Goal: Task Accomplishment & Management: Manage account settings

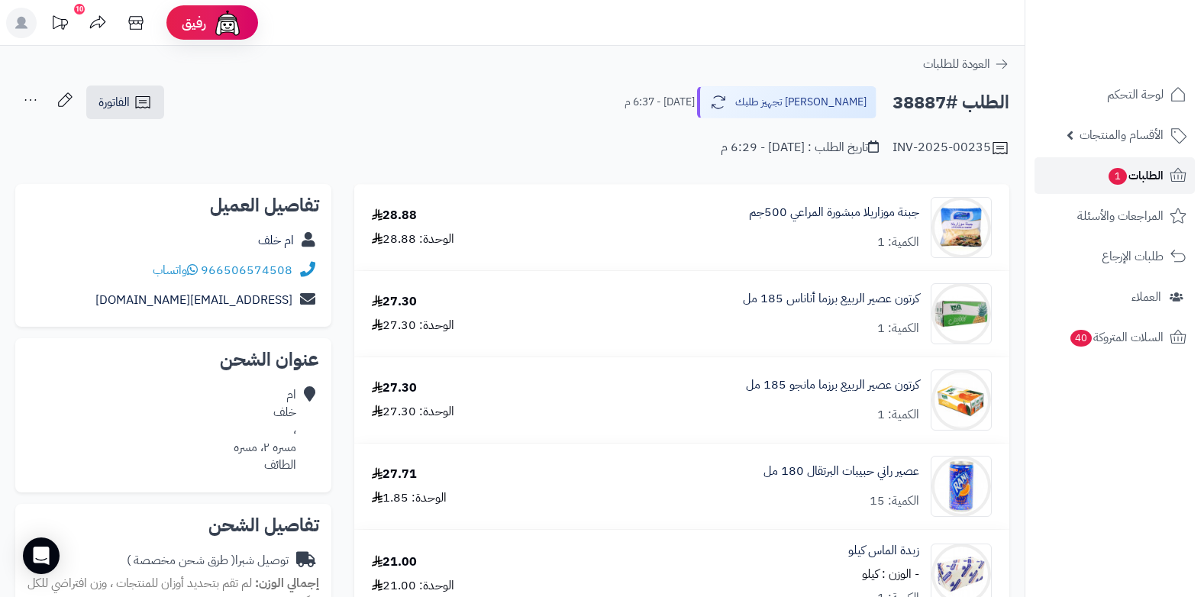
click at [1141, 173] on span "الطلبات 1" at bounding box center [1135, 175] width 56 height 21
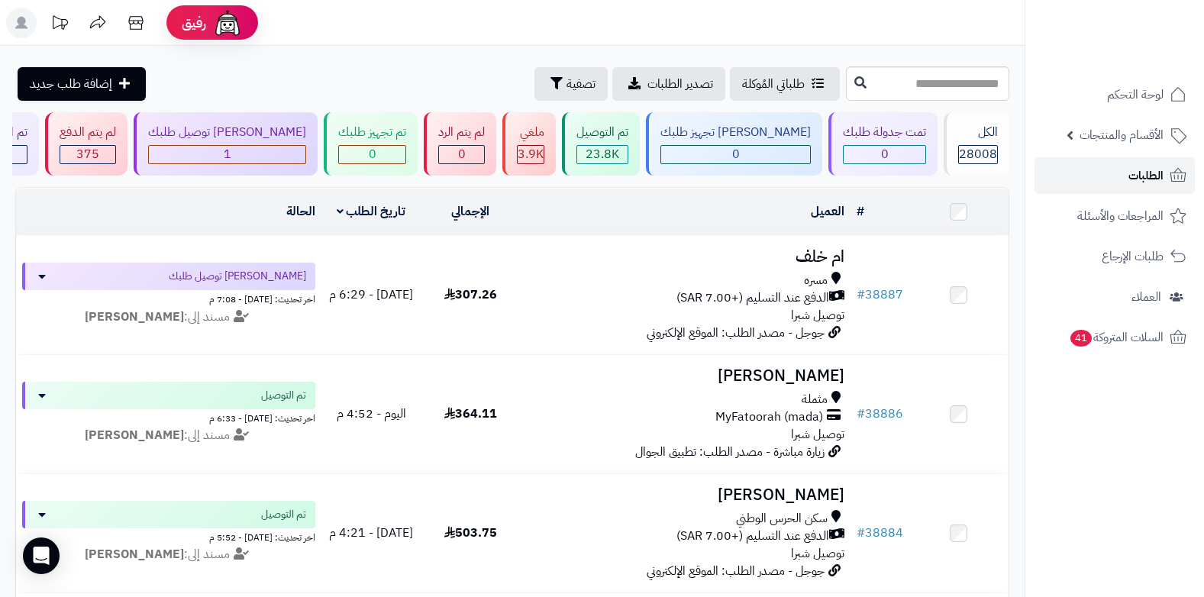
click at [1147, 171] on span "الطلبات" at bounding box center [1145, 175] width 35 height 21
click at [1130, 177] on span "الطلبات" at bounding box center [1145, 175] width 35 height 21
click at [1129, 172] on span "الطلبات" at bounding box center [1145, 175] width 35 height 21
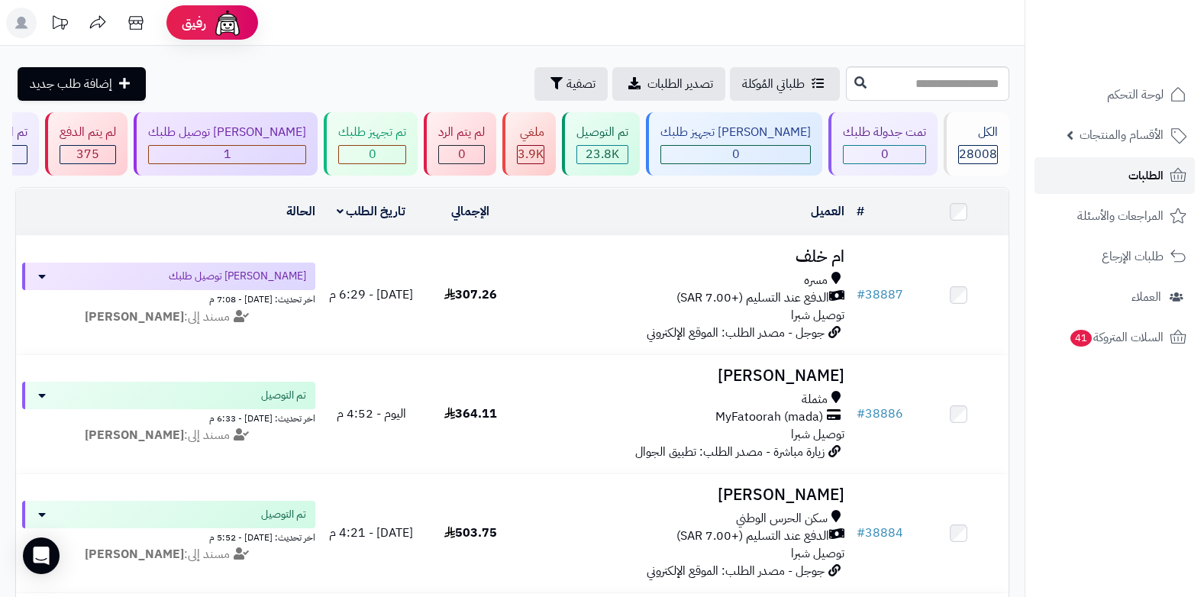
click at [1142, 178] on span "الطلبات" at bounding box center [1145, 175] width 35 height 21
click at [1171, 175] on icon at bounding box center [1178, 175] width 16 height 14
click at [1151, 182] on span "الطلبات" at bounding box center [1145, 175] width 35 height 21
click at [940, 86] on input "text" at bounding box center [927, 83] width 163 height 34
type input "*****"
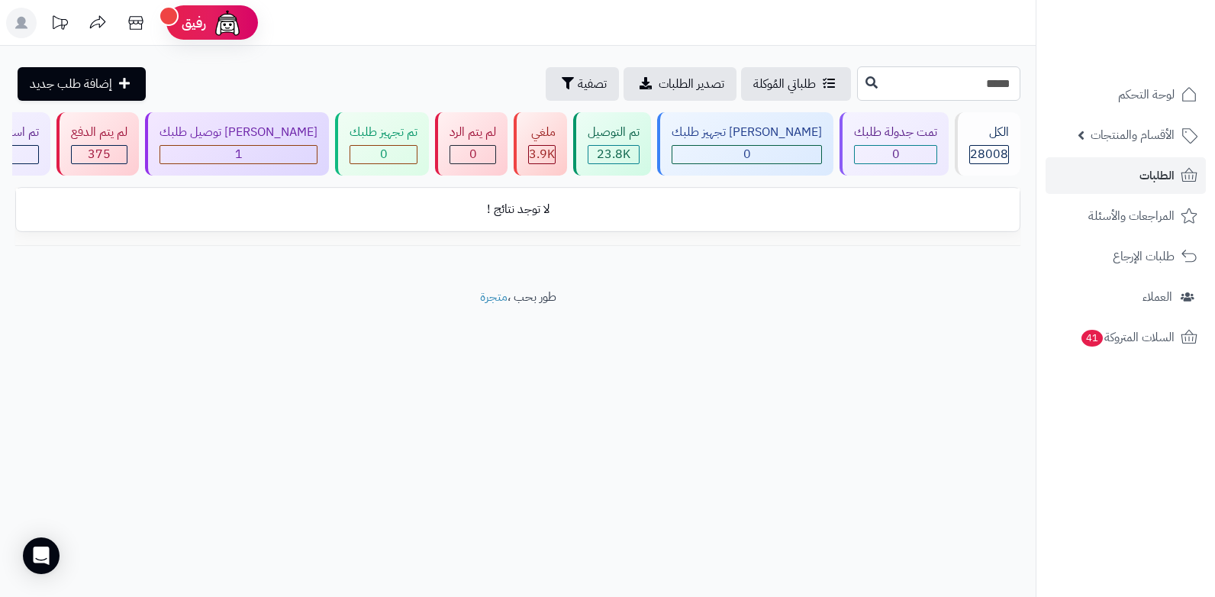
click at [972, 83] on input "*****" at bounding box center [938, 83] width 163 height 34
click at [1163, 178] on span "الطلبات" at bounding box center [1157, 175] width 35 height 21
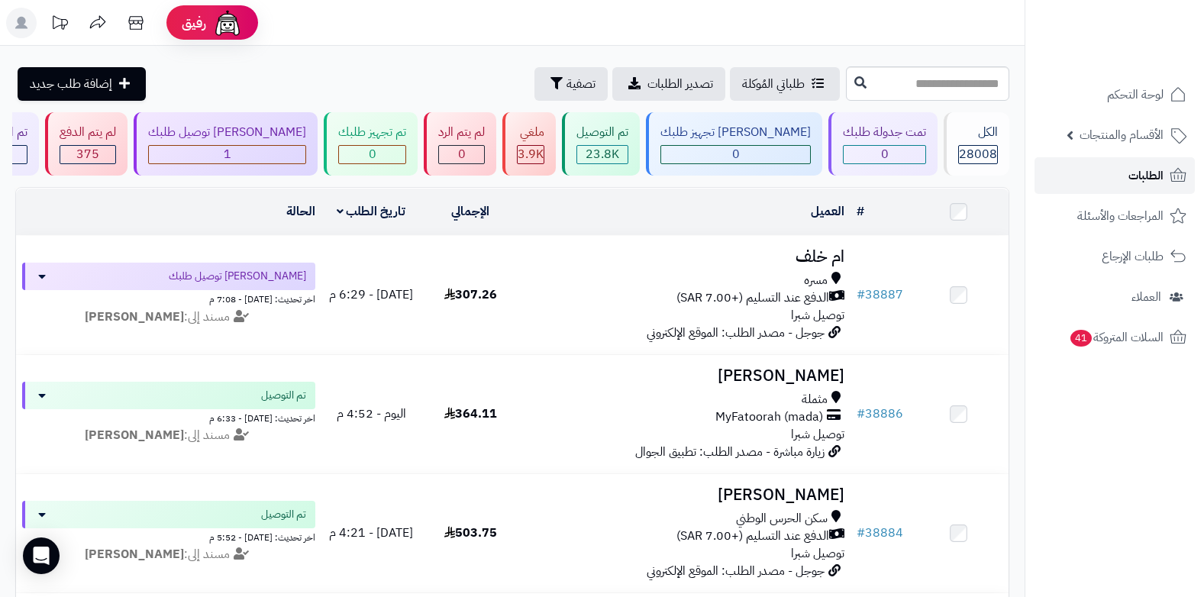
click at [1129, 179] on link "الطلبات" at bounding box center [1114, 175] width 160 height 37
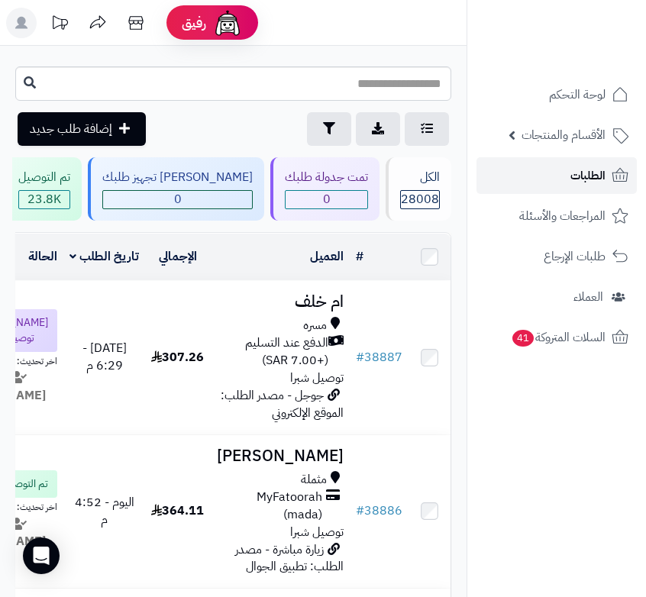
click at [560, 186] on link "الطلبات" at bounding box center [556, 175] width 160 height 37
click at [603, 173] on span "الطلبات" at bounding box center [587, 175] width 35 height 21
click at [550, 176] on link "الطلبات" at bounding box center [556, 175] width 160 height 37
click at [526, 142] on span "الأقسام والمنتجات" at bounding box center [563, 134] width 84 height 21
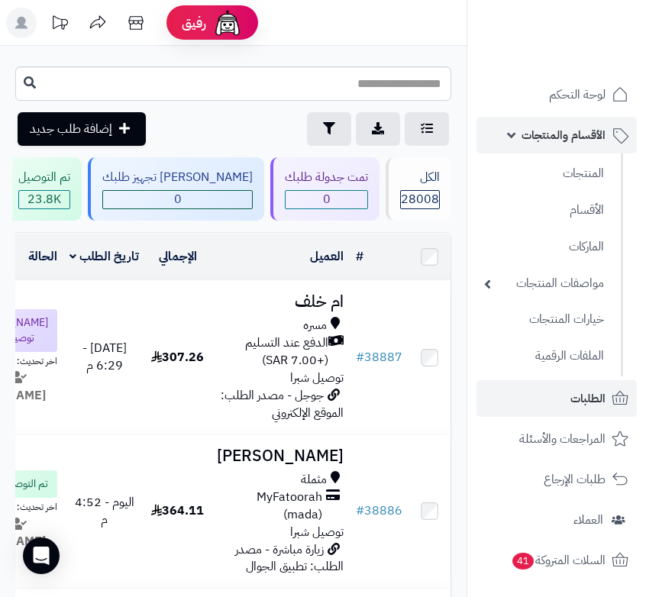
click at [563, 132] on span "الأقسام والمنتجات" at bounding box center [563, 134] width 84 height 21
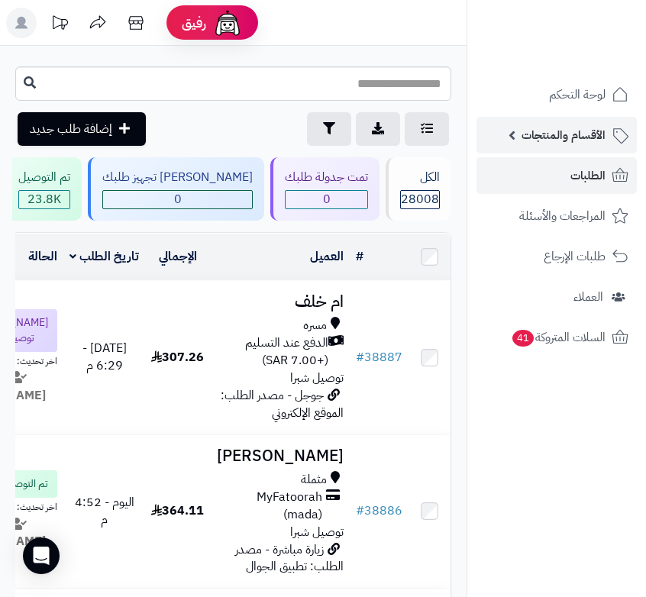
click at [569, 137] on span "الأقسام والمنتجات" at bounding box center [563, 134] width 84 height 21
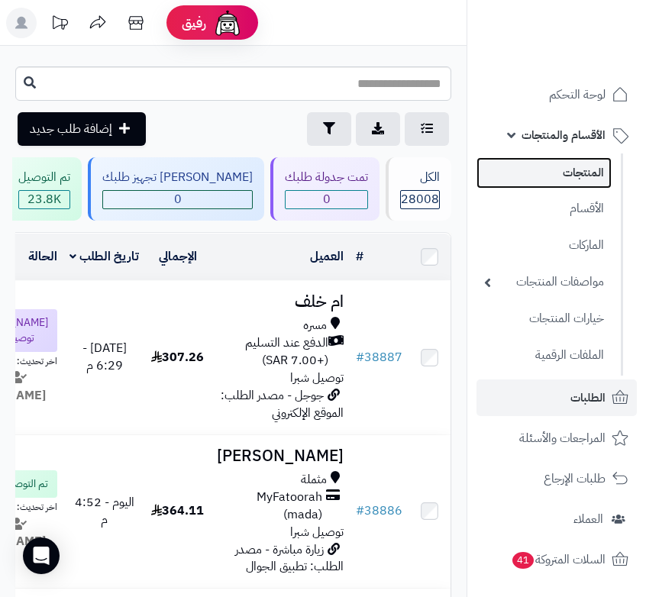
click at [576, 163] on link "المنتجات" at bounding box center [543, 172] width 135 height 31
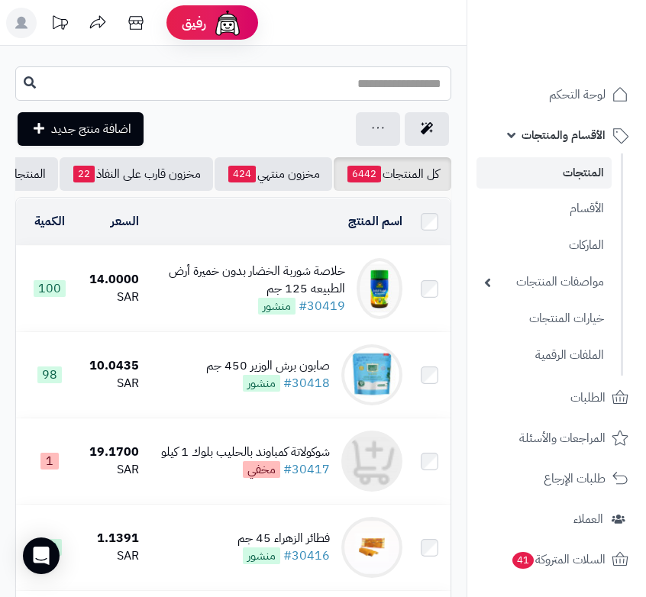
click at [391, 91] on input "text" at bounding box center [233, 83] width 436 height 34
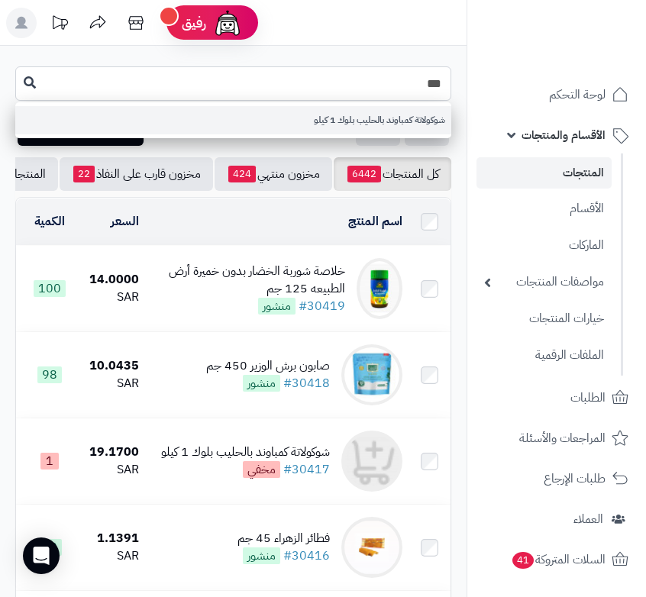
type input "***"
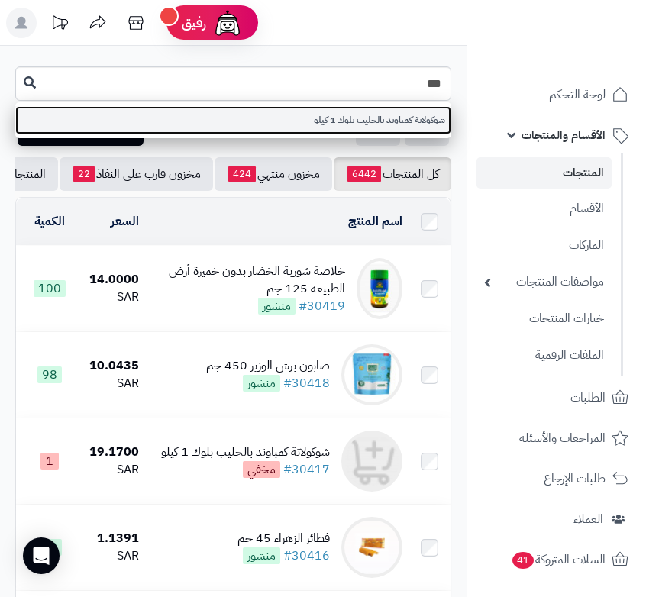
click at [385, 116] on link "شوكولاتة كمباوند بالحليب بلوك 1 كيلو" at bounding box center [233, 120] width 436 height 28
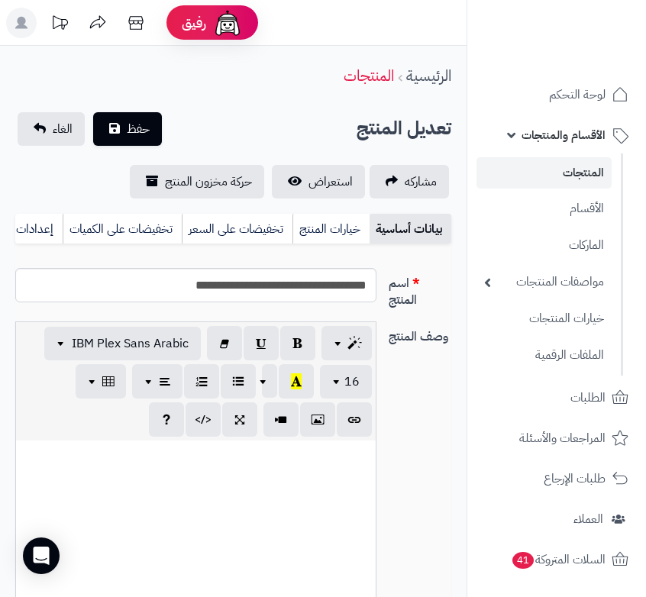
select select
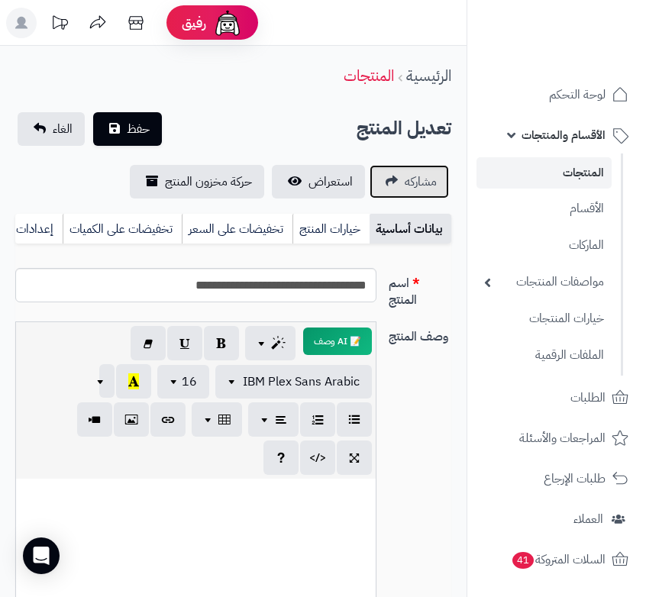
click at [411, 185] on span "مشاركه" at bounding box center [421, 182] width 32 height 18
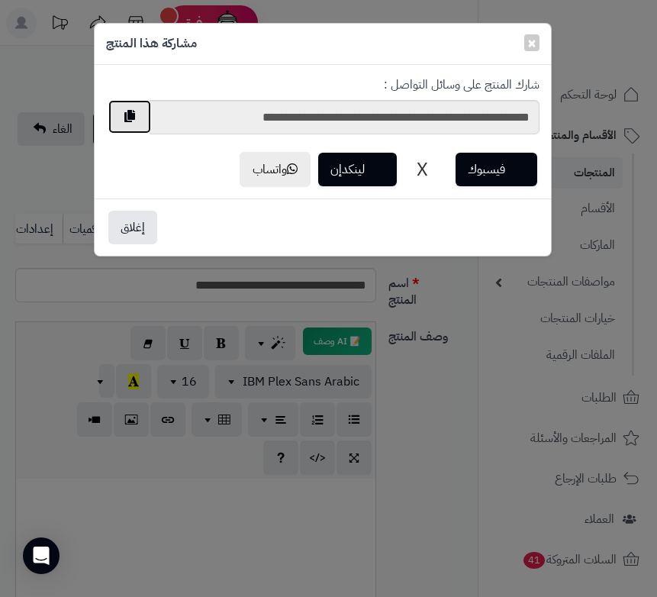
click at [127, 118] on button "button" at bounding box center [129, 117] width 43 height 34
click at [134, 220] on button "إغلاق" at bounding box center [132, 227] width 49 height 34
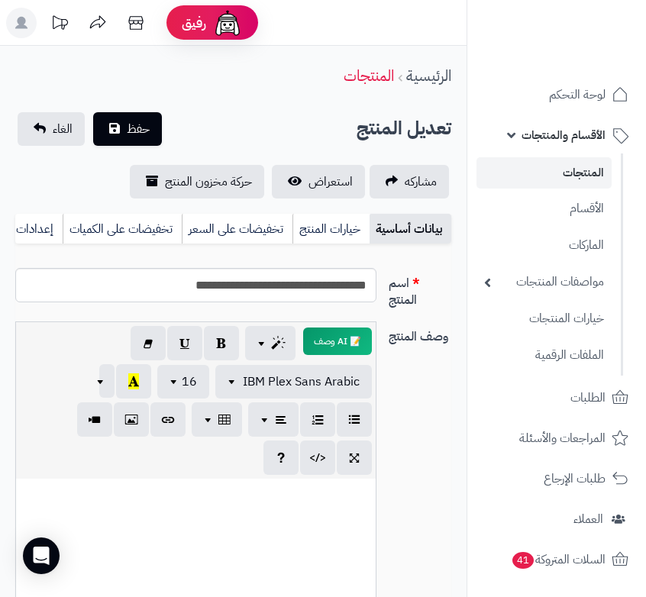
click at [576, 138] on span "الأقسام والمنتجات" at bounding box center [563, 134] width 84 height 21
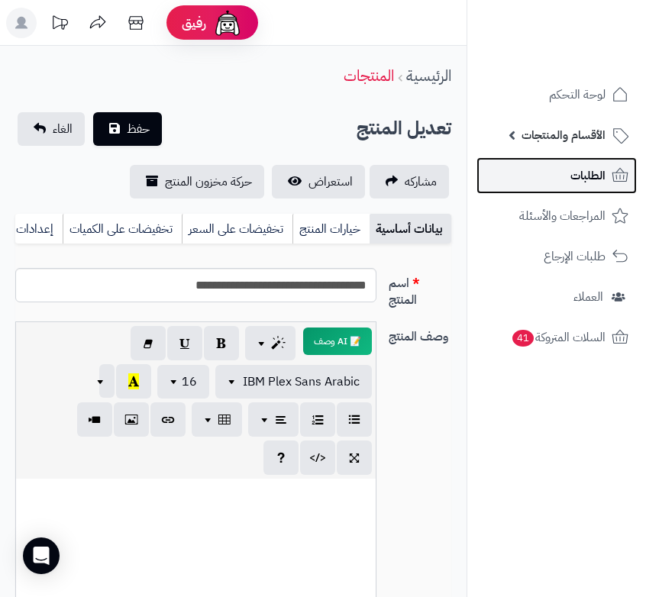
click at [572, 187] on link "الطلبات" at bounding box center [556, 175] width 160 height 37
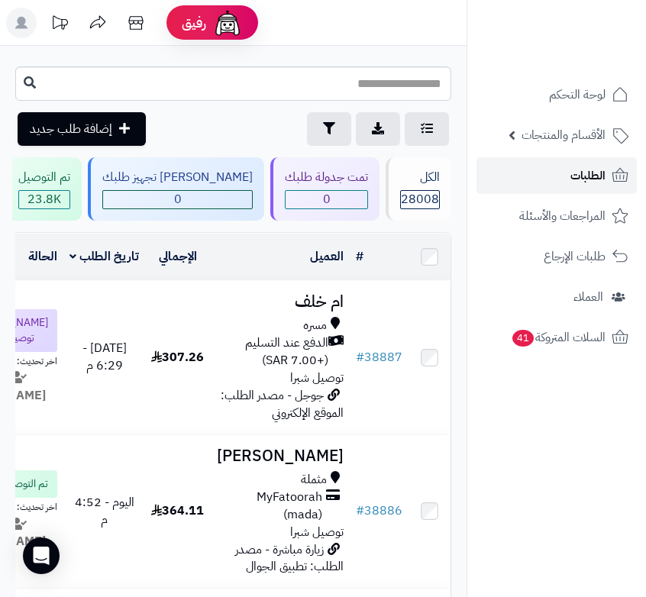
click at [586, 176] on span "الطلبات" at bounding box center [587, 175] width 35 height 21
click at [144, 29] on icon at bounding box center [136, 23] width 31 height 31
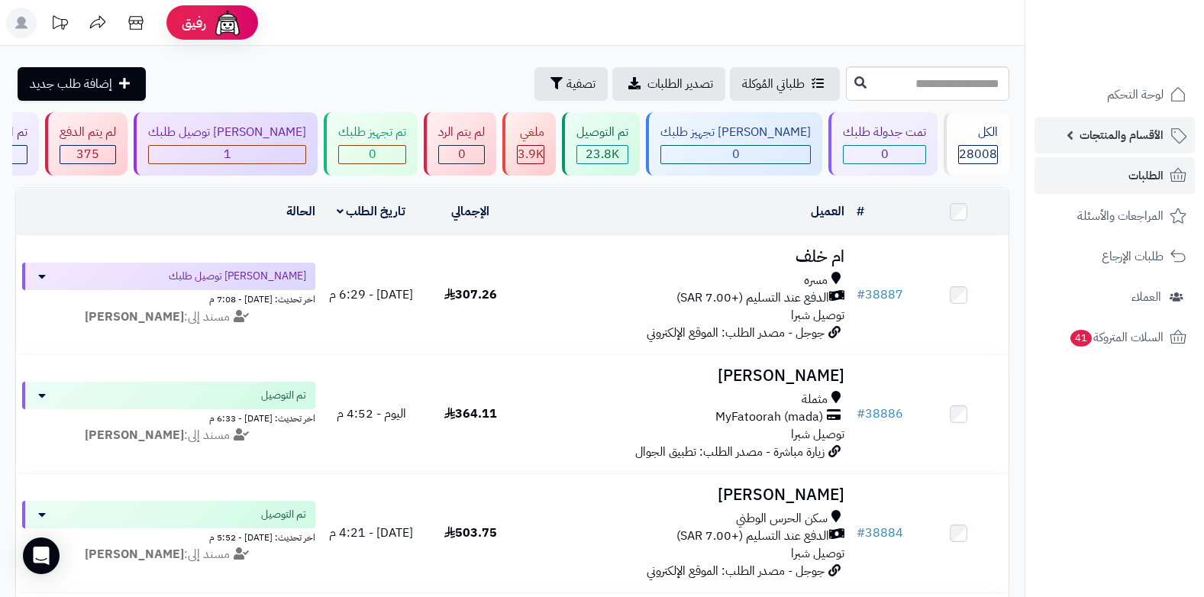
click at [645, 135] on span "الأقسام والمنتجات" at bounding box center [1121, 134] width 84 height 21
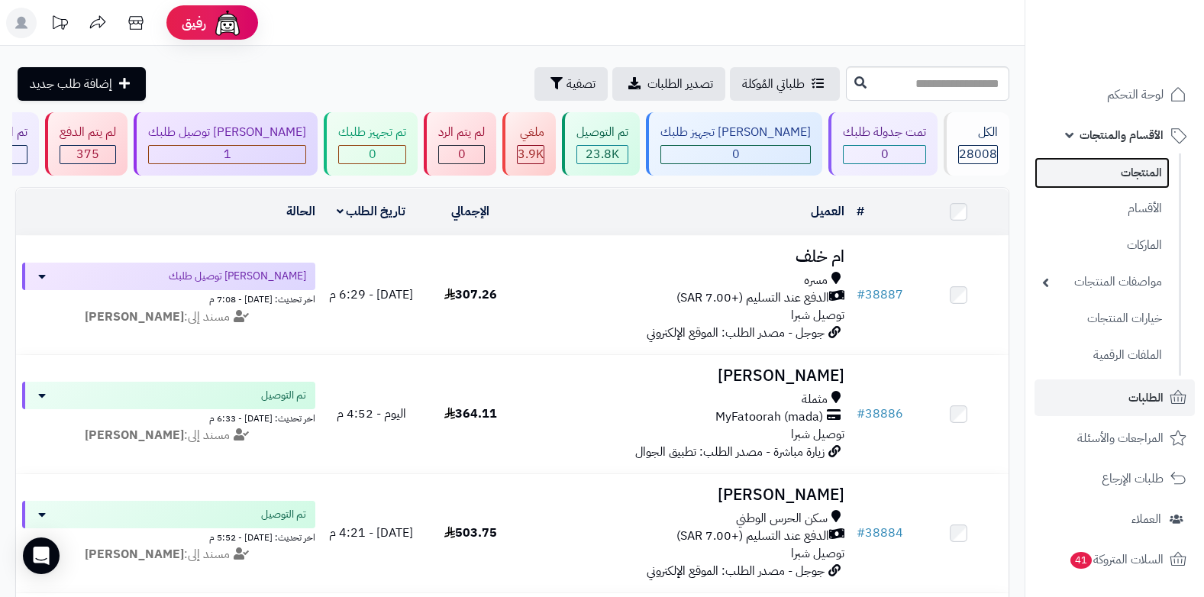
click at [645, 182] on link "المنتجات" at bounding box center [1101, 172] width 135 height 31
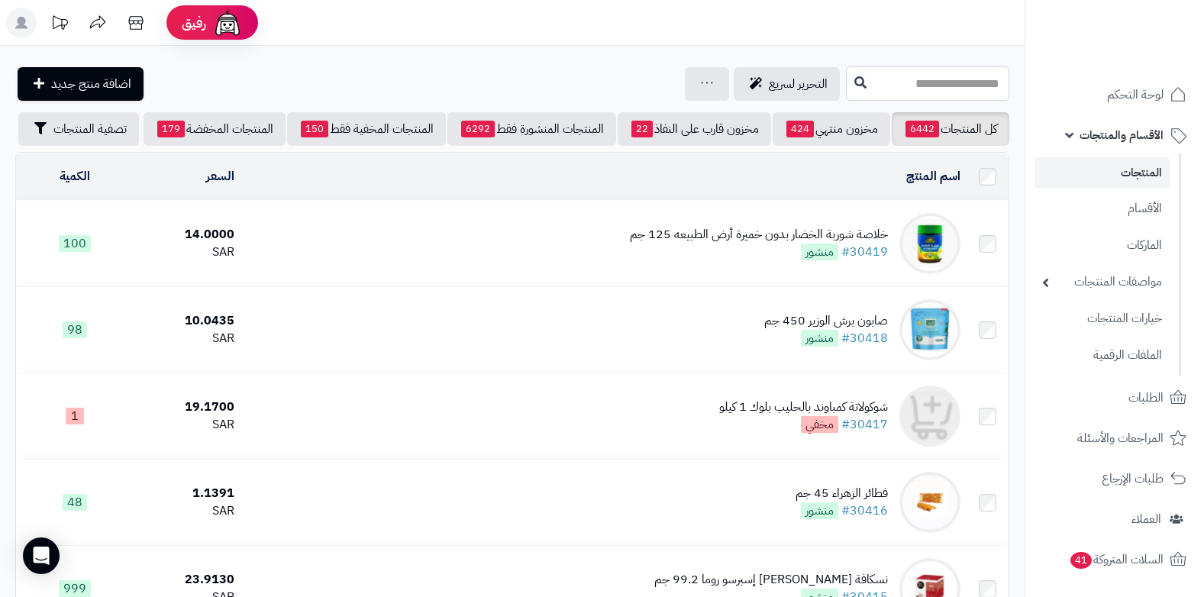
click at [971, 93] on input "text" at bounding box center [927, 83] width 163 height 34
click at [938, 89] on input "*********" at bounding box center [927, 83] width 163 height 34
type input "*"
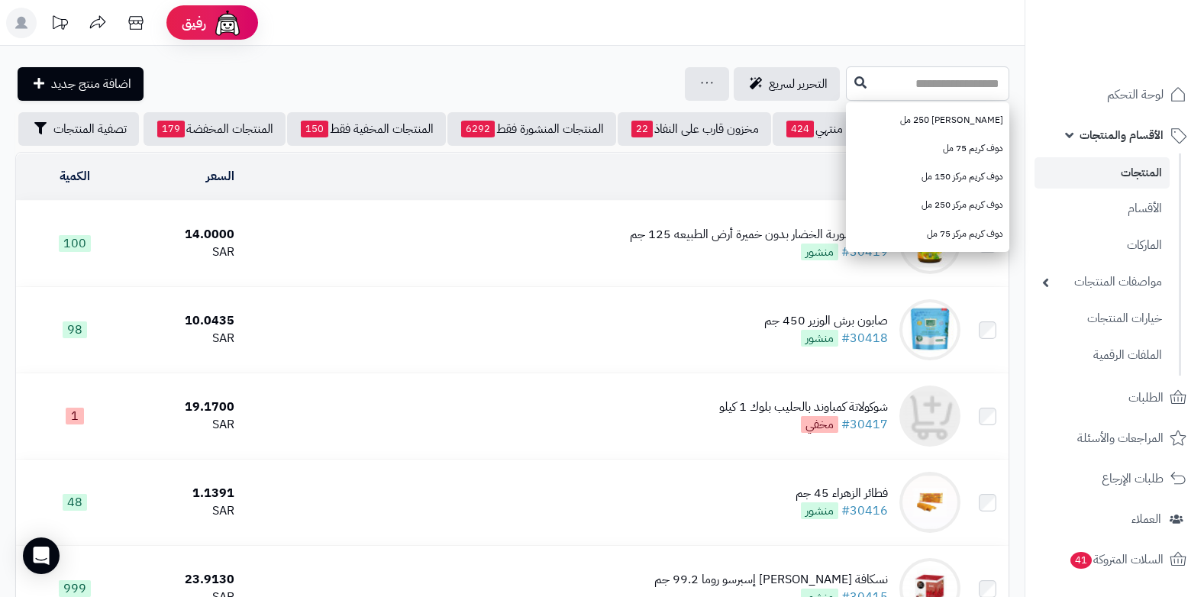
paste input "**********"
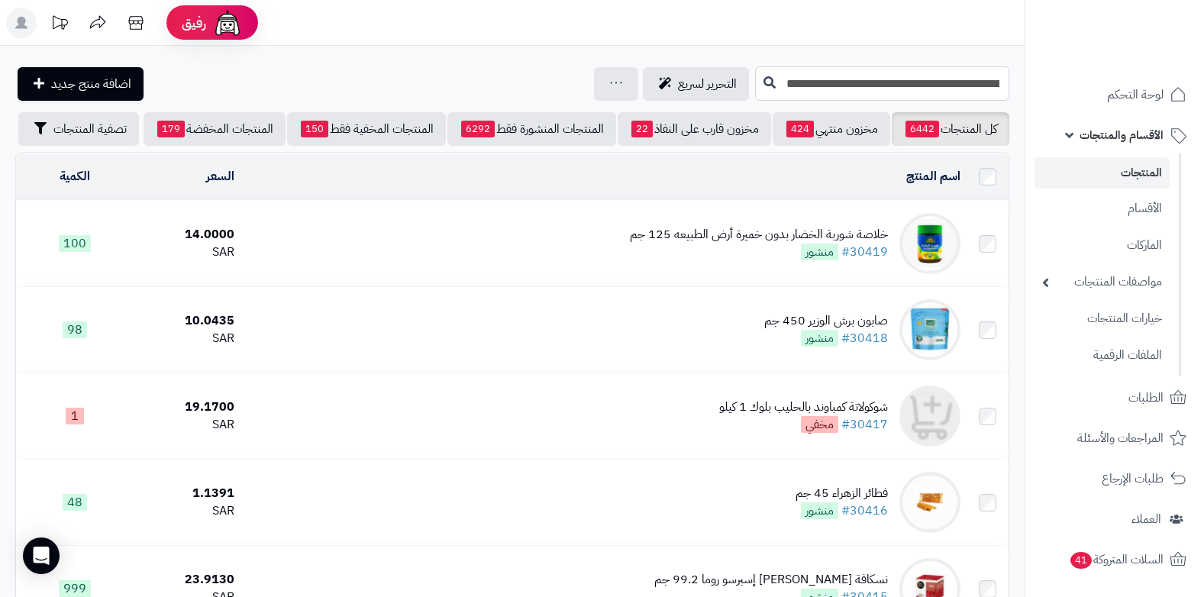
click at [834, 87] on input "**********" at bounding box center [882, 83] width 254 height 34
click at [789, 89] on input "**********" at bounding box center [882, 83] width 254 height 34
drag, startPoint x: 784, startPoint y: 82, endPoint x: 995, endPoint y: 89, distance: 211.5
click at [995, 89] on input "**********" at bounding box center [882, 83] width 254 height 34
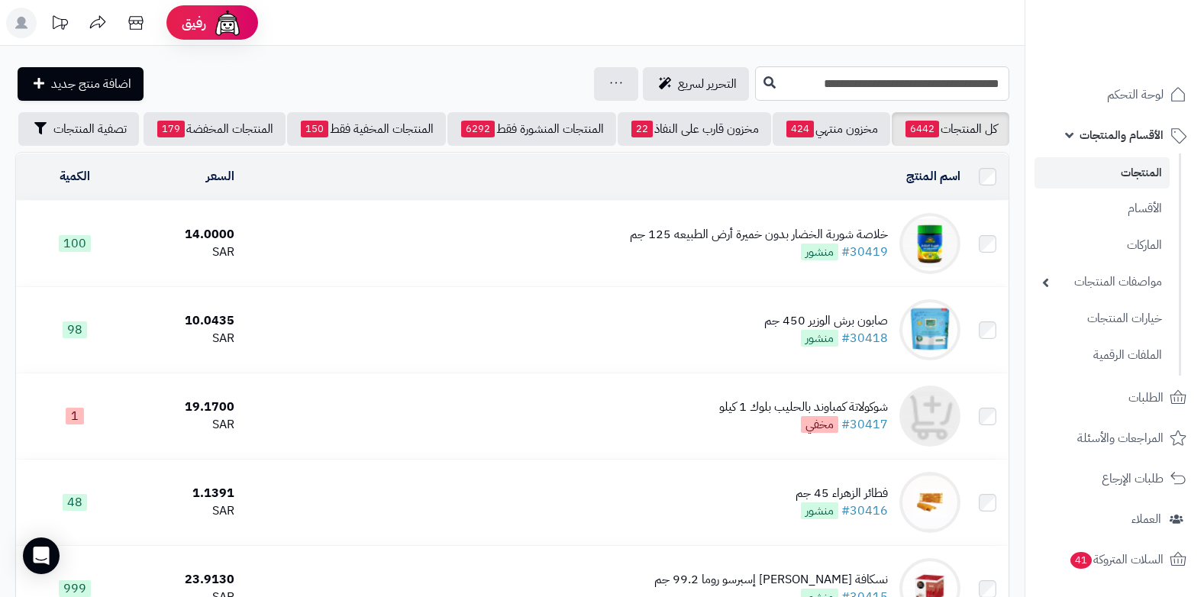
scroll to position [0, 0]
type input "*"
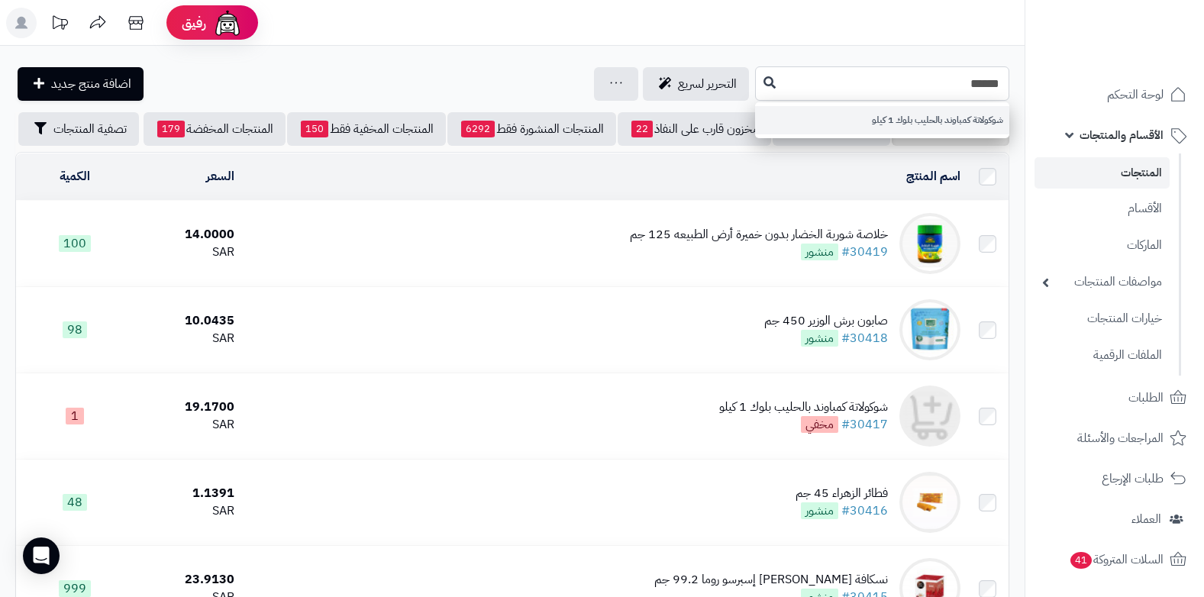
type input "******"
click at [934, 115] on link "شوكولاتة كمباوند بالحليب بلوك 1 كيلو" at bounding box center [882, 120] width 254 height 28
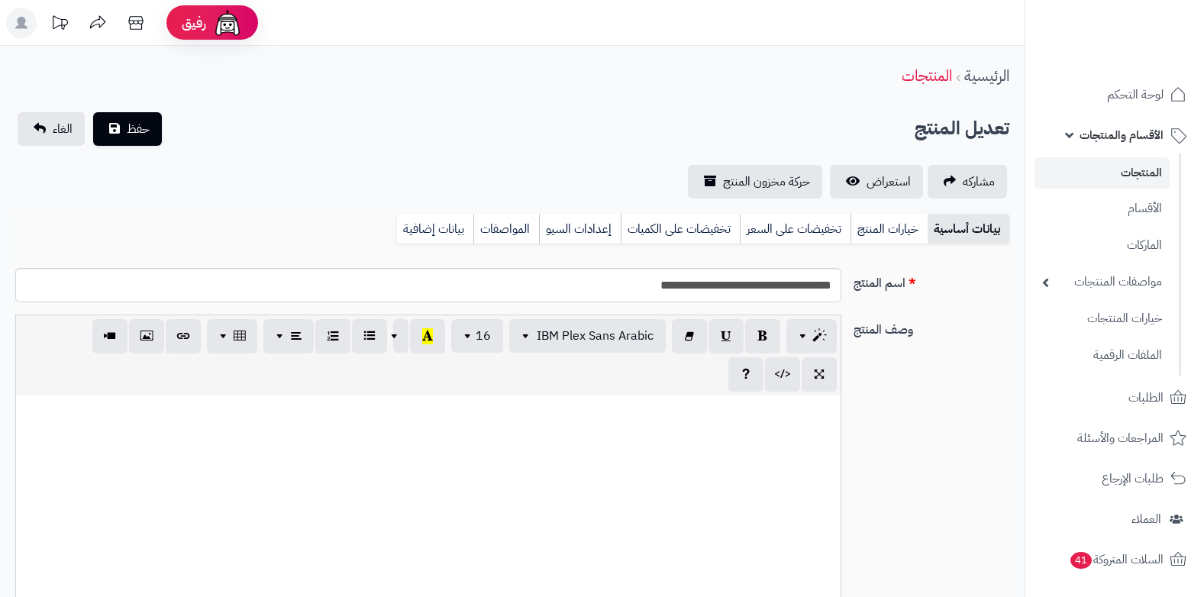
select select
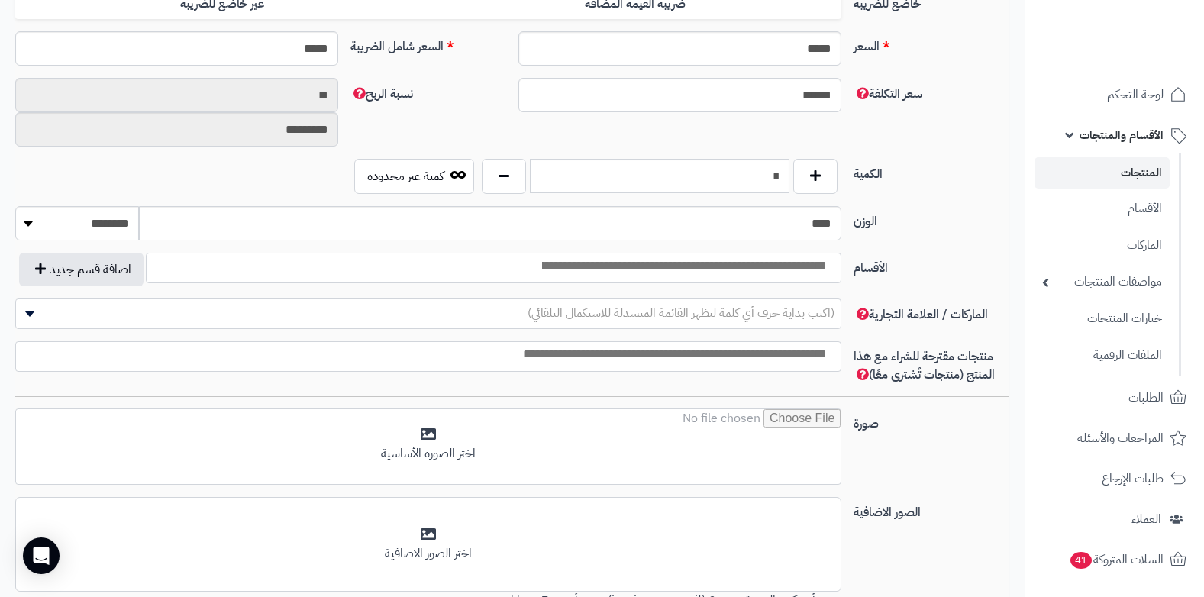
scroll to position [894, 0]
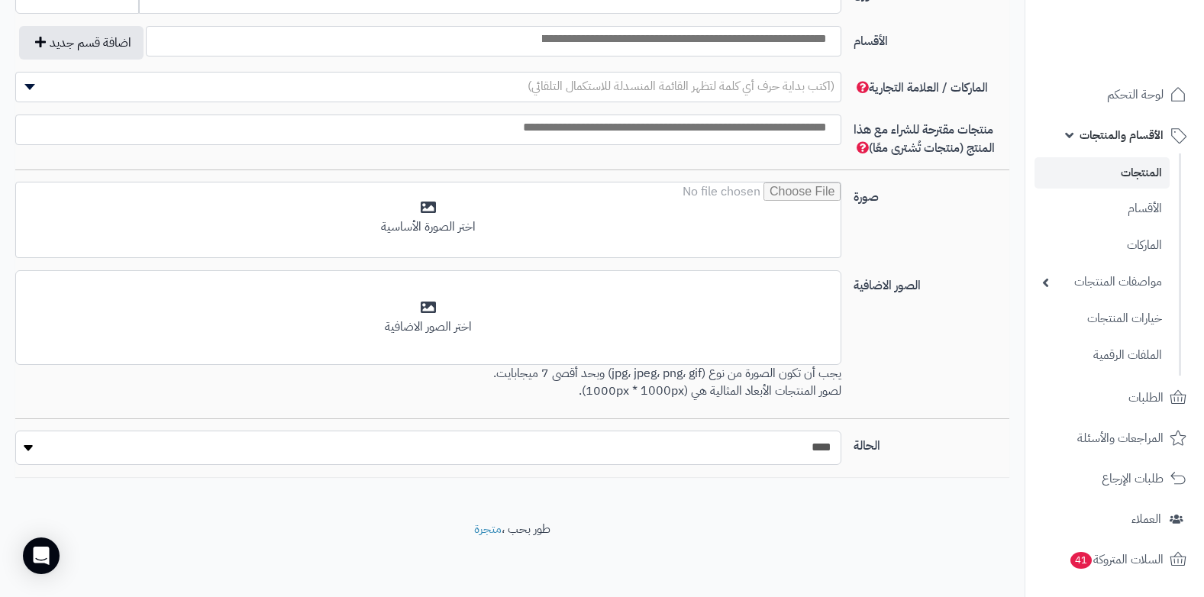
click at [639, 446] on select "***** ****" at bounding box center [428, 448] width 826 height 34
select select "*"
click at [15, 431] on select "***** ****" at bounding box center [428, 448] width 826 height 34
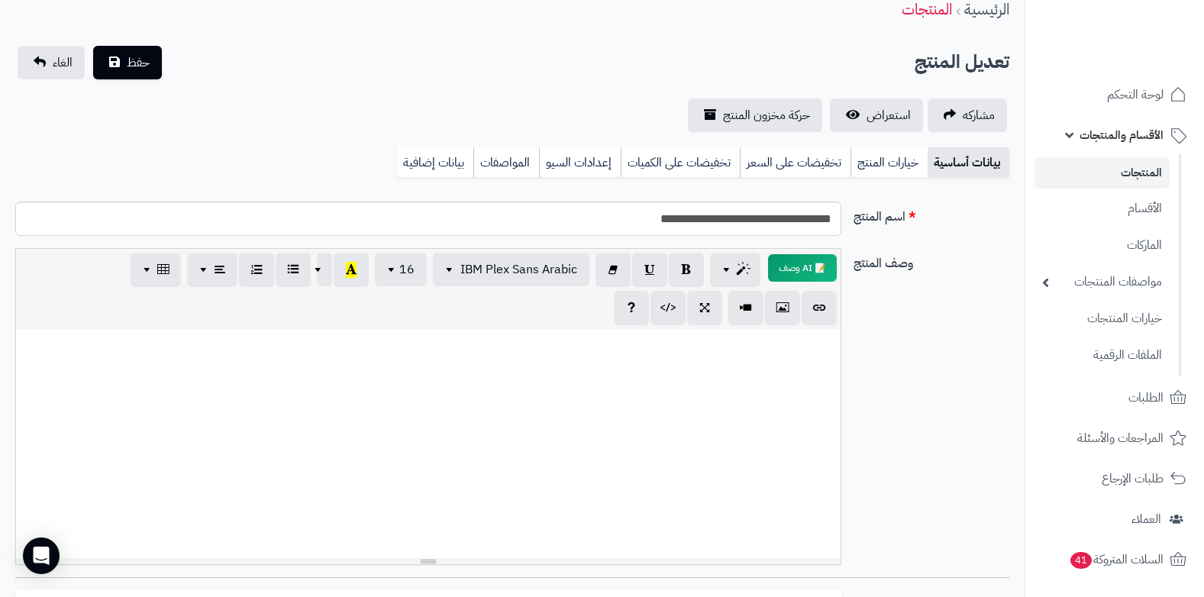
scroll to position [0, 0]
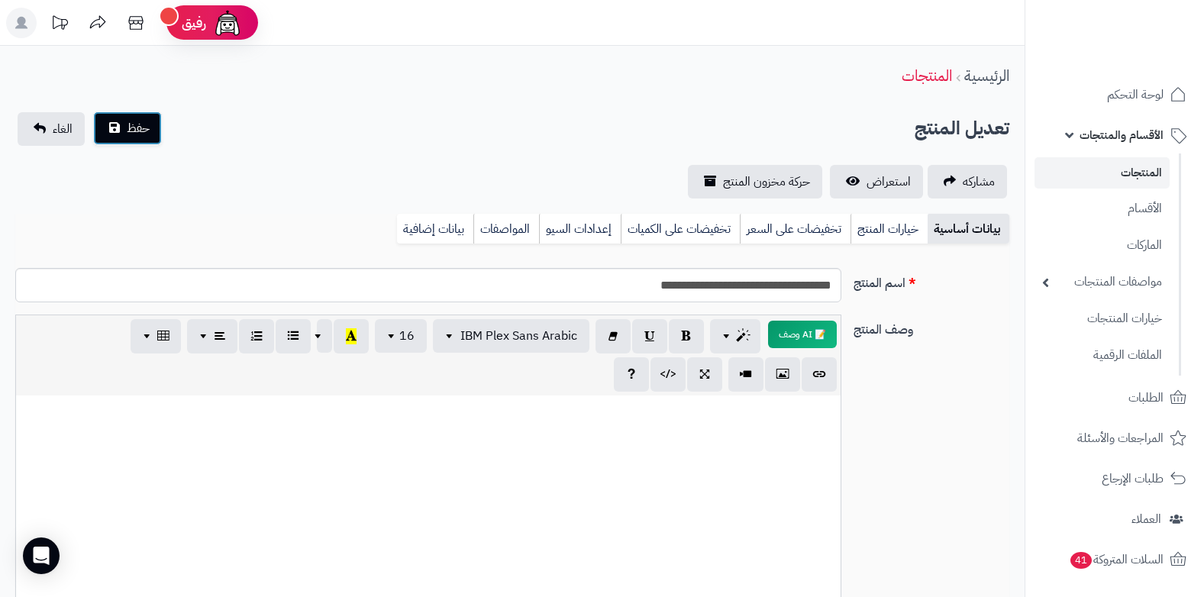
click at [148, 121] on span "حفظ" at bounding box center [138, 128] width 23 height 18
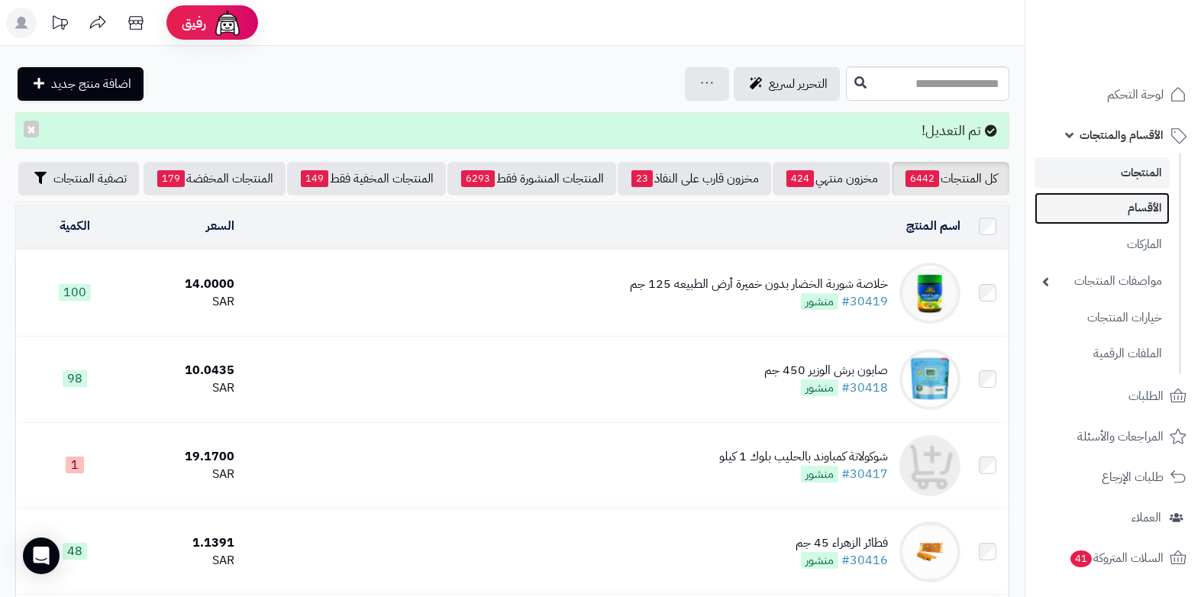
click at [1137, 210] on link "الأقسام" at bounding box center [1101, 207] width 135 height 31
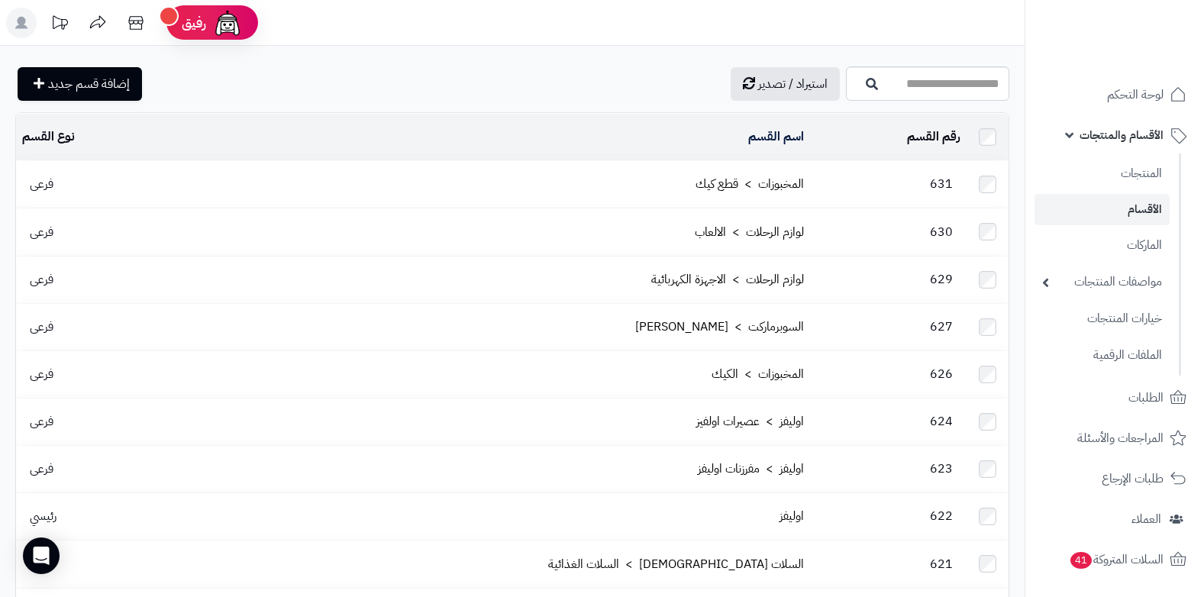
click at [1142, 137] on span "الأقسام والمنتجات" at bounding box center [1121, 134] width 84 height 21
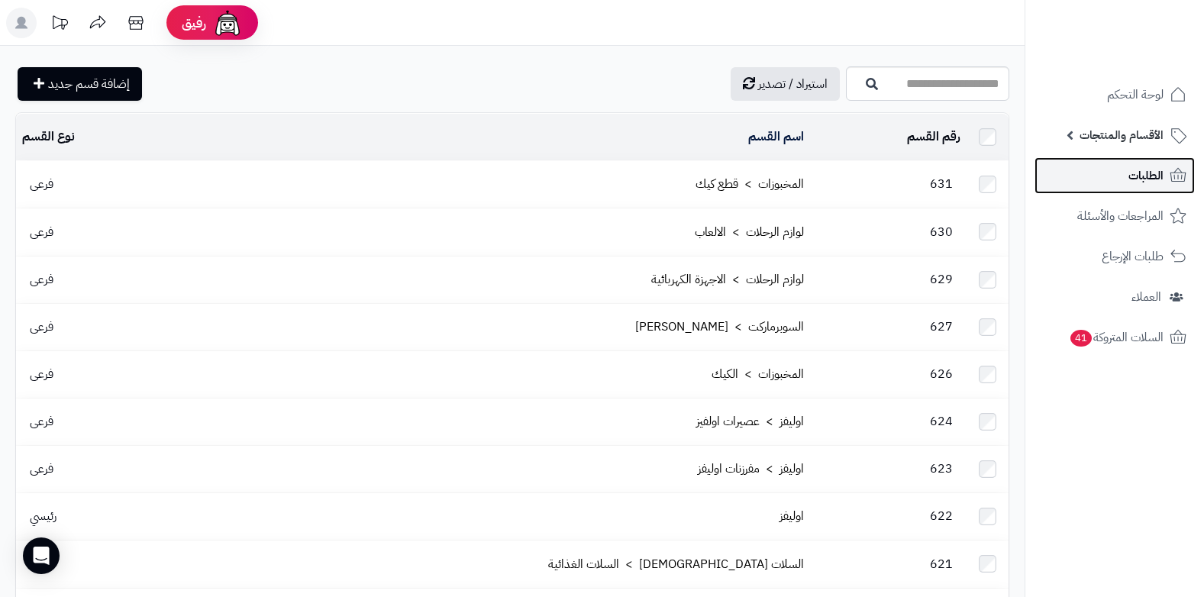
click at [1142, 172] on span "الطلبات" at bounding box center [1145, 175] width 35 height 21
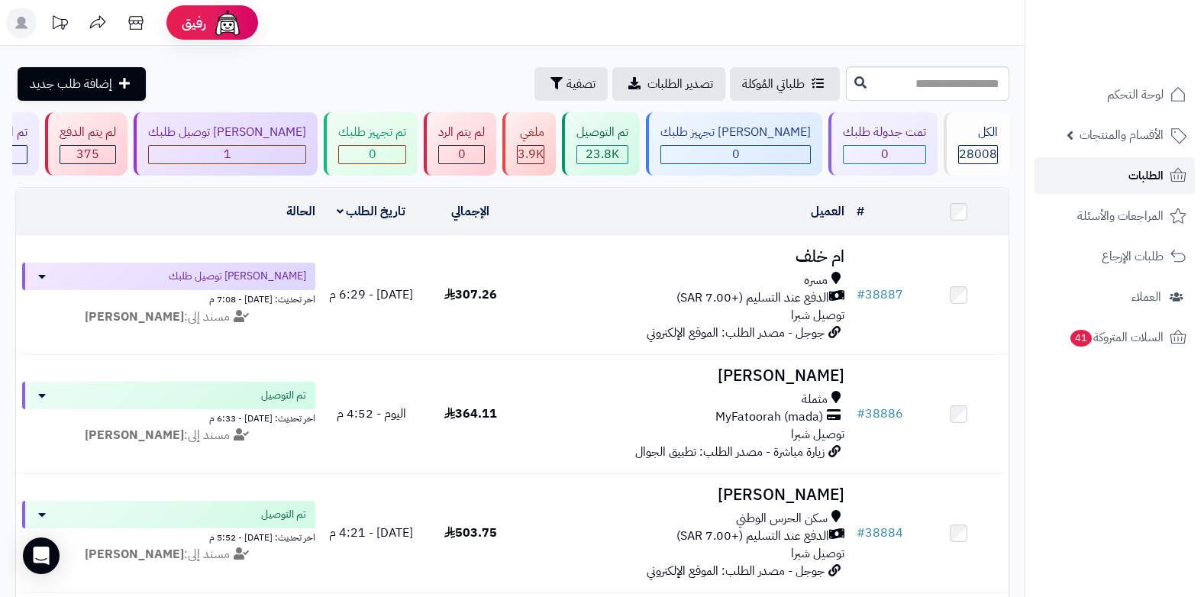
click at [1140, 175] on span "الطلبات" at bounding box center [1145, 175] width 35 height 21
click at [1149, 169] on span "الطلبات" at bounding box center [1145, 175] width 35 height 21
click at [1140, 177] on span "الطلبات" at bounding box center [1145, 175] width 35 height 21
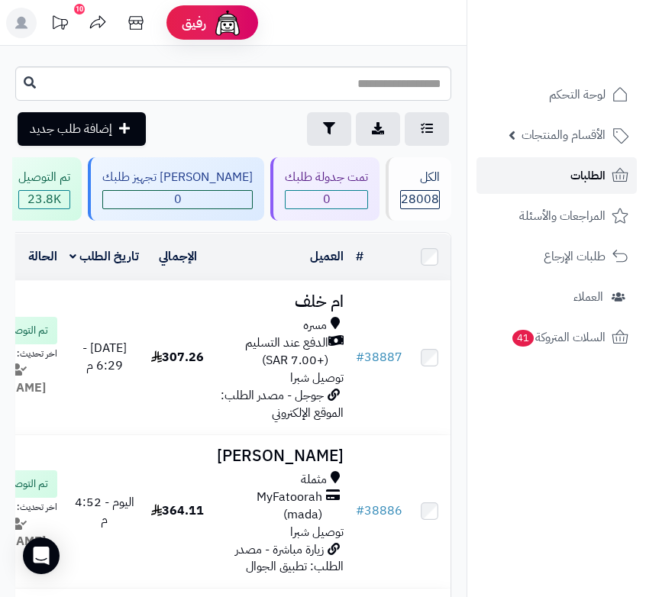
click at [575, 177] on span "الطلبات" at bounding box center [587, 175] width 35 height 21
drag, startPoint x: 0, startPoint y: 0, endPoint x: 573, endPoint y: 177, distance: 600.0
click at [573, 177] on span "الطلبات" at bounding box center [587, 175] width 35 height 21
click at [596, 180] on span "الطلبات" at bounding box center [587, 175] width 35 height 21
click at [591, 175] on span "الطلبات" at bounding box center [587, 175] width 35 height 21
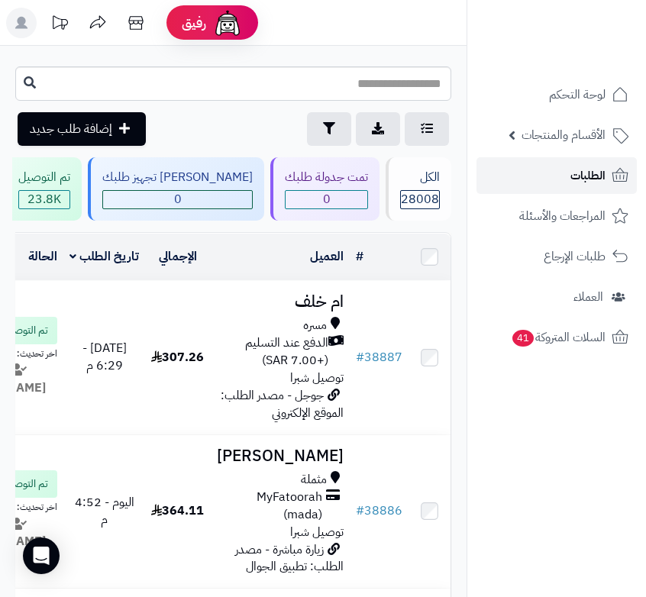
click at [553, 170] on link "الطلبات" at bounding box center [556, 175] width 160 height 37
click at [564, 182] on link "الطلبات" at bounding box center [556, 175] width 160 height 37
click at [340, 92] on input "text" at bounding box center [233, 83] width 436 height 34
type input "*****"
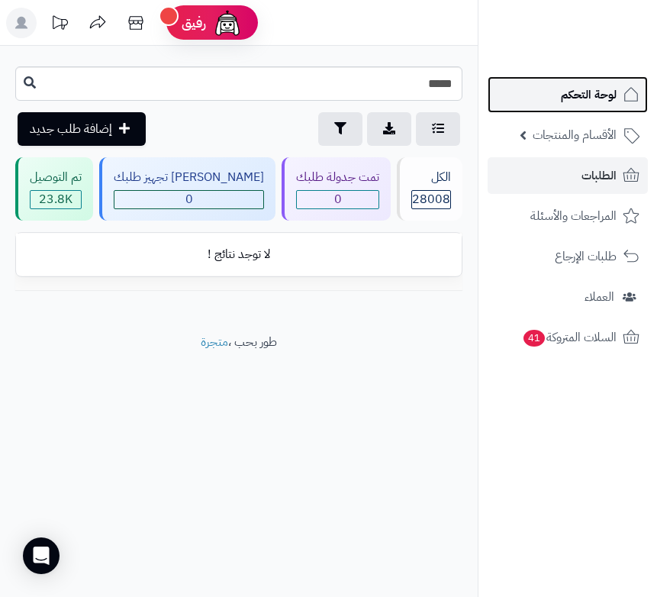
click at [597, 95] on span "لوحة التحكم" at bounding box center [589, 94] width 56 height 21
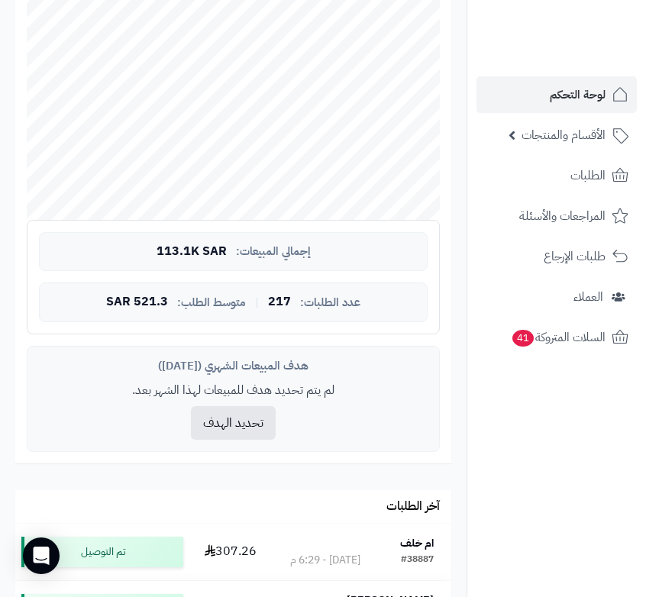
scroll to position [229, 0]
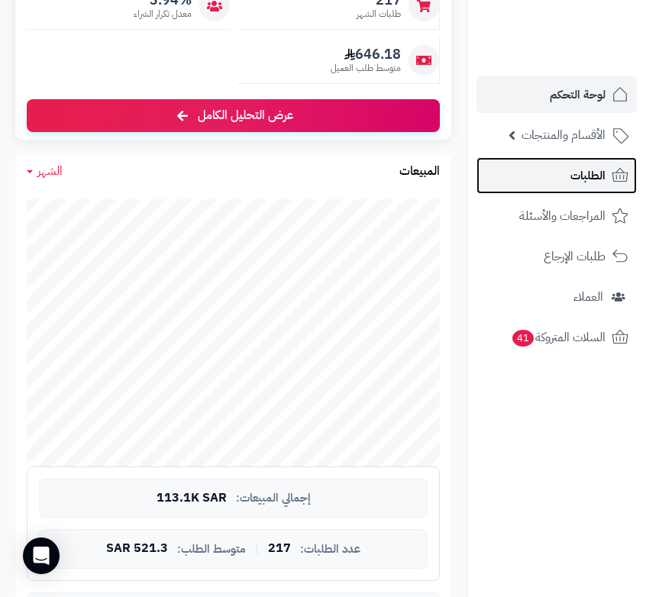
click at [598, 177] on span "الطلبات" at bounding box center [587, 175] width 35 height 21
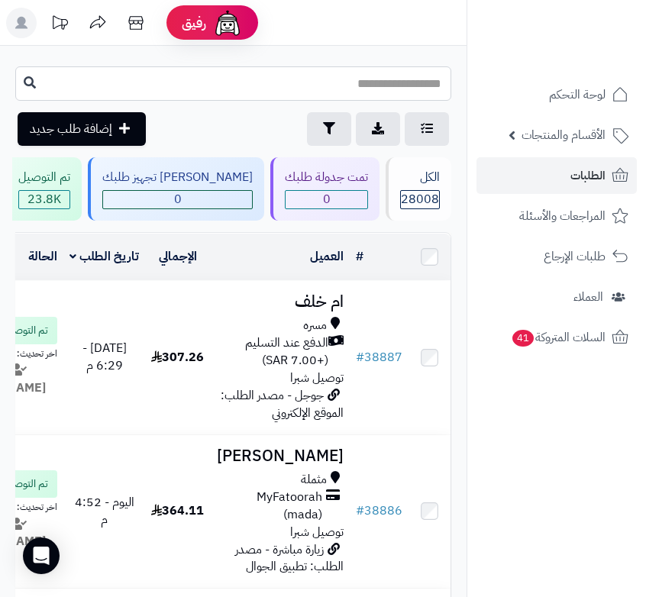
click at [409, 88] on input "text" at bounding box center [233, 83] width 436 height 34
type input "*****"
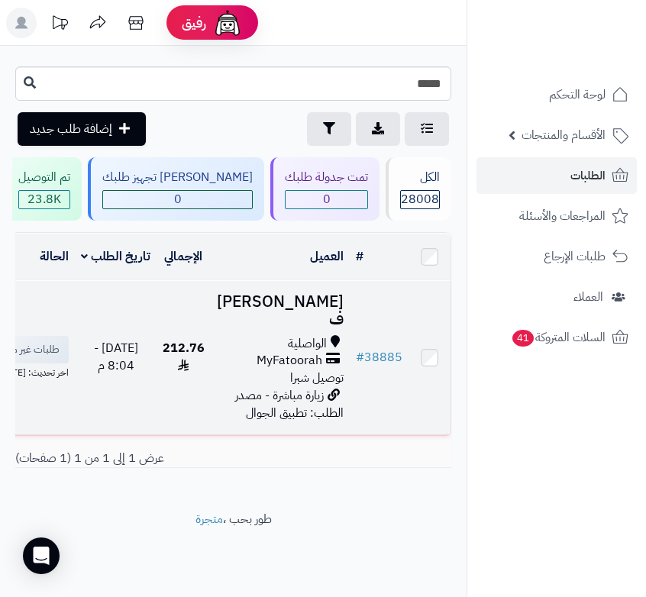
click at [315, 387] on span "توصيل شبرا" at bounding box center [316, 378] width 53 height 18
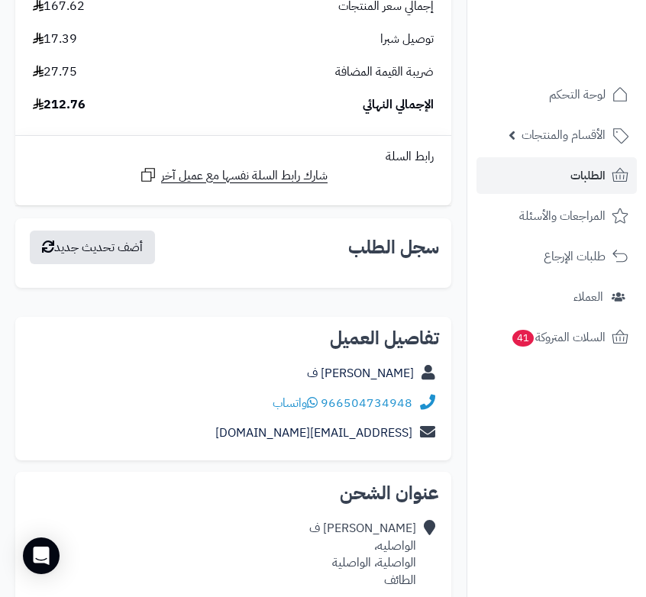
scroll to position [3512, 0]
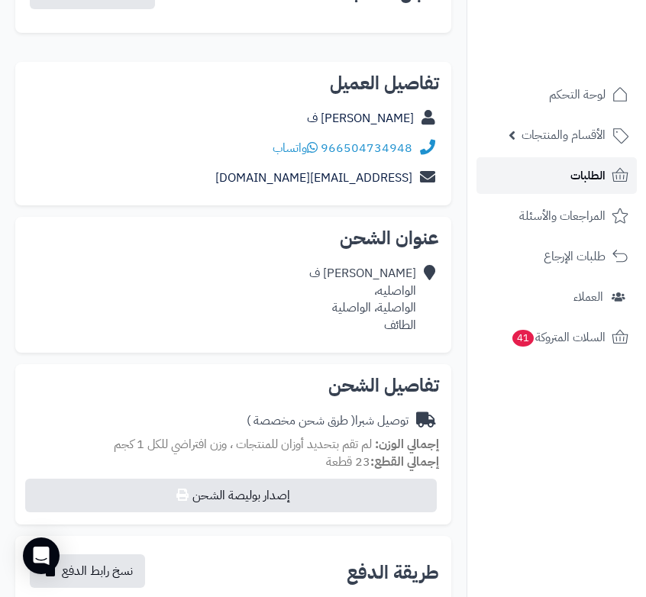
click at [576, 175] on span "الطلبات" at bounding box center [587, 175] width 35 height 21
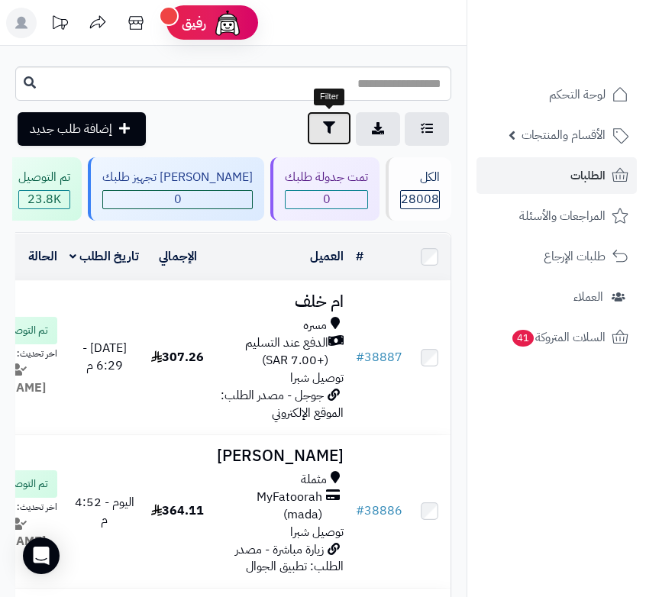
click at [325, 134] on button "تصفية" at bounding box center [329, 128] width 44 height 34
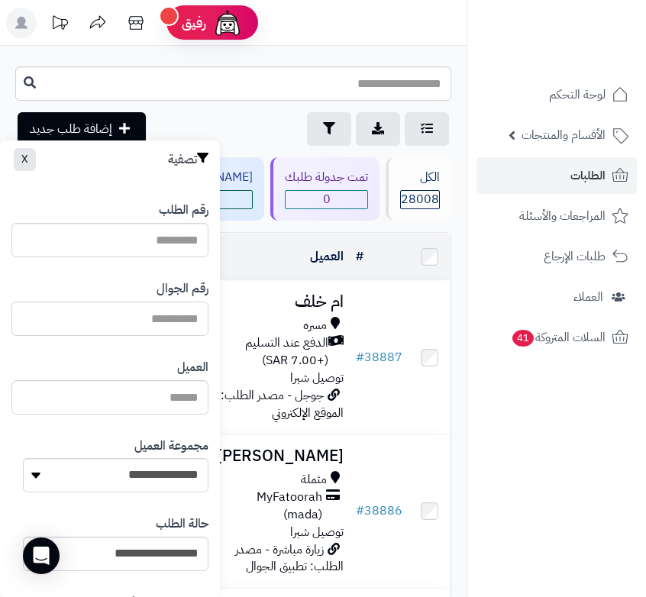
click at [64, 319] on input "text" at bounding box center [109, 319] width 197 height 34
paste input "**********"
type input "*"
paste input "**********"
click at [121, 321] on input "**********" at bounding box center [109, 319] width 197 height 34
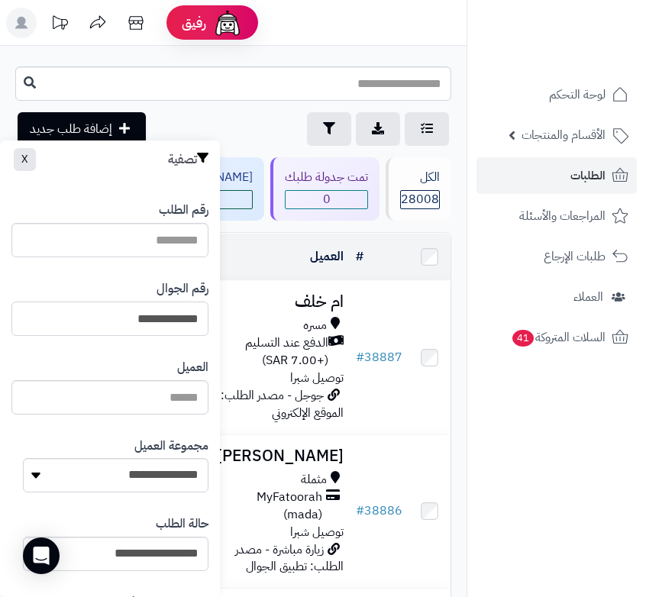
click at [124, 317] on input "**********" at bounding box center [109, 319] width 197 height 34
click at [201, 315] on input "**********" at bounding box center [109, 319] width 197 height 34
click at [192, 315] on input "**********" at bounding box center [109, 319] width 197 height 34
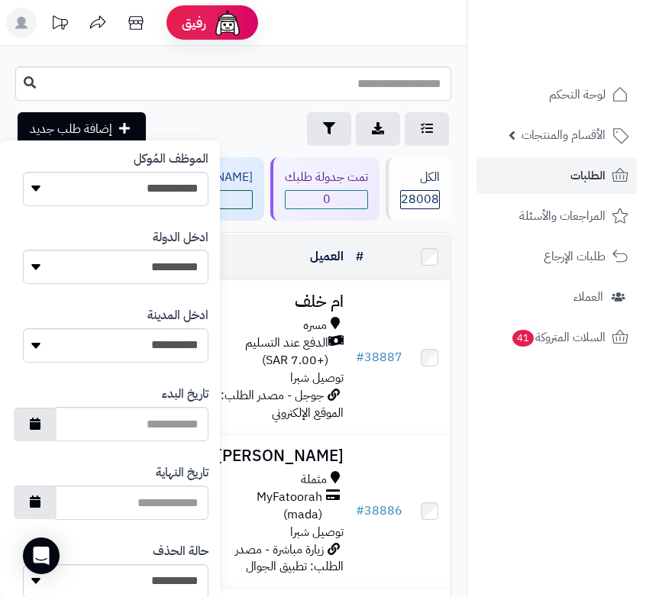
scroll to position [773, 0]
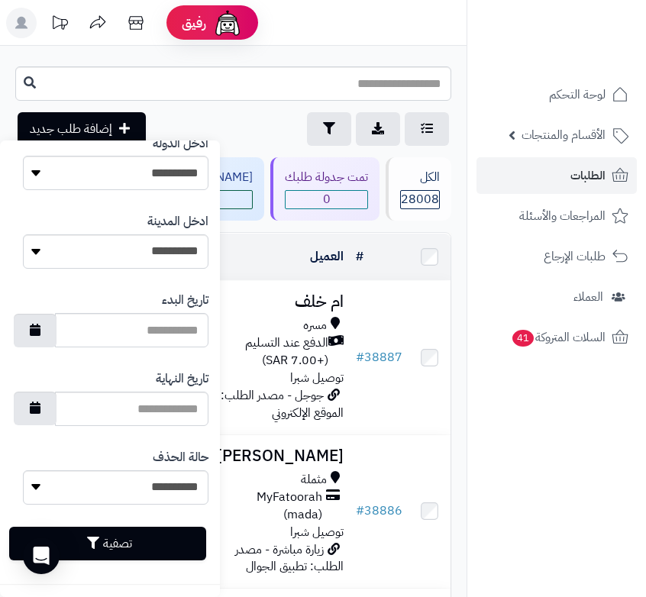
type input "*********"
click at [136, 553] on button "تصفية" at bounding box center [107, 544] width 197 height 34
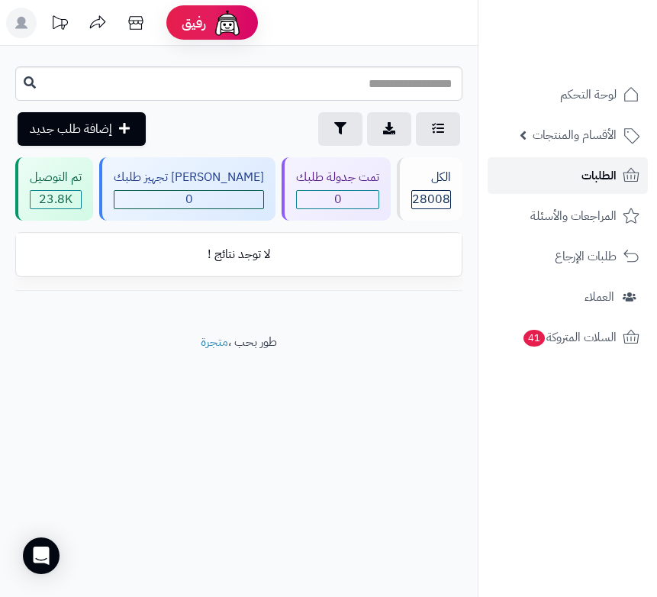
click at [557, 179] on link "الطلبات" at bounding box center [568, 175] width 160 height 37
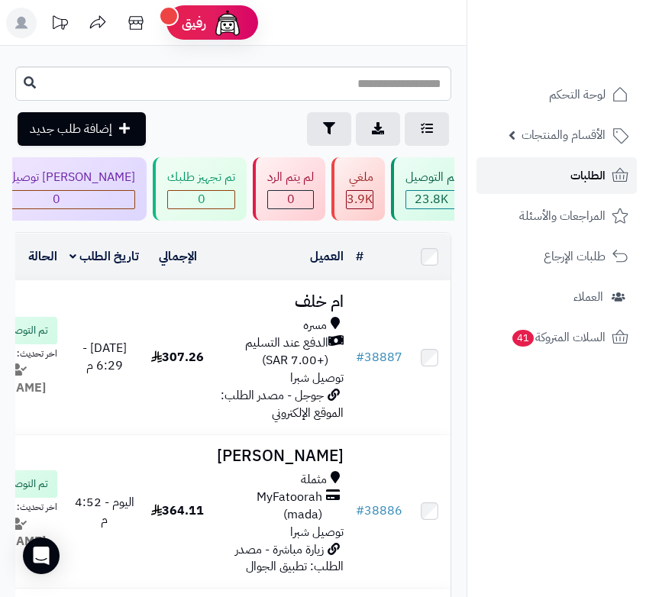
click at [558, 176] on link "الطلبات" at bounding box center [556, 175] width 160 height 37
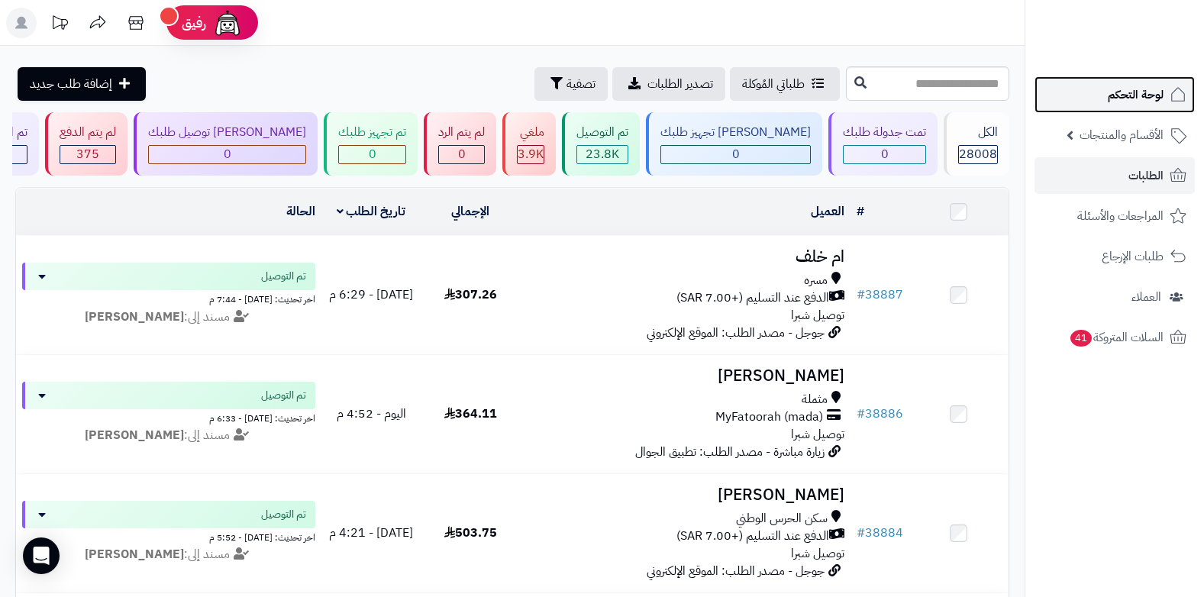
click at [645, 88] on span "لوحة التحكم" at bounding box center [1136, 94] width 56 height 21
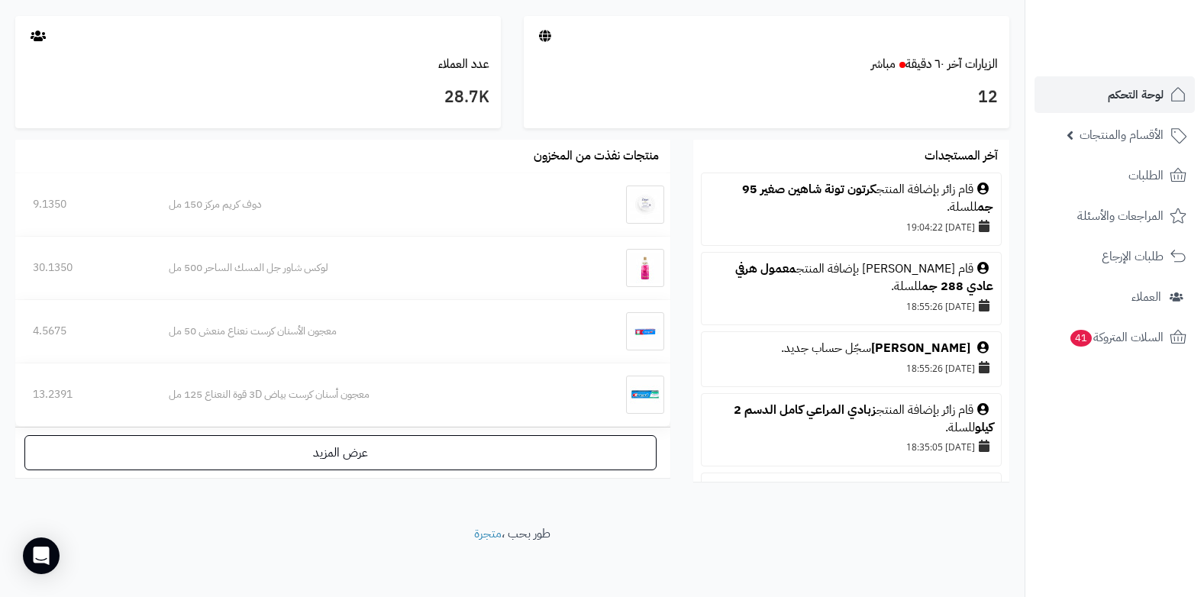
scroll to position [801, 0]
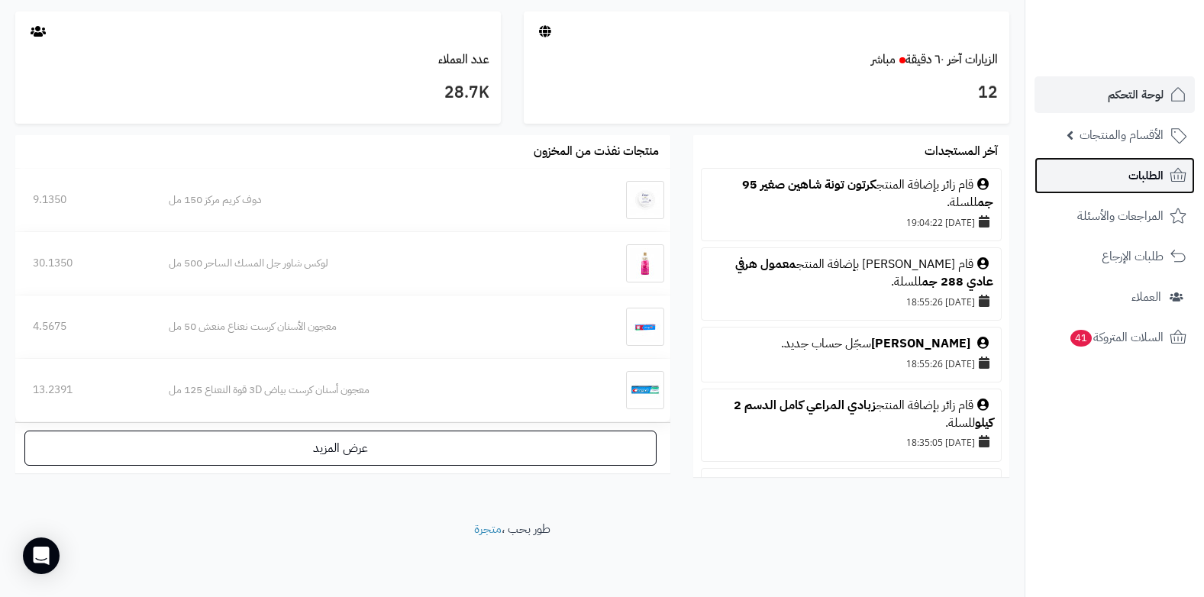
click at [1157, 171] on span "الطلبات" at bounding box center [1145, 175] width 35 height 21
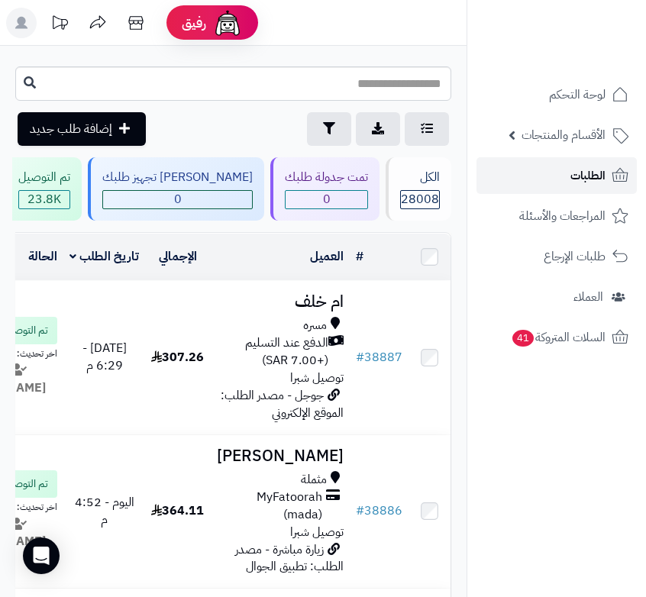
click at [590, 174] on span "الطلبات" at bounding box center [587, 175] width 35 height 21
click at [589, 182] on span "الطلبات" at bounding box center [587, 175] width 35 height 21
click at [582, 179] on span "الطلبات" at bounding box center [587, 175] width 35 height 21
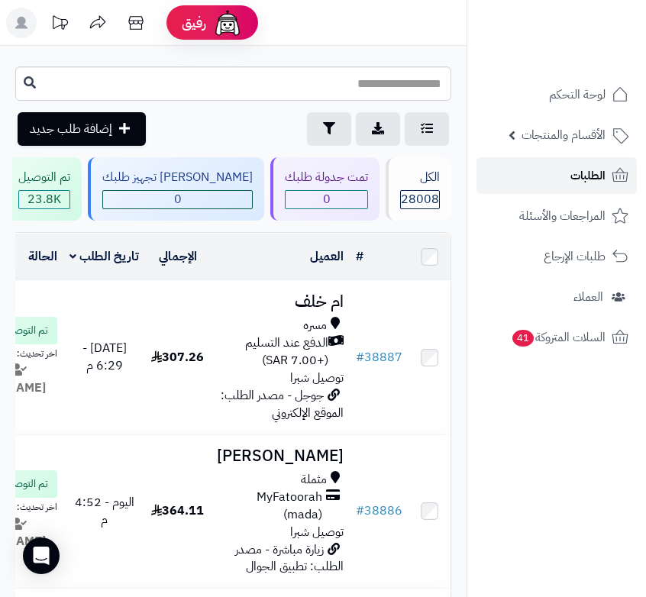
click at [608, 182] on link "الطلبات" at bounding box center [556, 175] width 160 height 37
click at [576, 176] on span "الطلبات" at bounding box center [587, 175] width 35 height 21
click at [595, 173] on span "الطلبات" at bounding box center [587, 175] width 35 height 21
click at [592, 163] on link "الطلبات" at bounding box center [556, 175] width 160 height 37
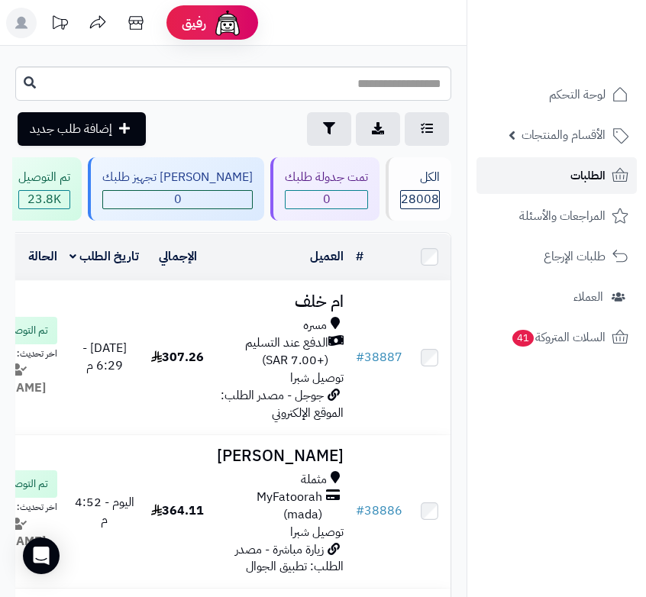
click at [584, 179] on span "الطلبات" at bounding box center [587, 175] width 35 height 21
click at [589, 167] on span "الطلبات" at bounding box center [587, 175] width 35 height 21
click at [566, 186] on link "الطلبات" at bounding box center [556, 175] width 160 height 37
click at [133, 25] on icon at bounding box center [136, 23] width 31 height 31
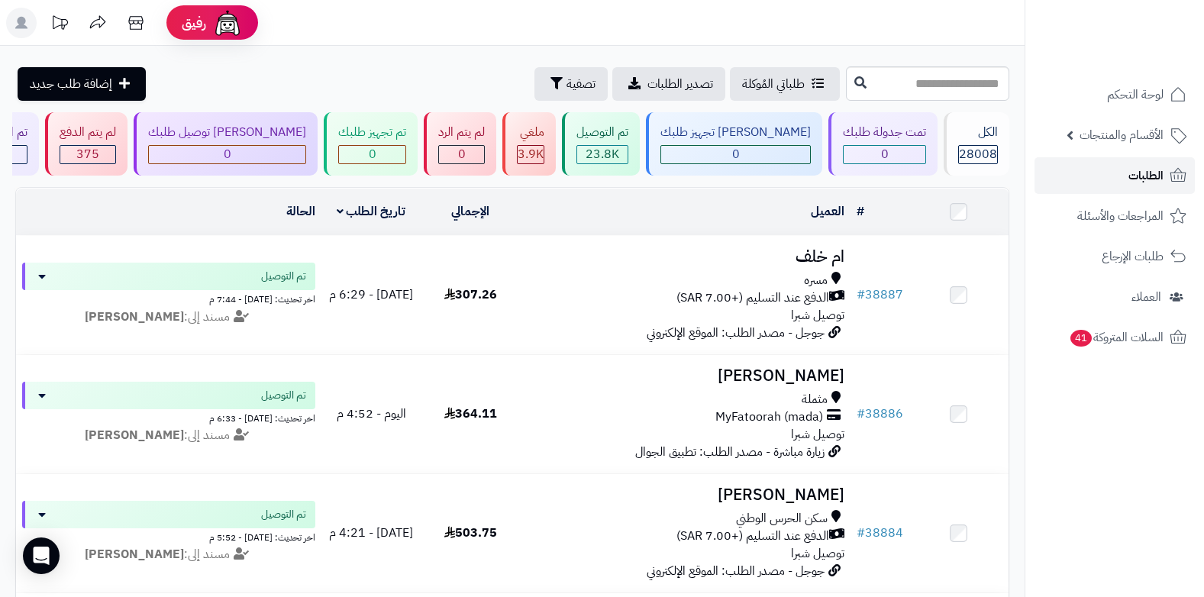
click at [645, 178] on link "الطلبات" at bounding box center [1114, 175] width 160 height 37
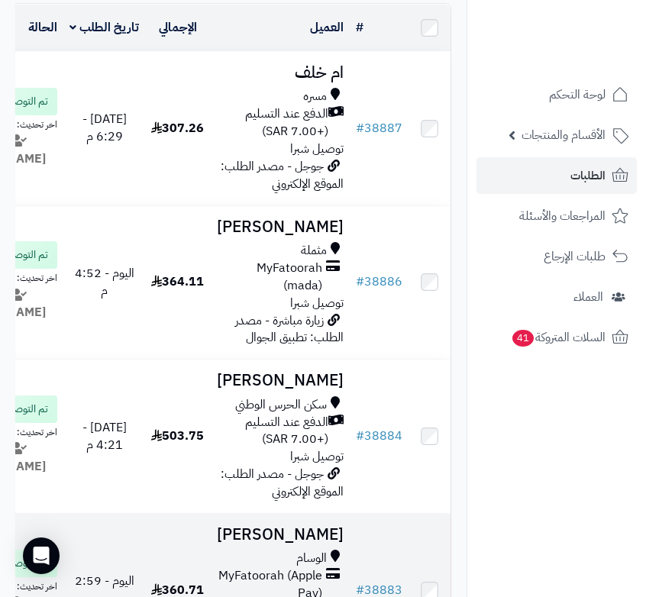
scroll to position [76, 0]
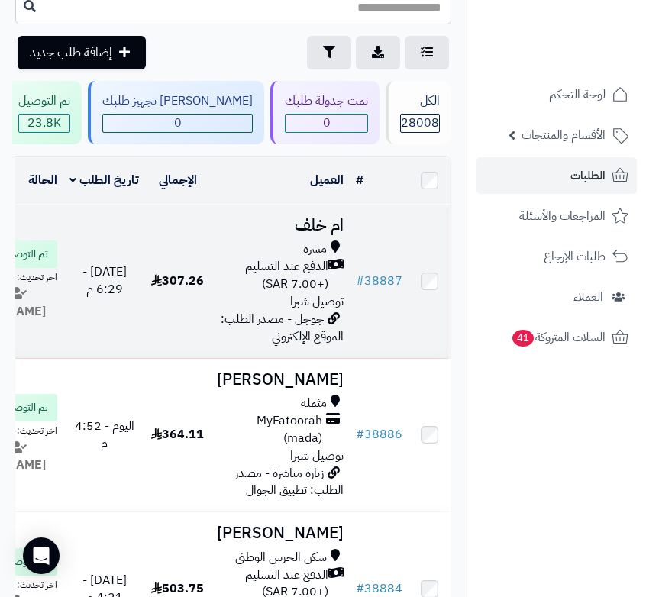
click at [277, 310] on div "مسره الدفع عند التسليم (+7.00 SAR) توصيل شبرا" at bounding box center [280, 274] width 127 height 69
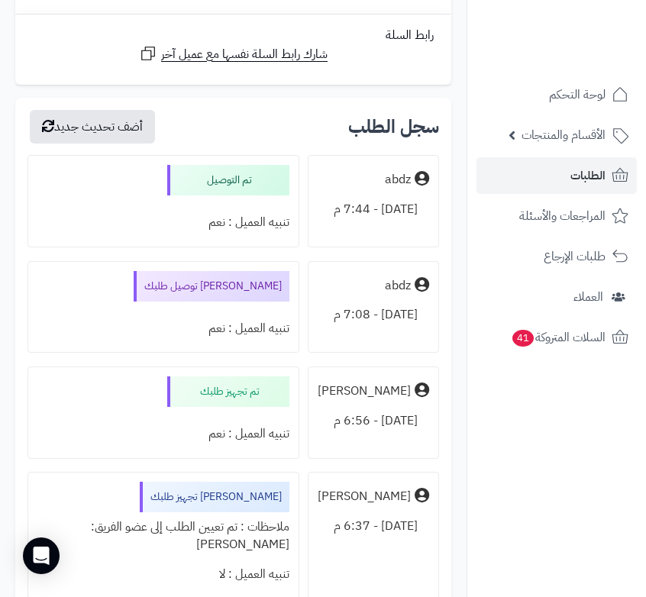
scroll to position [1374, 0]
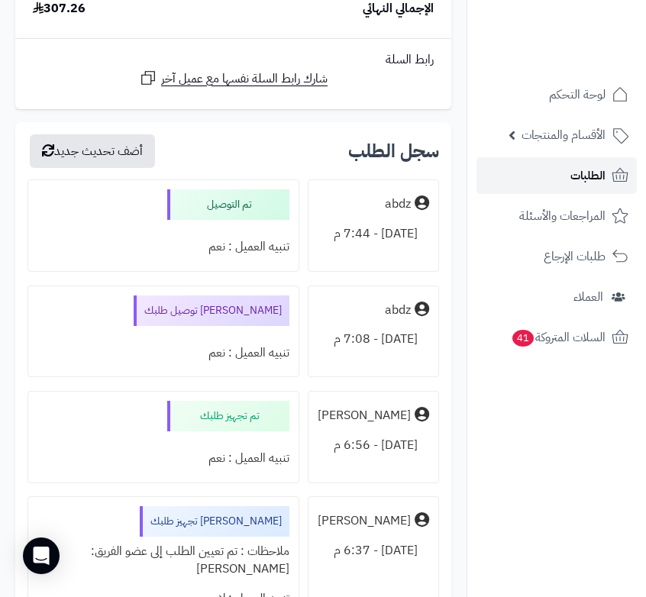
click at [564, 178] on link "الطلبات" at bounding box center [556, 175] width 160 height 37
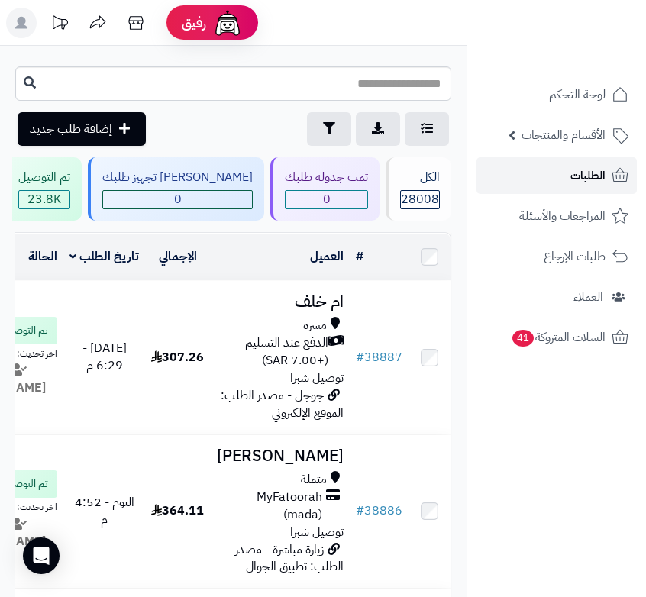
click at [576, 185] on span "الطلبات" at bounding box center [587, 175] width 35 height 21
click at [581, 181] on span "الطلبات" at bounding box center [587, 175] width 35 height 21
click at [569, 173] on link "الطلبات" at bounding box center [556, 175] width 160 height 37
click at [378, 76] on input "text" at bounding box center [233, 83] width 436 height 34
type input "*****"
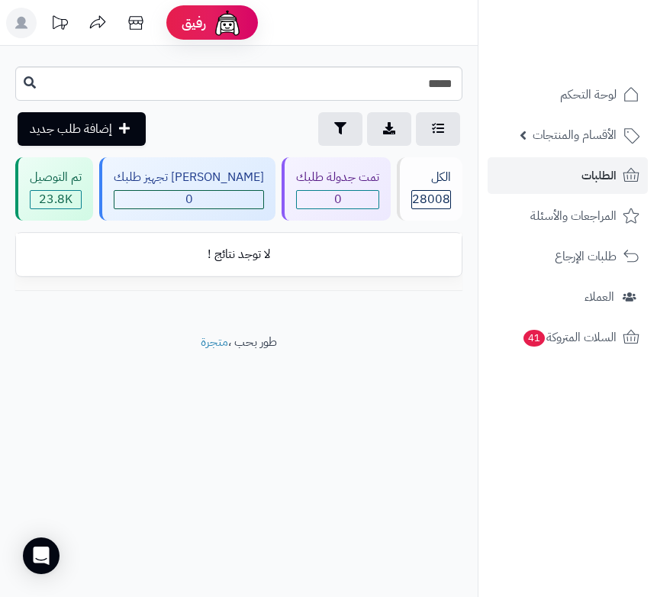
click at [579, 195] on ul "لوحة التحكم الأقسام والمنتجات المنتجات الأقسام الماركات مواصفات المنتجات مواصفا…" at bounding box center [568, 215] width 179 height 279
click at [568, 185] on link "الطلبات" at bounding box center [568, 175] width 160 height 37
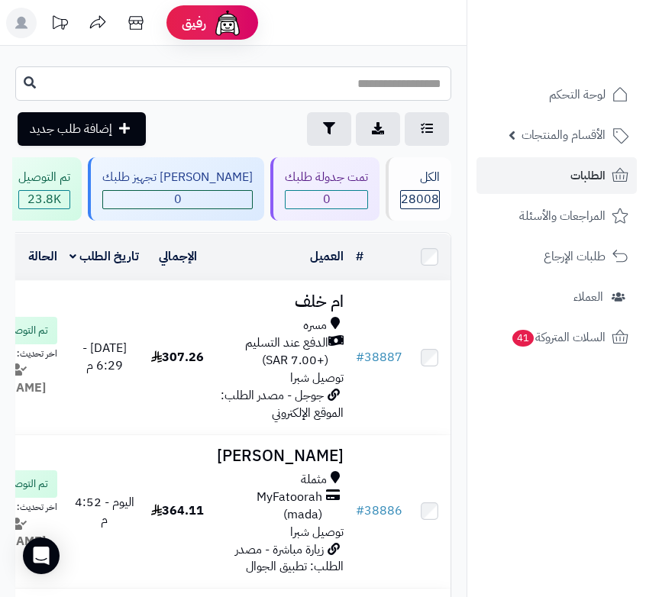
click at [382, 87] on input "text" at bounding box center [233, 83] width 436 height 34
click at [552, 140] on span "الأقسام والمنتجات" at bounding box center [563, 134] width 84 height 21
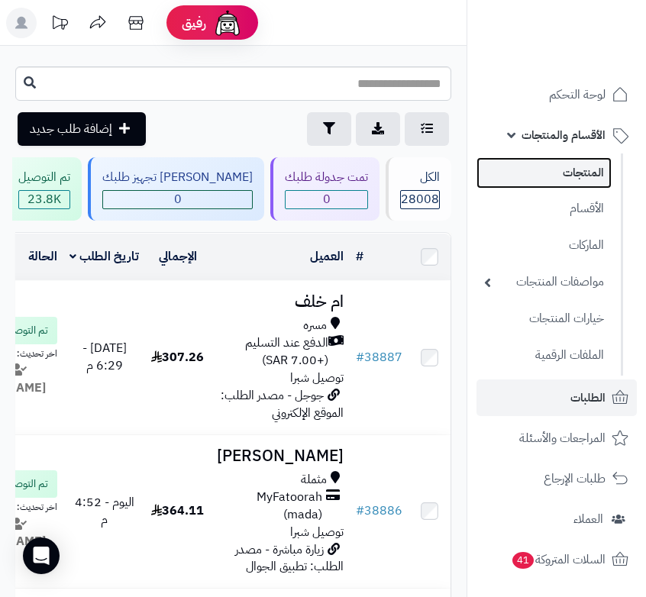
click at [523, 181] on link "المنتجات" at bounding box center [543, 172] width 135 height 31
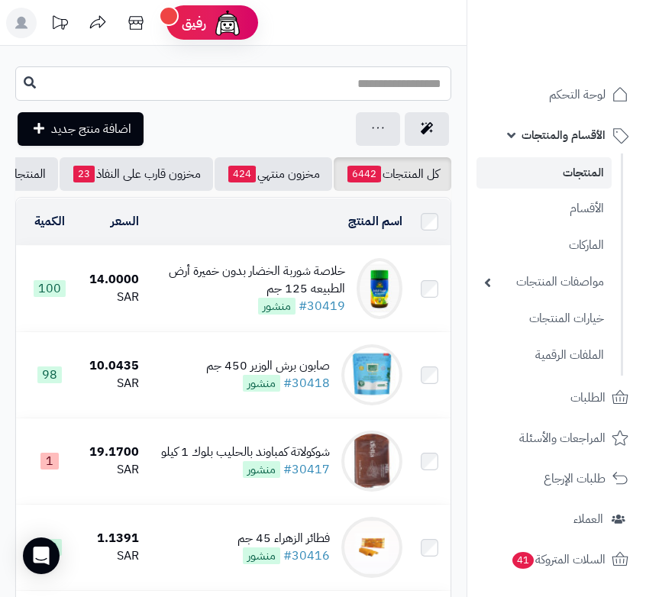
click at [370, 80] on input "text" at bounding box center [233, 83] width 436 height 34
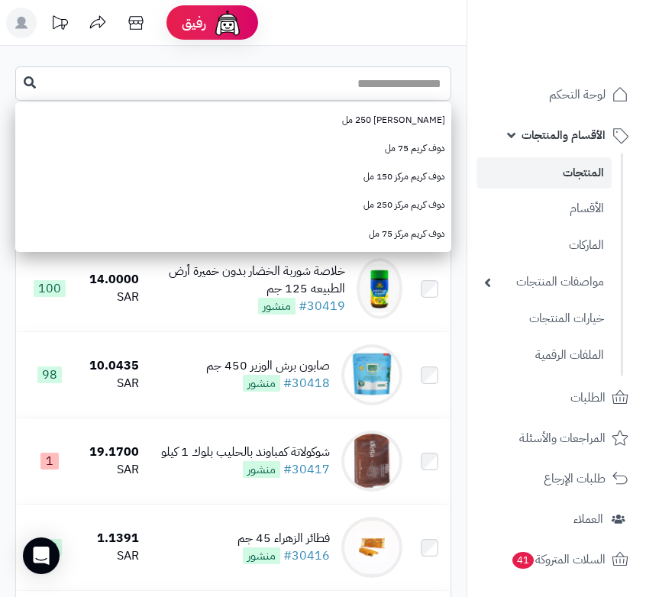
click at [411, 83] on input "text" at bounding box center [233, 83] width 436 height 34
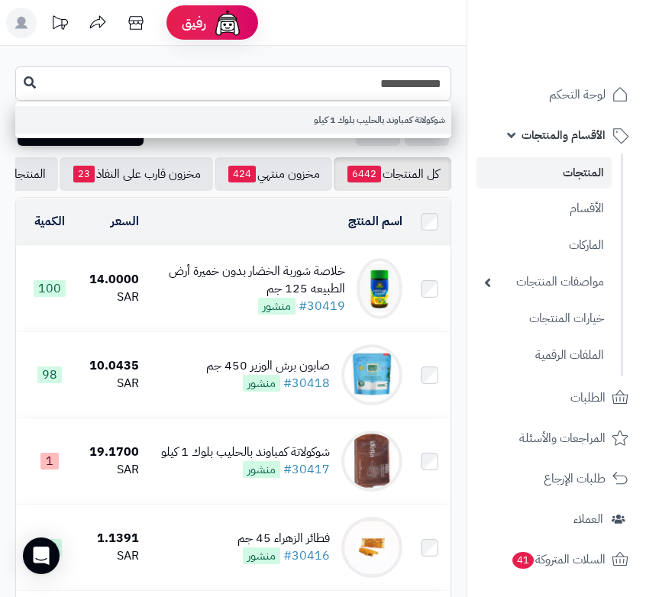
type input "**********"
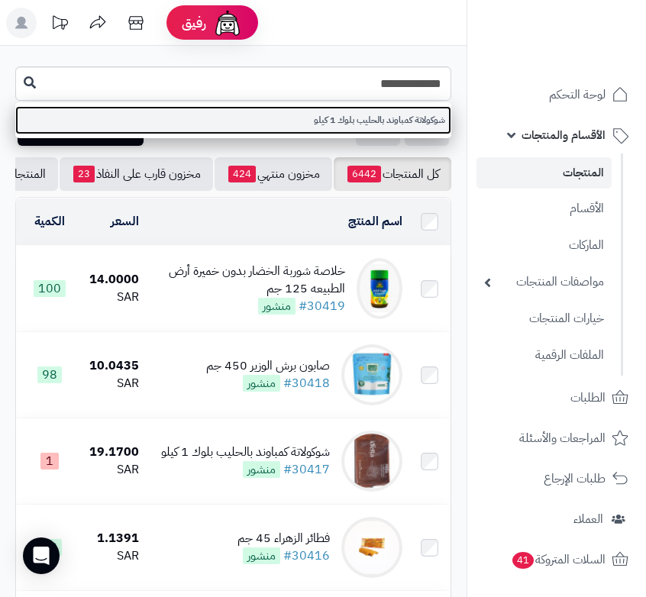
click at [360, 123] on link "شوكولاتة كمباوند بالحليب بلوك 1 كيلو" at bounding box center [233, 120] width 436 height 28
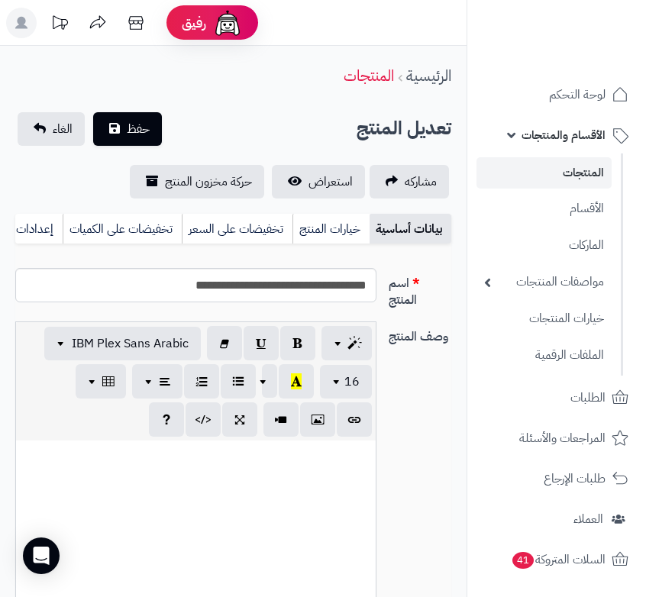
select select
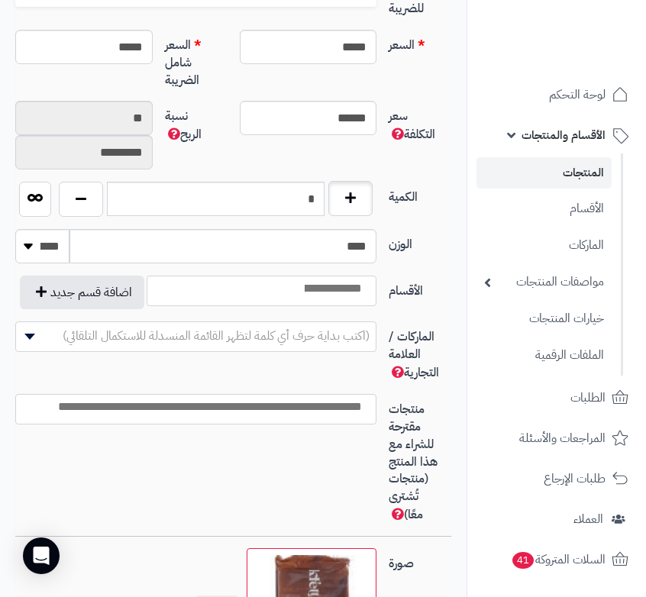
scroll to position [802, 0]
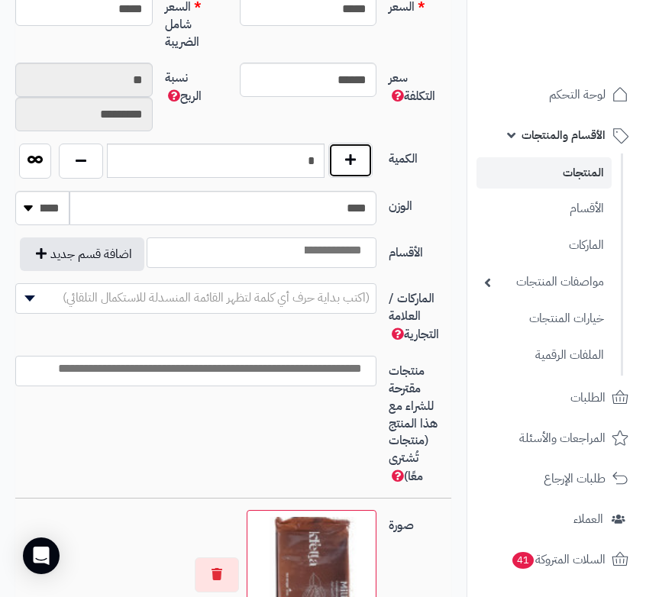
click at [350, 162] on button "button" at bounding box center [350, 160] width 44 height 35
type input "*"
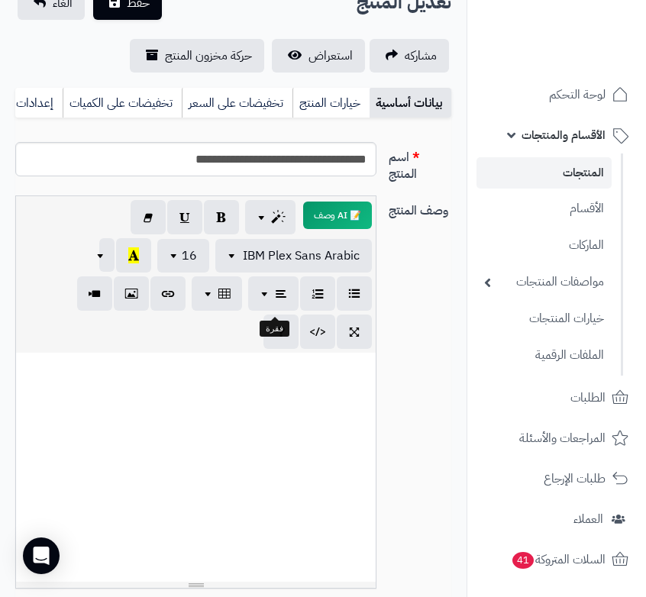
scroll to position [0, 0]
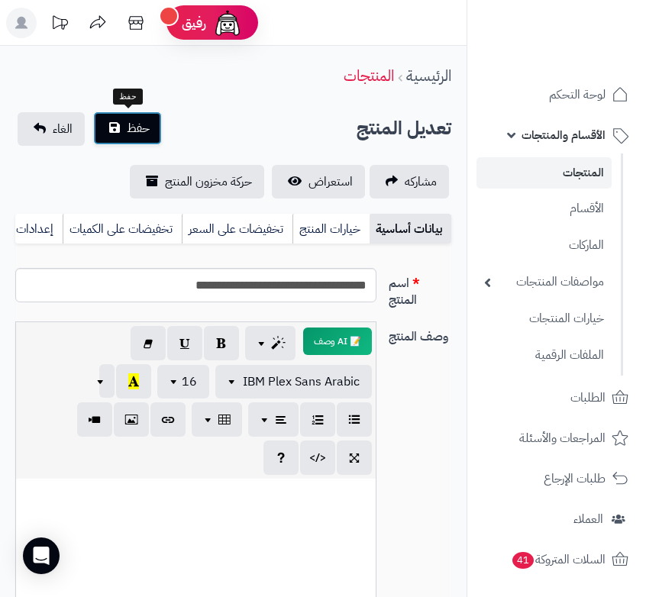
click at [115, 118] on button "حفظ" at bounding box center [127, 128] width 69 height 34
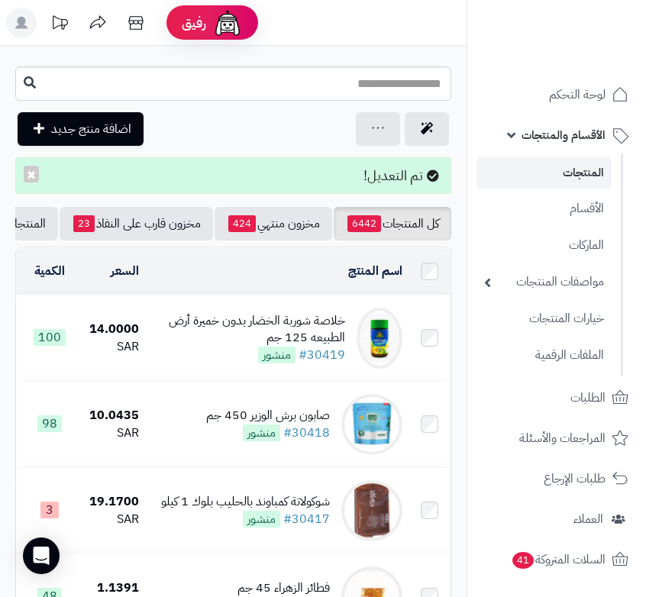
click at [570, 175] on link "المنتجات" at bounding box center [543, 172] width 135 height 31
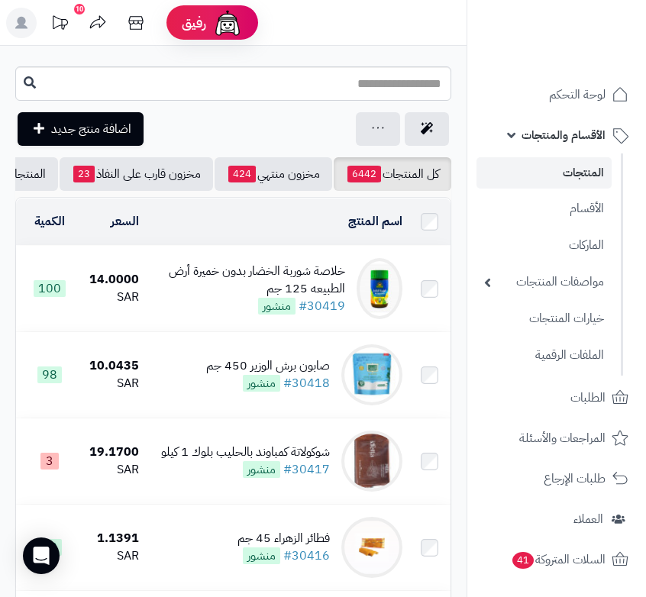
click at [581, 127] on span "الأقسام والمنتجات" at bounding box center [563, 134] width 84 height 21
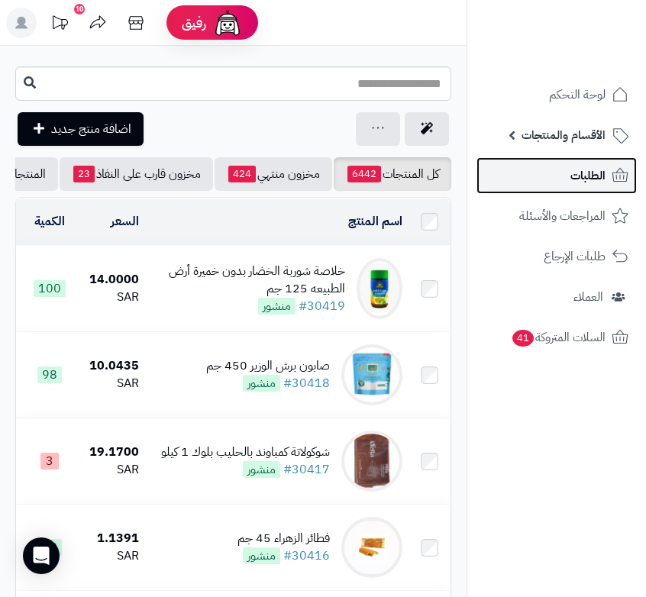
click at [577, 176] on span "الطلبات" at bounding box center [587, 175] width 35 height 21
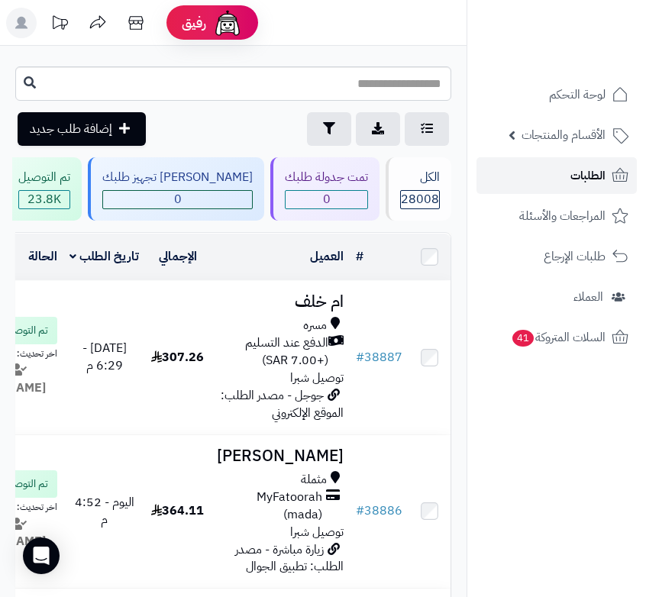
click at [589, 176] on span "الطلبات" at bounding box center [587, 175] width 35 height 21
click at [573, 179] on span "الطلبات" at bounding box center [587, 175] width 35 height 21
click at [579, 160] on link "الطلبات" at bounding box center [556, 175] width 160 height 37
click at [587, 169] on span "الطلبات" at bounding box center [587, 175] width 35 height 21
click at [576, 176] on span "الطلبات" at bounding box center [587, 175] width 35 height 21
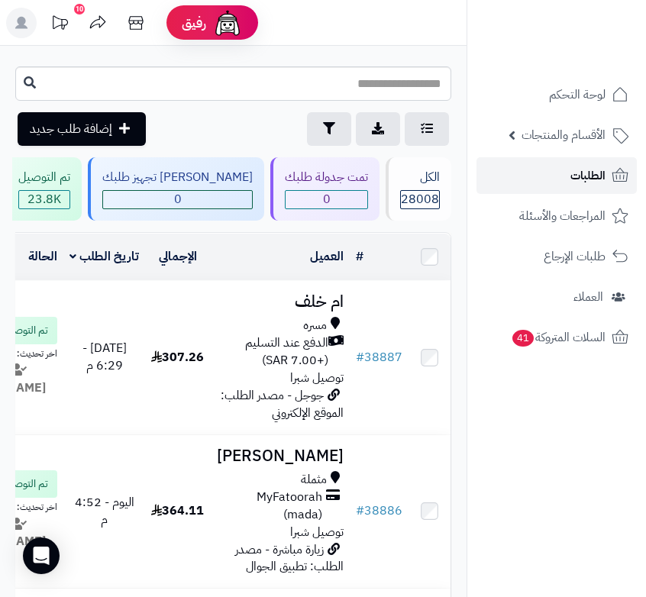
click at [602, 166] on span "الطلبات" at bounding box center [587, 175] width 35 height 21
click at [593, 182] on span "الطلبات" at bounding box center [587, 175] width 35 height 21
click at [566, 169] on link "الطلبات" at bounding box center [556, 175] width 160 height 37
click at [402, 76] on input "text" at bounding box center [233, 83] width 436 height 34
type input "*****"
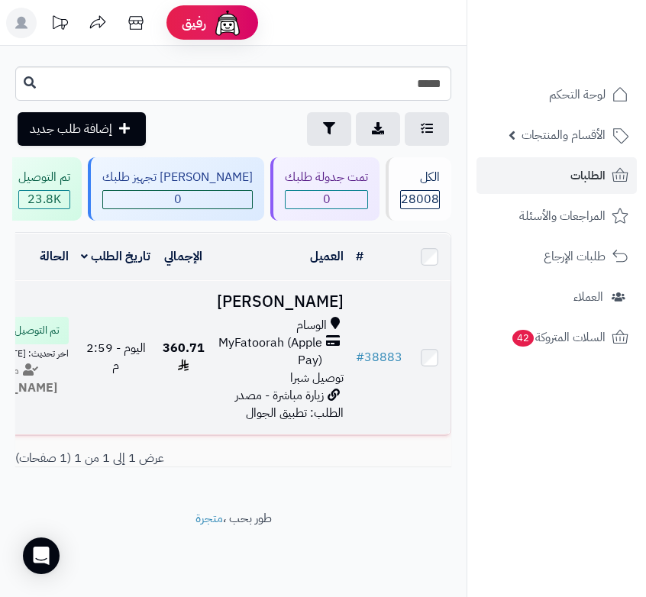
click at [296, 368] on span "MyFatoorah (Apple Pay)" at bounding box center [269, 351] width 105 height 35
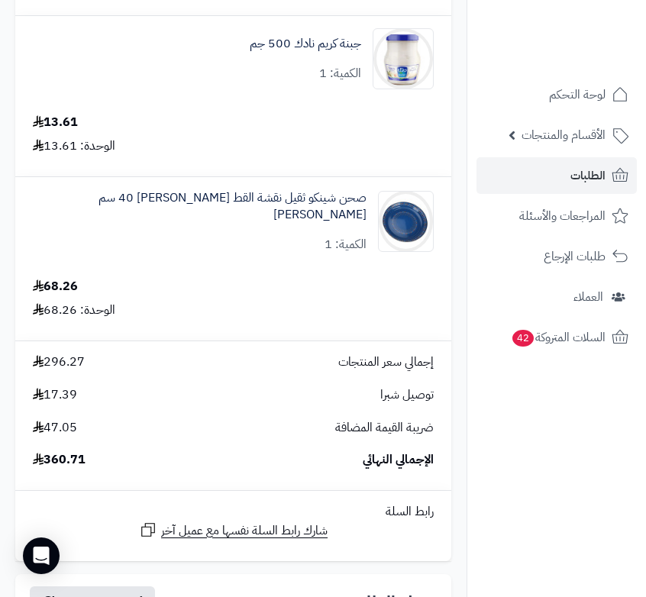
scroll to position [2061, 0]
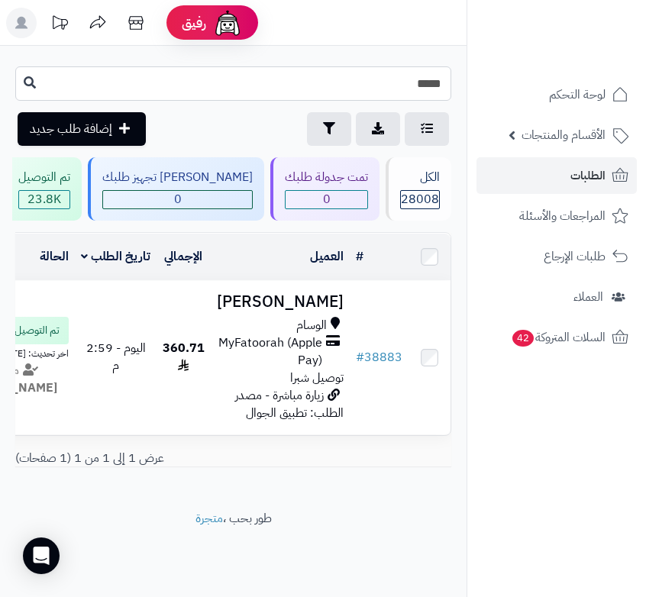
click at [381, 73] on input "*****" at bounding box center [233, 83] width 436 height 34
type input "*****"
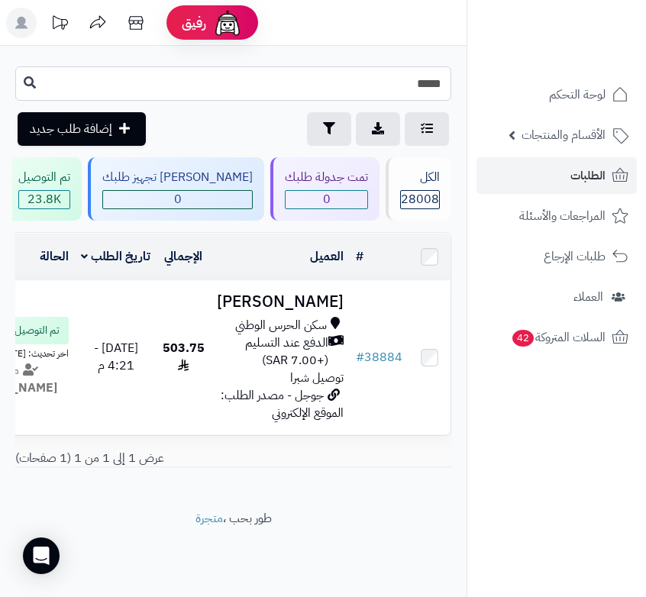
click at [311, 80] on input "*****" at bounding box center [233, 83] width 436 height 34
type input "*****"
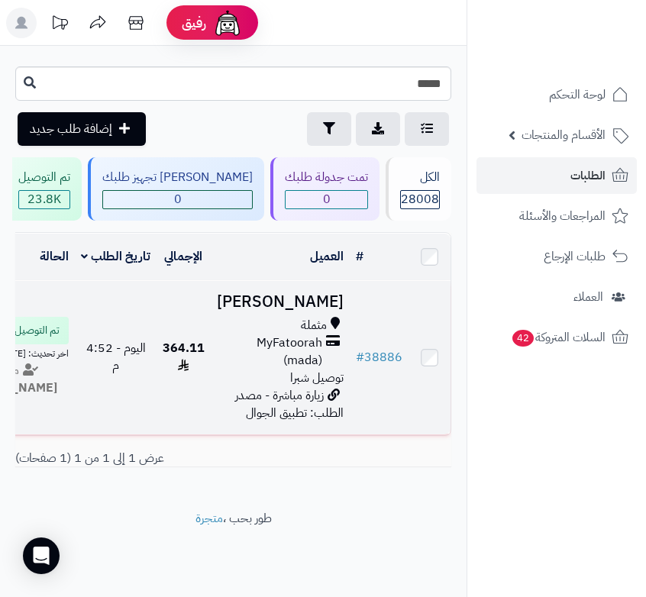
click at [273, 369] on span "MyFatoorah (mada)" at bounding box center [269, 351] width 105 height 35
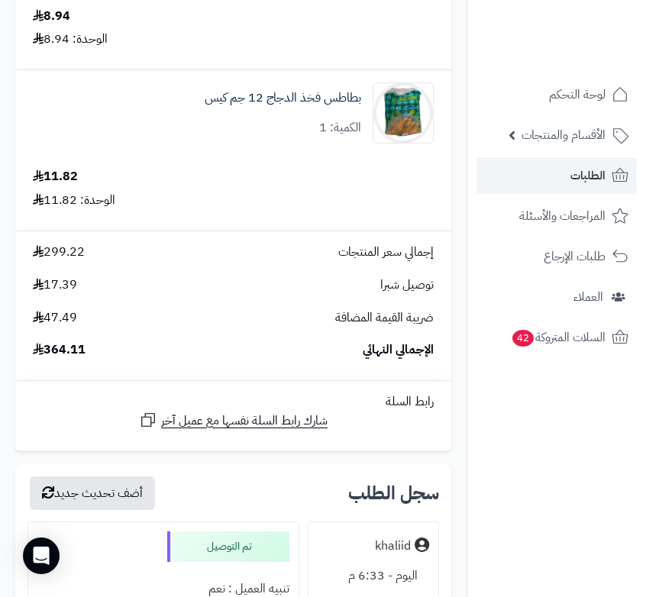
scroll to position [4046, 0]
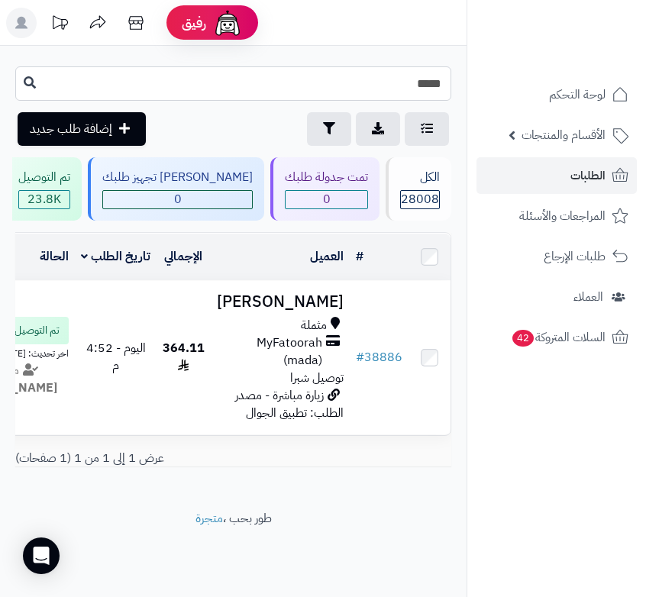
click at [331, 72] on input "*****" at bounding box center [233, 83] width 436 height 34
type input "*****"
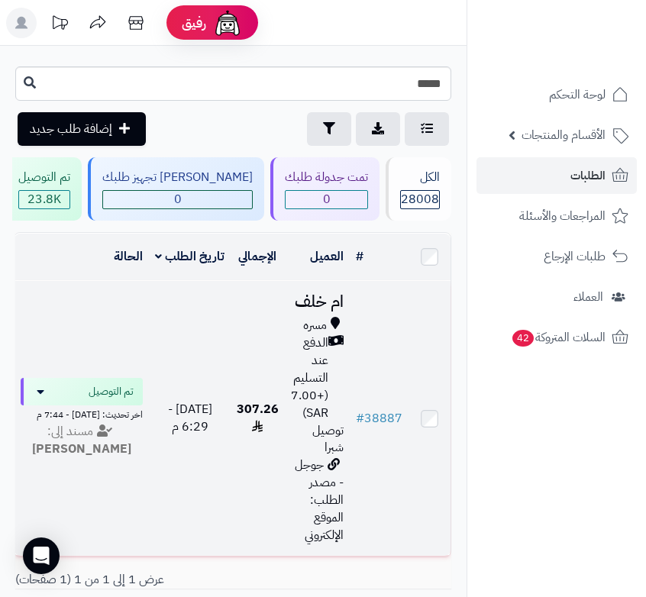
click at [253, 393] on td "307.26" at bounding box center [258, 419] width 54 height 276
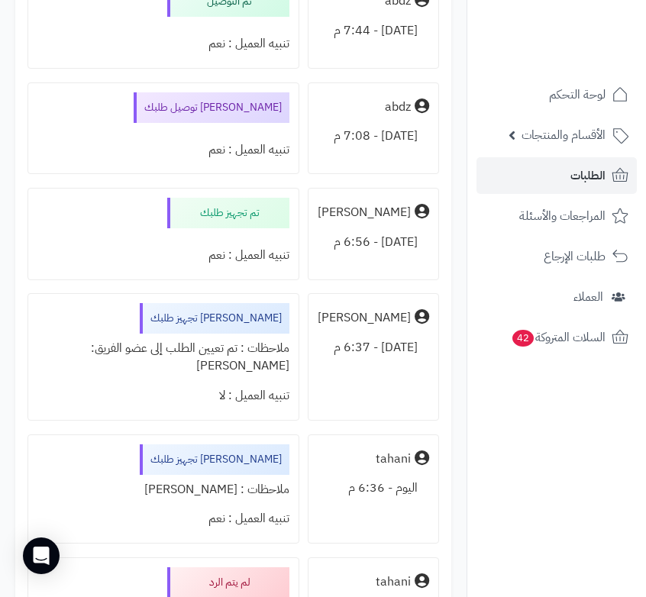
scroll to position [1374, 0]
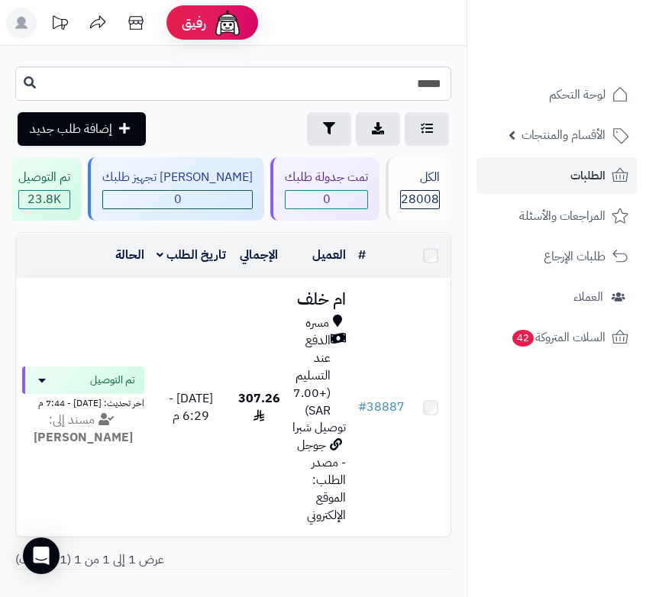
click at [312, 87] on input "*****" at bounding box center [233, 83] width 436 height 34
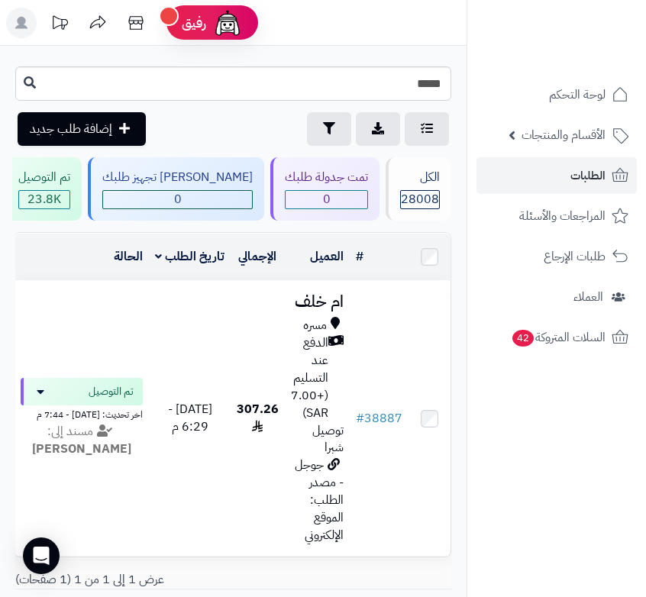
type input "*****"
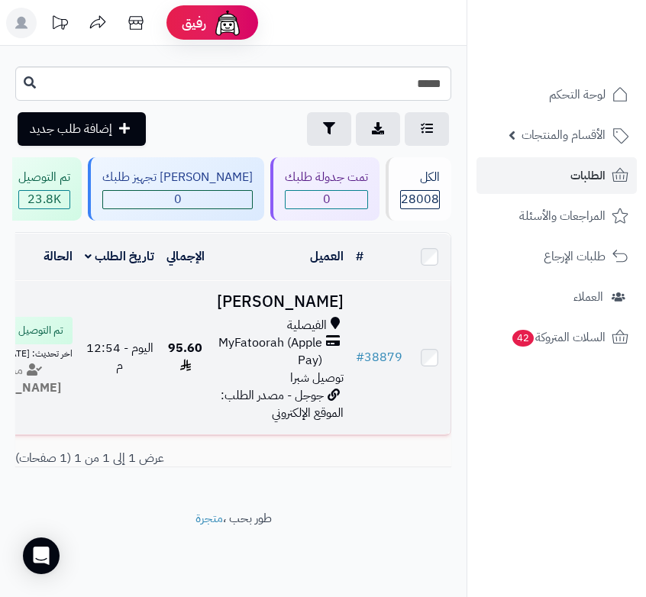
click at [286, 363] on span "MyFatoorah (Apple Pay)" at bounding box center [269, 351] width 105 height 35
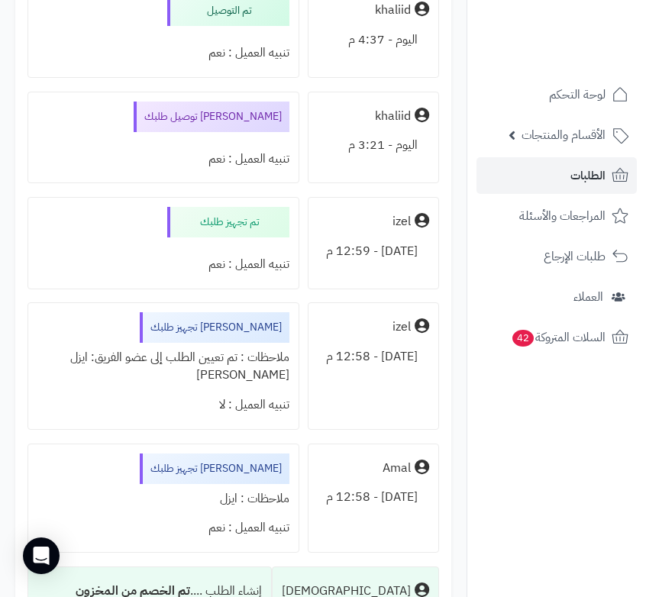
scroll to position [763, 0]
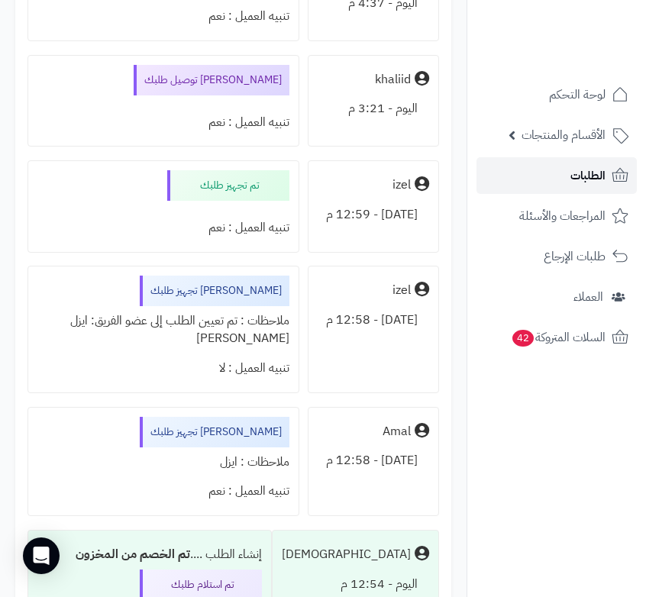
click at [576, 172] on span "الطلبات" at bounding box center [587, 175] width 35 height 21
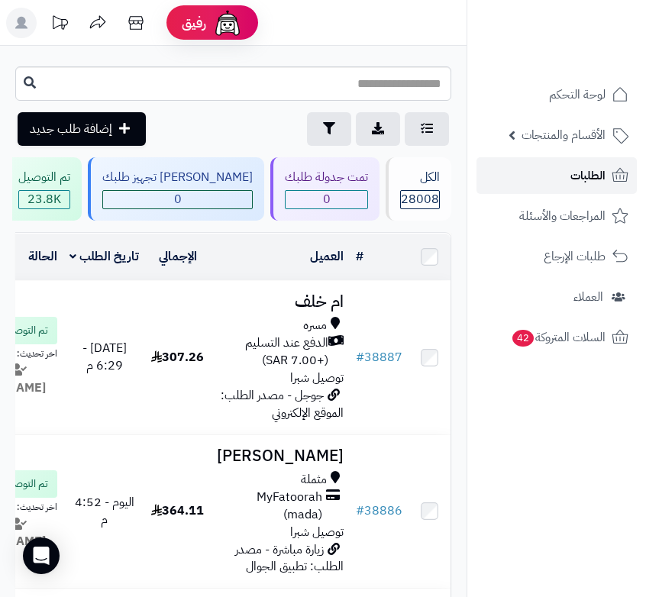
click at [573, 176] on span "الطلبات" at bounding box center [587, 175] width 35 height 21
click at [589, 176] on span "الطلبات" at bounding box center [587, 175] width 35 height 21
click at [570, 175] on span "الطلبات" at bounding box center [587, 175] width 35 height 21
click at [563, 180] on link "الطلبات" at bounding box center [556, 175] width 160 height 37
click at [582, 166] on span "الطلبات" at bounding box center [587, 175] width 35 height 21
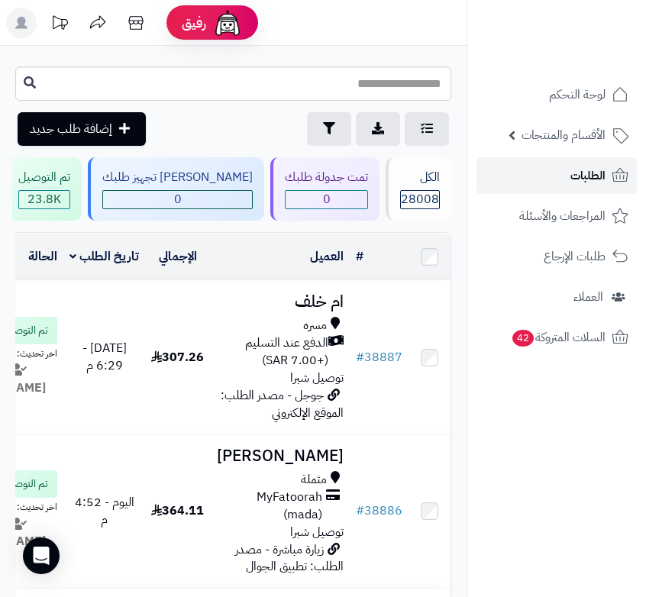
click at [561, 180] on link "الطلبات" at bounding box center [556, 175] width 160 height 37
click at [566, 176] on link "الطلبات" at bounding box center [556, 175] width 160 height 37
click at [580, 173] on span "الطلبات" at bounding box center [587, 175] width 35 height 21
click at [598, 168] on span "الطلبات" at bounding box center [587, 175] width 35 height 21
click at [427, 82] on input "text" at bounding box center [233, 83] width 436 height 34
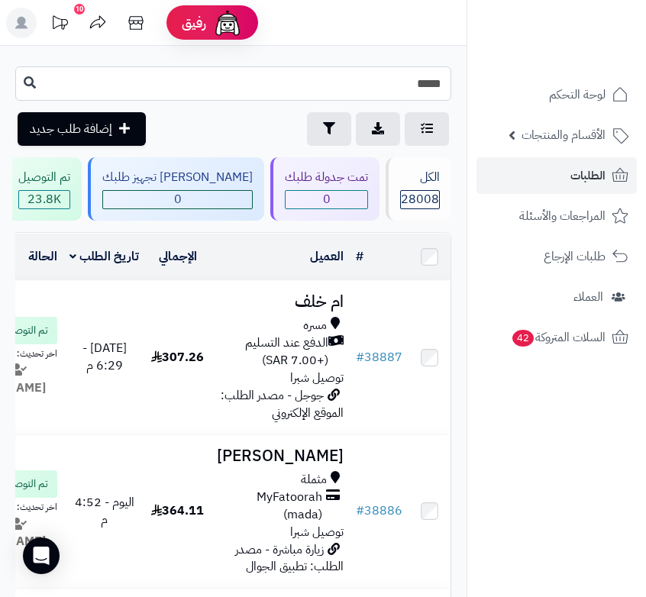
type input "*****"
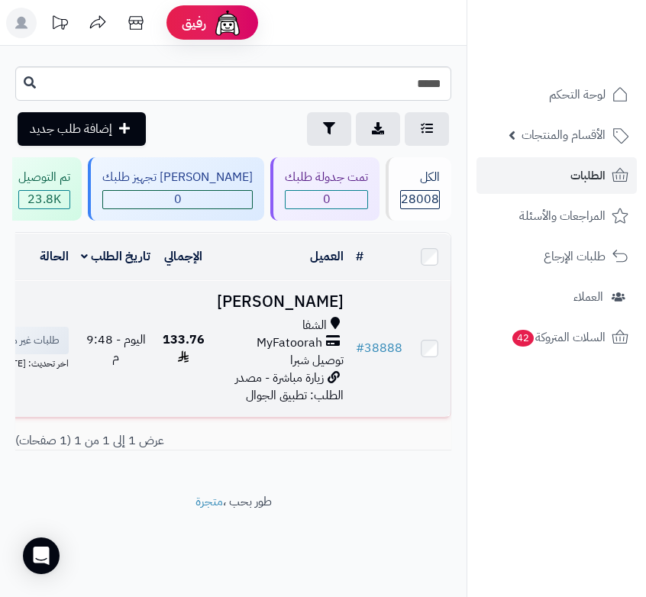
click at [308, 329] on span "الشفا" at bounding box center [314, 326] width 24 height 18
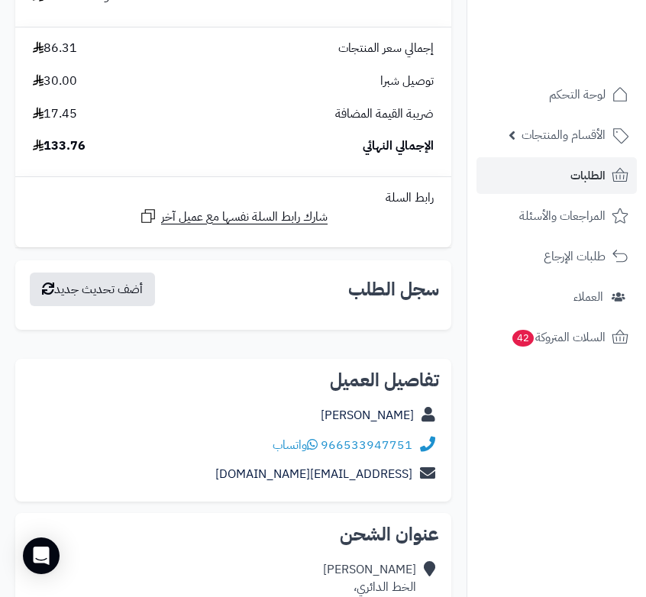
scroll to position [1298, 0]
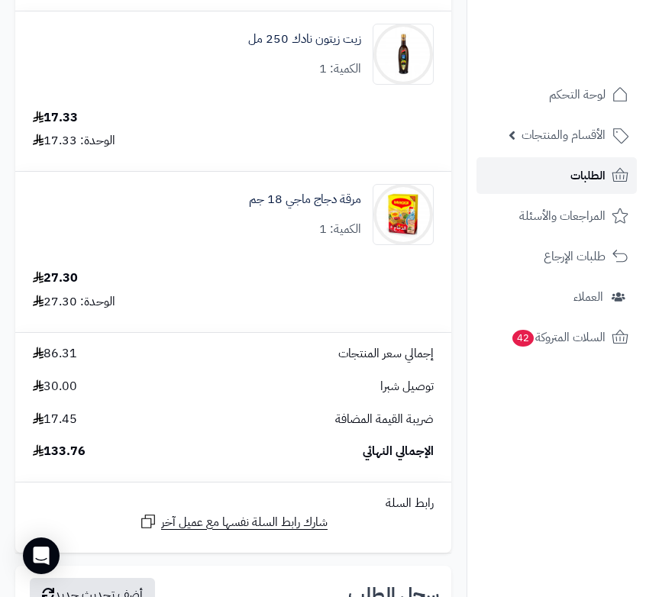
click at [562, 176] on link "الطلبات" at bounding box center [556, 175] width 160 height 37
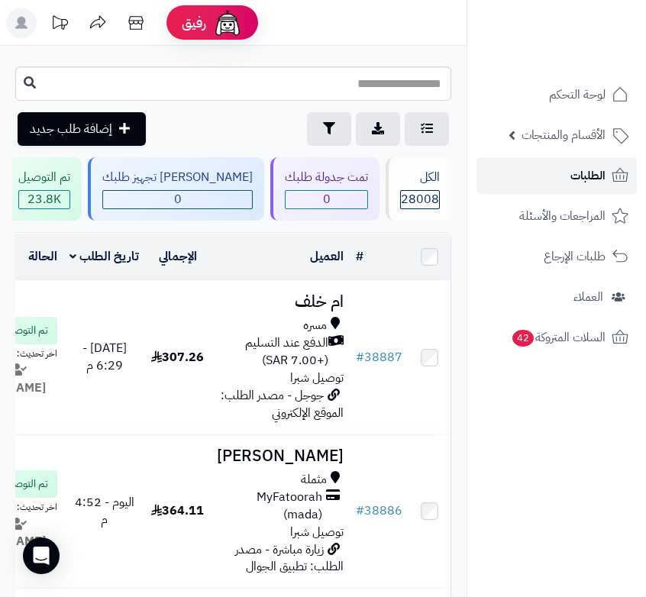
click at [590, 178] on span "الطلبات" at bounding box center [587, 175] width 35 height 21
drag, startPoint x: 0, startPoint y: 0, endPoint x: 588, endPoint y: 179, distance: 614.4
click at [588, 179] on span "الطلبات" at bounding box center [587, 175] width 35 height 21
click at [563, 177] on link "الطلبات" at bounding box center [556, 175] width 160 height 37
click at [560, 173] on link "الطلبات" at bounding box center [556, 175] width 160 height 37
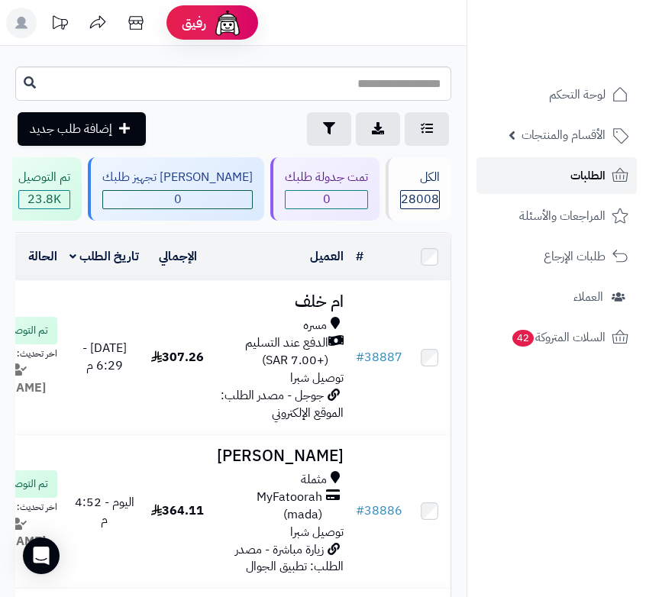
click at [565, 172] on link "الطلبات" at bounding box center [556, 175] width 160 height 37
click at [579, 175] on span "الطلبات" at bounding box center [587, 175] width 35 height 21
click at [580, 171] on span "الطلبات" at bounding box center [587, 175] width 35 height 21
click at [554, 173] on link "الطلبات" at bounding box center [556, 175] width 160 height 37
click at [582, 172] on span "الطلبات" at bounding box center [587, 175] width 35 height 21
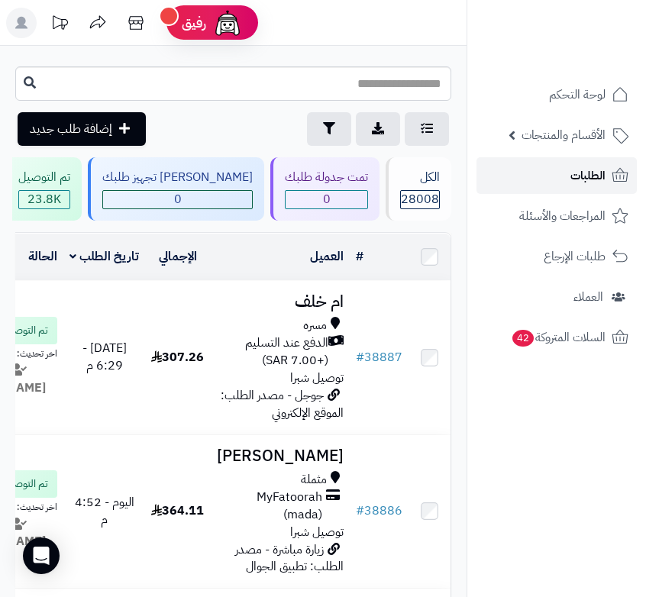
click at [598, 179] on span "الطلبات" at bounding box center [587, 175] width 35 height 21
click at [577, 165] on span "الطلبات" at bounding box center [587, 175] width 35 height 21
click at [582, 168] on span "الطلبات" at bounding box center [587, 175] width 35 height 21
click at [584, 168] on span "الطلبات" at bounding box center [587, 175] width 35 height 21
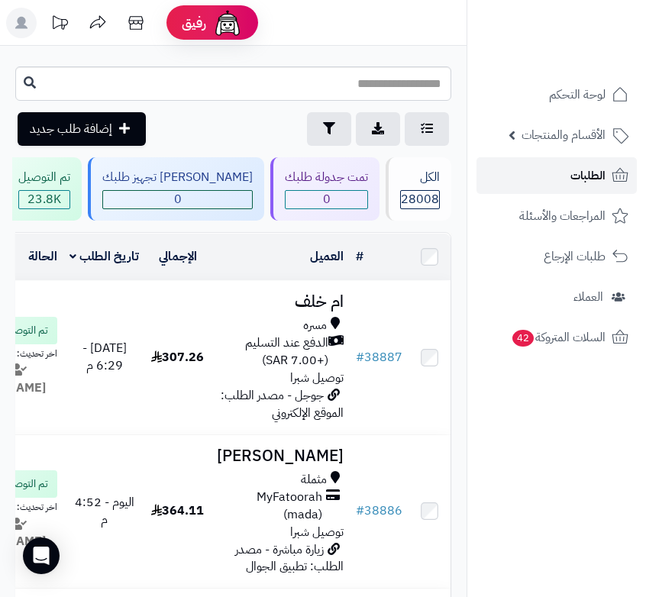
click at [584, 168] on span "الطلبات" at bounding box center [587, 175] width 35 height 21
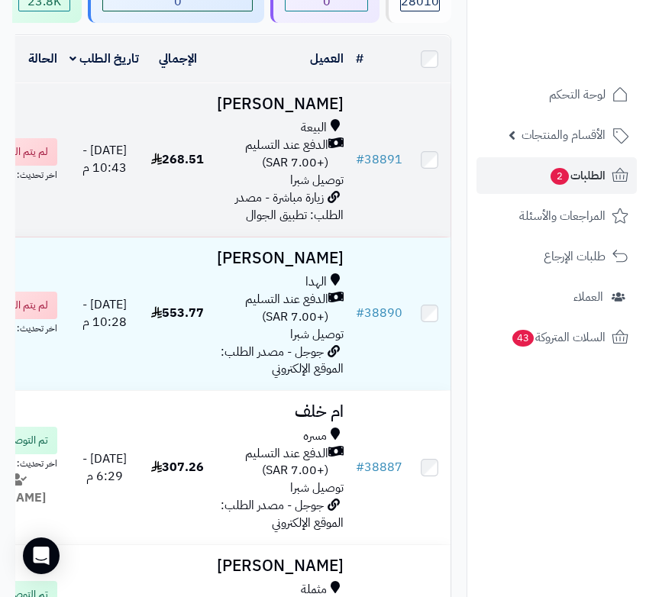
scroll to position [229, 0]
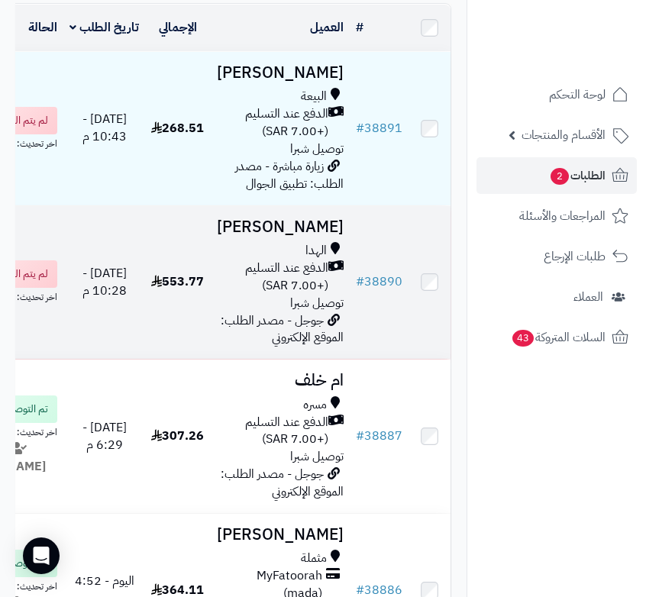
click at [312, 295] on span "الدفع عند التسليم (+7.00 SAR)" at bounding box center [272, 277] width 111 height 35
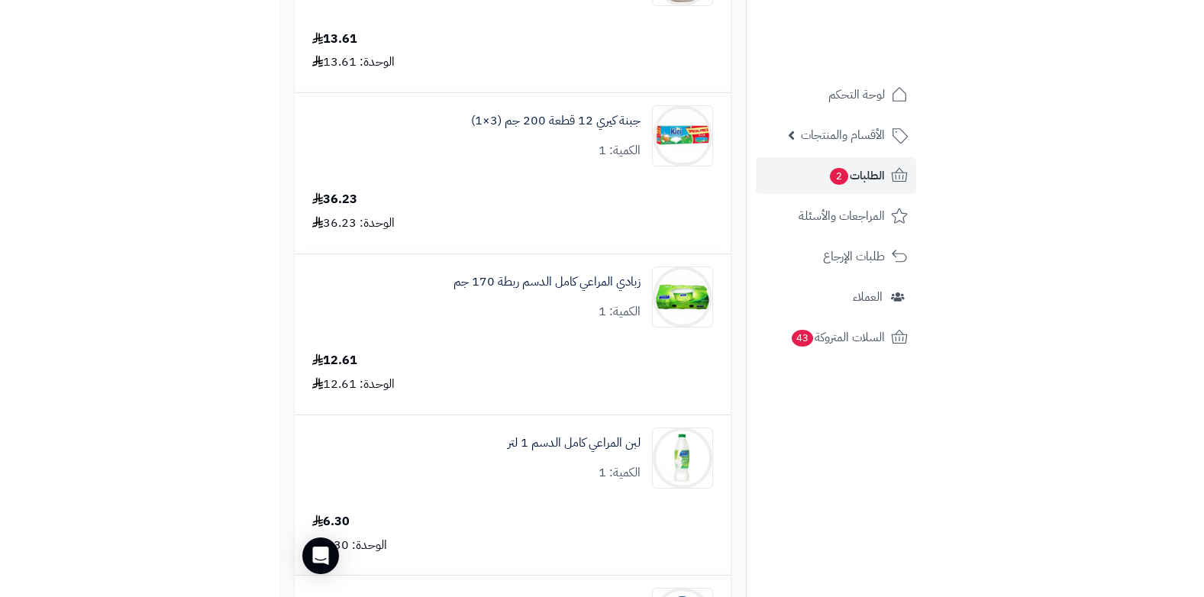
scroll to position [1557, 0]
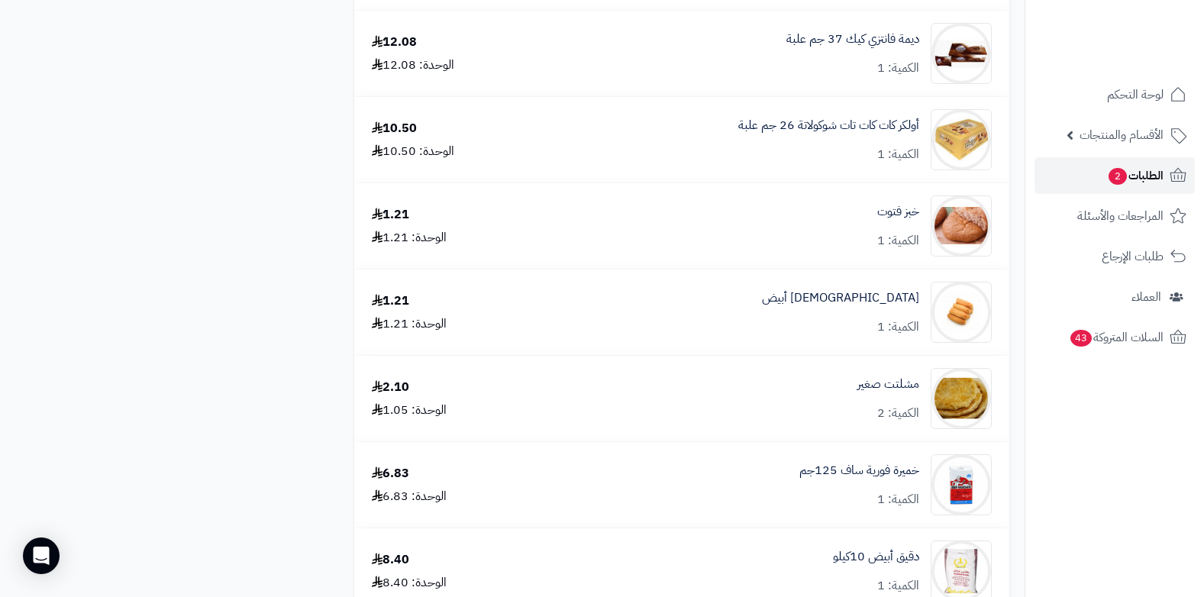
click at [645, 171] on span "الطلبات 2" at bounding box center [1135, 175] width 56 height 21
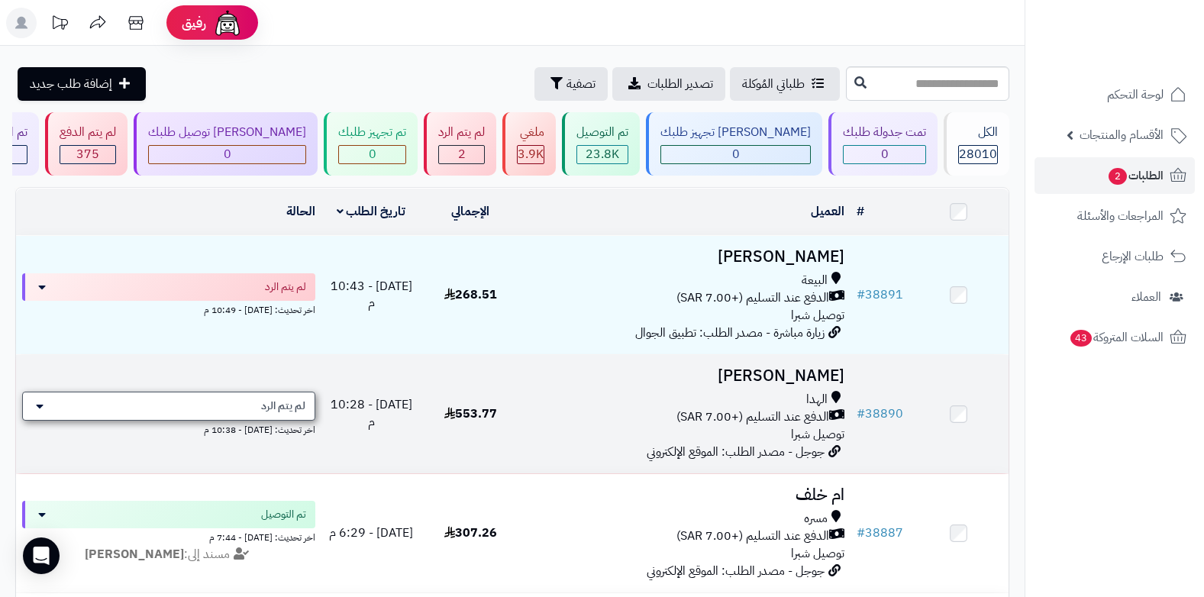
click at [302, 402] on span "لم يتم الرد" at bounding box center [283, 405] width 44 height 15
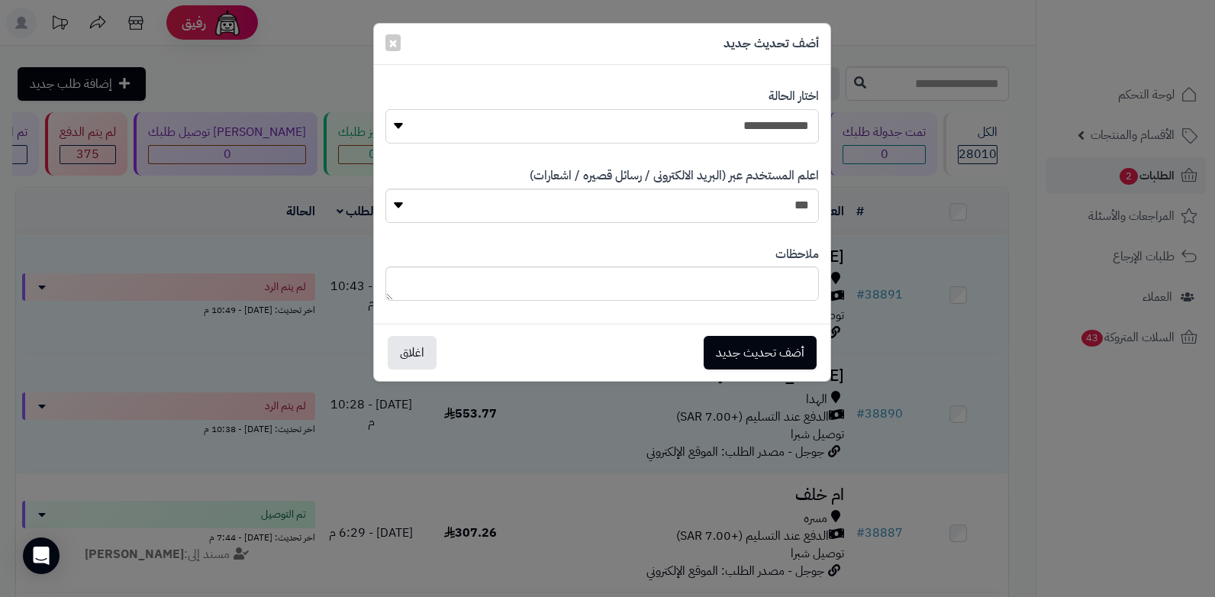
click at [751, 121] on select "**********" at bounding box center [603, 126] width 434 height 34
select select "*"
click at [386, 109] on select "**********" at bounding box center [603, 126] width 434 height 34
click at [721, 355] on button "أضف تحديث جديد" at bounding box center [760, 352] width 113 height 34
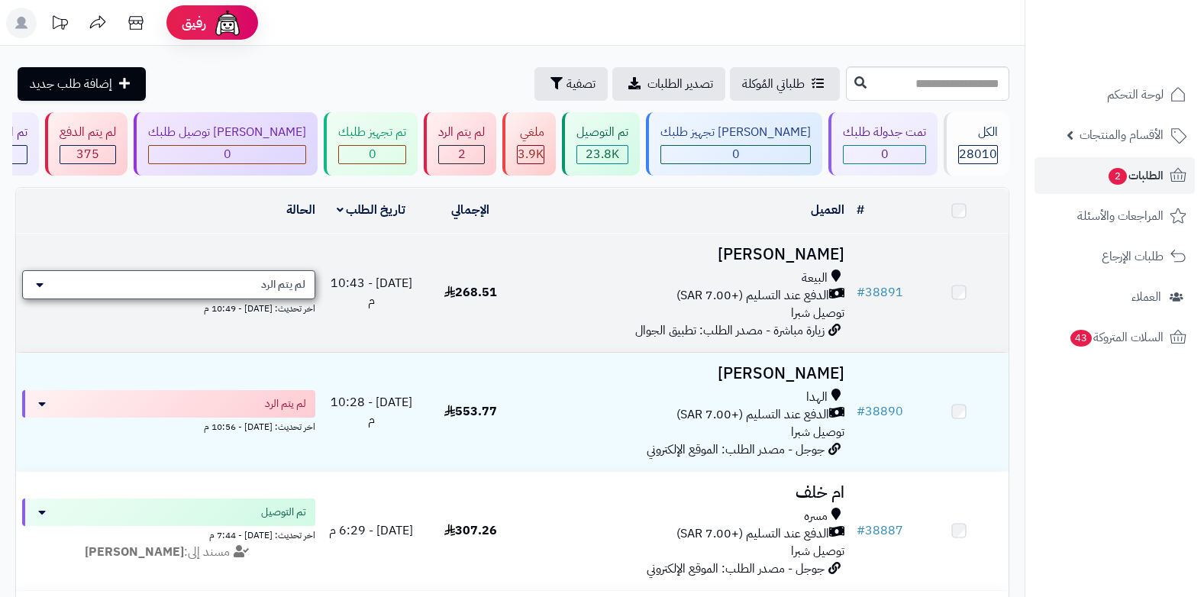
click at [293, 286] on span "لم يتم الرد" at bounding box center [283, 284] width 44 height 15
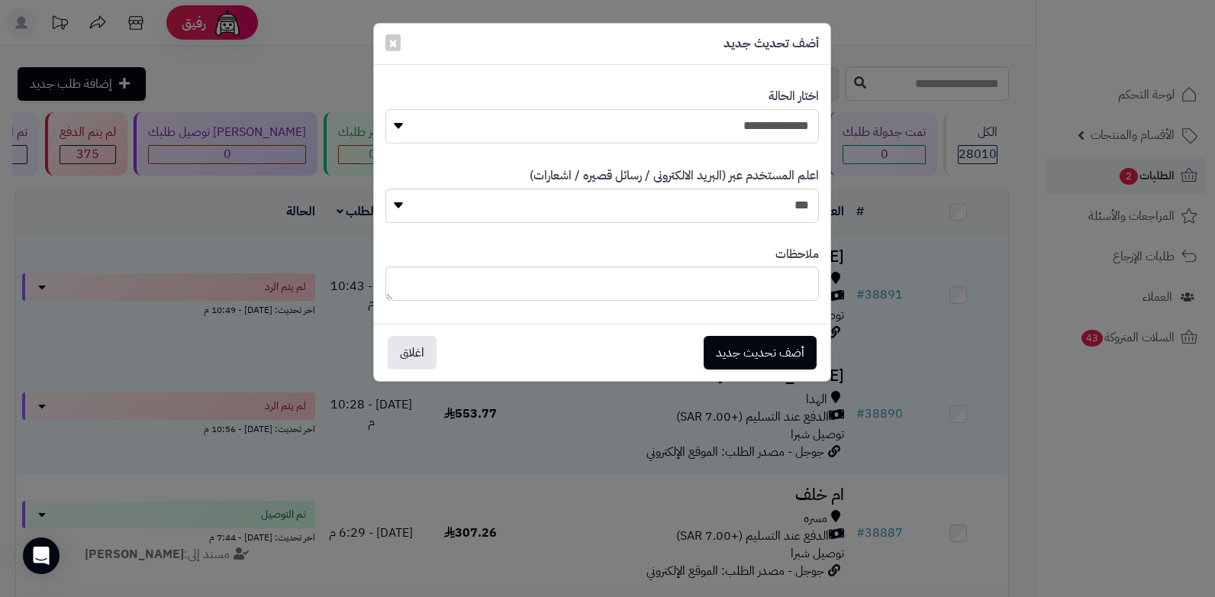
click at [756, 126] on select "**********" at bounding box center [603, 126] width 434 height 34
select select "*"
click at [386, 109] on select "**********" at bounding box center [603, 126] width 434 height 34
click at [719, 285] on textarea at bounding box center [603, 283] width 434 height 34
type textarea "**********"
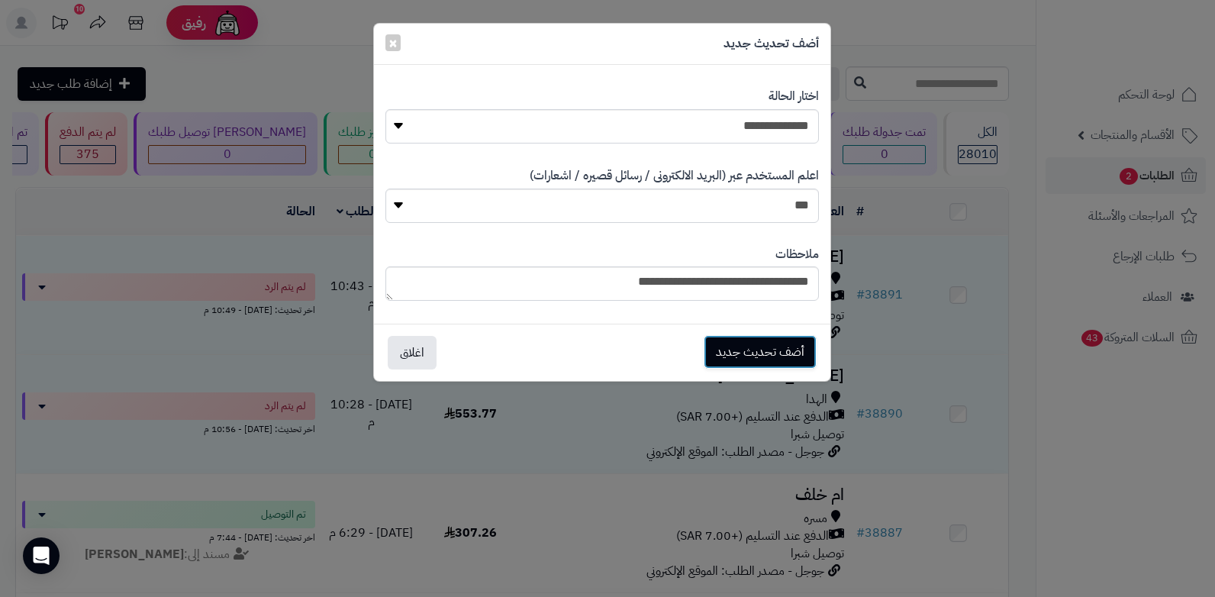
click at [769, 347] on button "أضف تحديث جديد" at bounding box center [760, 352] width 113 height 34
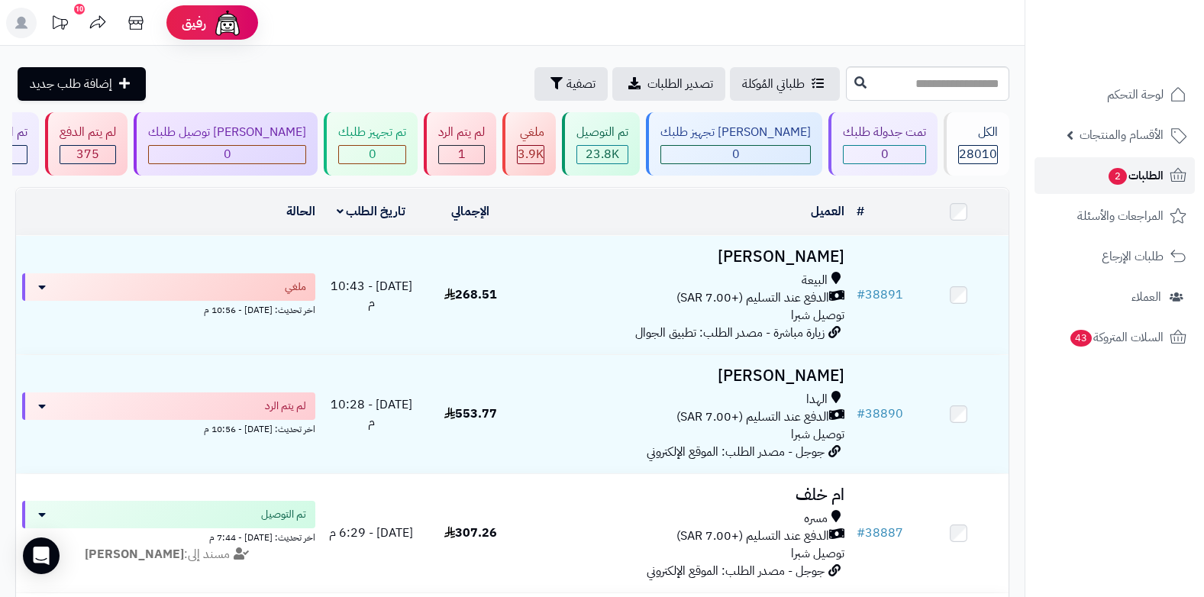
click at [1136, 167] on span "الطلبات 2" at bounding box center [1135, 175] width 56 height 21
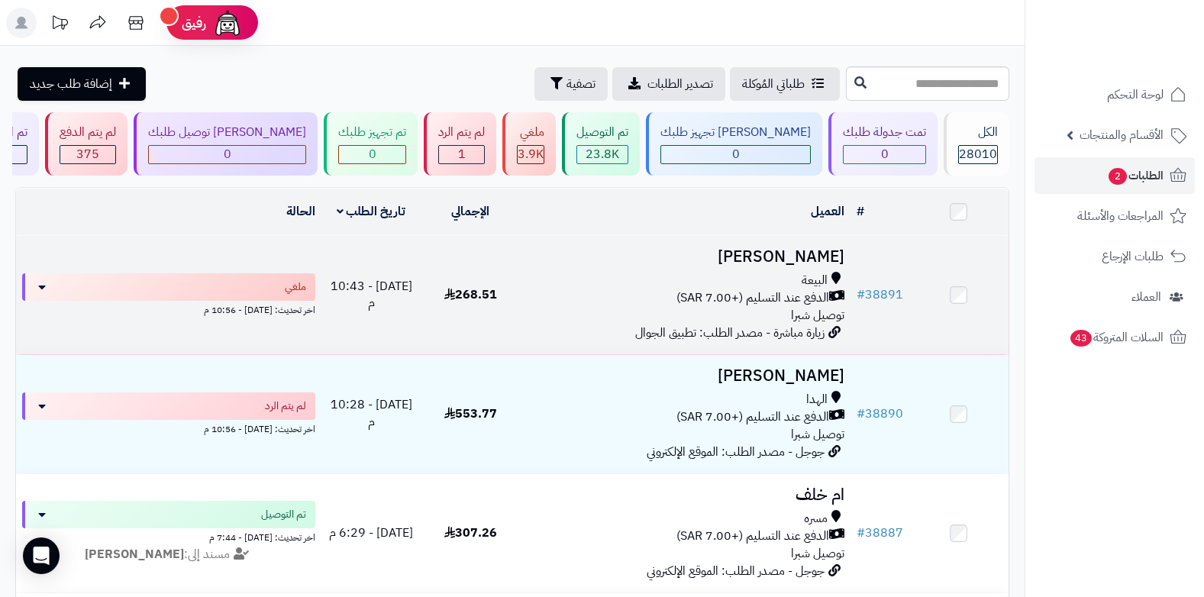
click at [807, 302] on span "الدفع عند التسليم (+7.00 SAR)" at bounding box center [752, 298] width 153 height 18
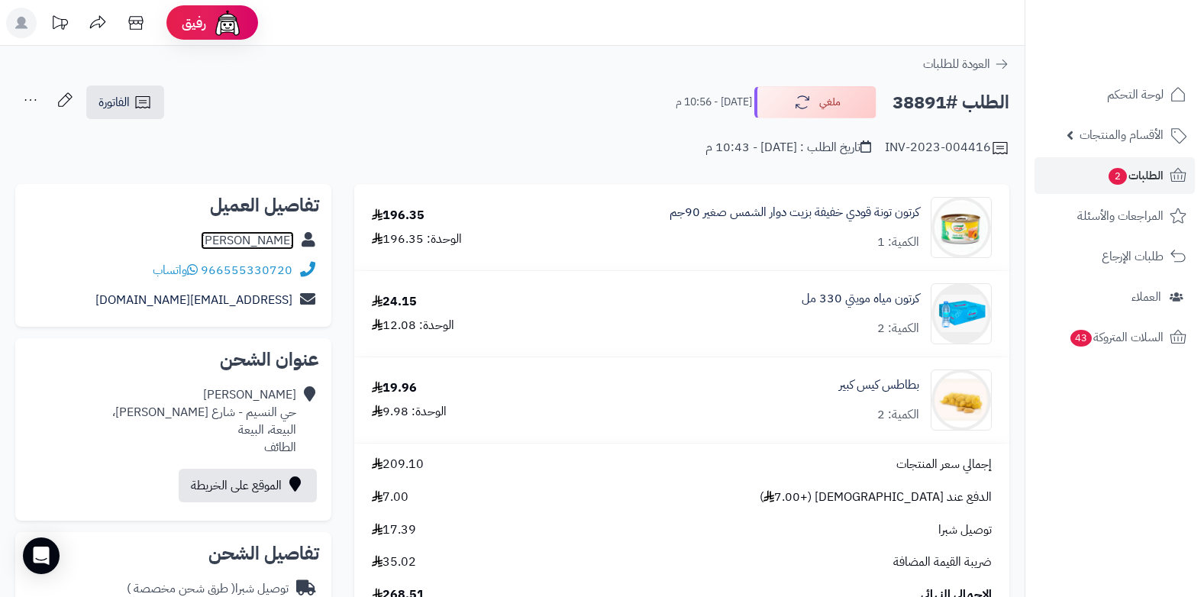
click at [262, 237] on link "[PERSON_NAME]" at bounding box center [247, 240] width 93 height 18
click at [1121, 185] on span "الطلبات 2" at bounding box center [1135, 175] width 56 height 21
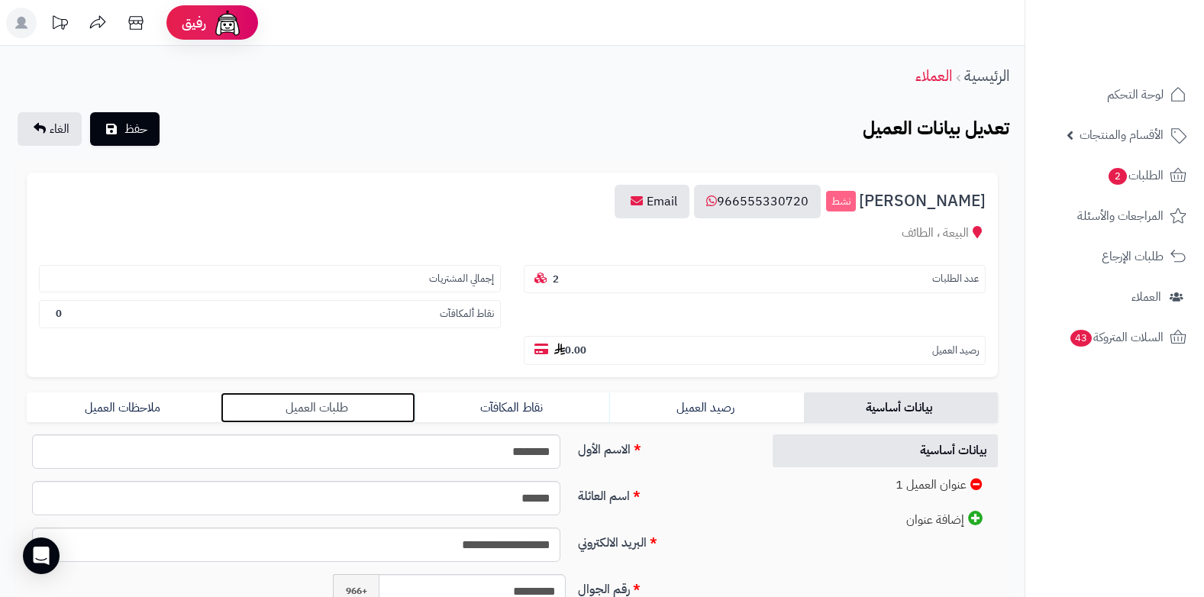
click at [313, 402] on link "طلبات العميل" at bounding box center [318, 407] width 194 height 31
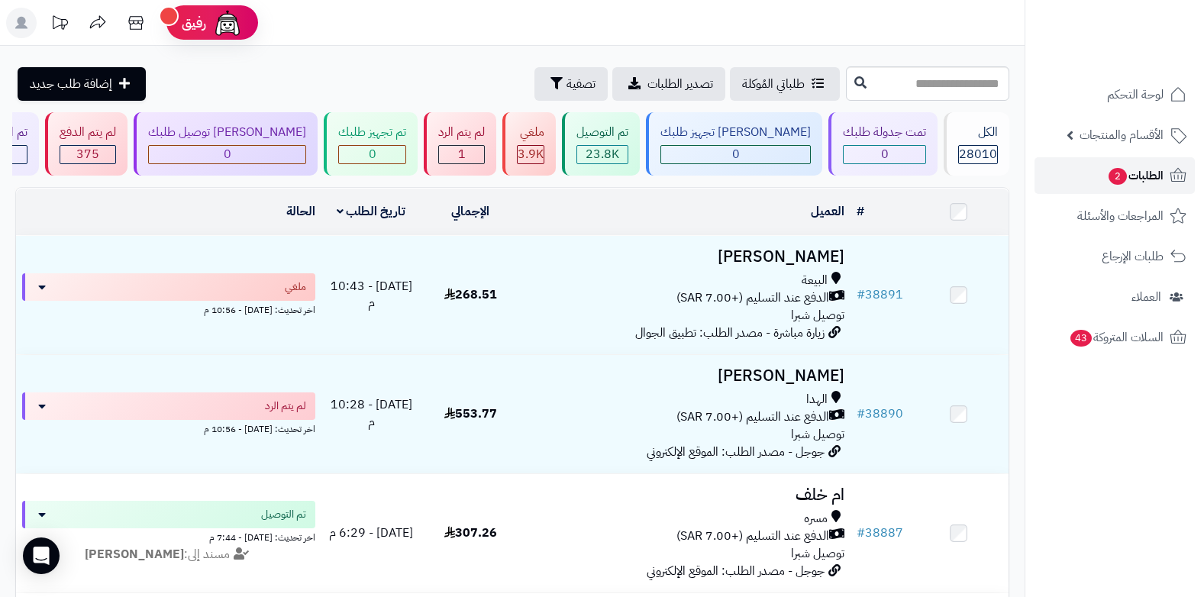
click at [1121, 184] on span "الطلبات 2" at bounding box center [1135, 175] width 56 height 21
click at [1119, 182] on span "2" at bounding box center [1117, 176] width 18 height 17
click at [1128, 170] on span "الطلبات 2" at bounding box center [1135, 175] width 56 height 21
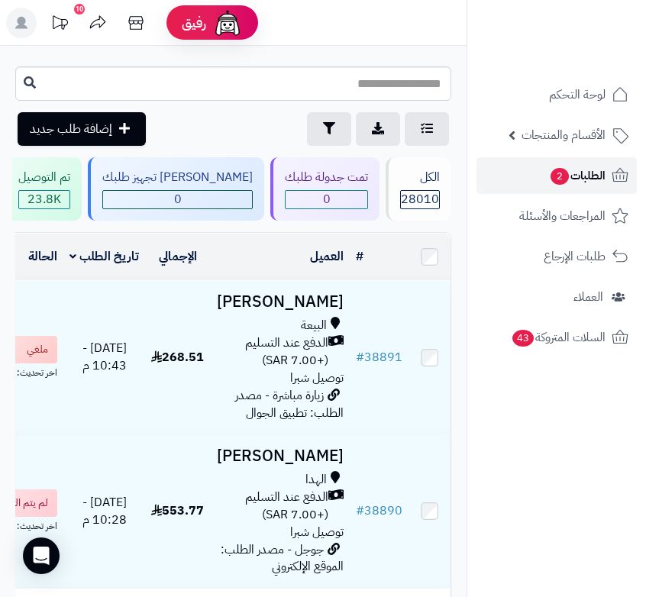
click at [596, 175] on span "الطلبات 2" at bounding box center [577, 175] width 56 height 21
click at [596, 175] on span "الطلبات" at bounding box center [587, 175] width 35 height 21
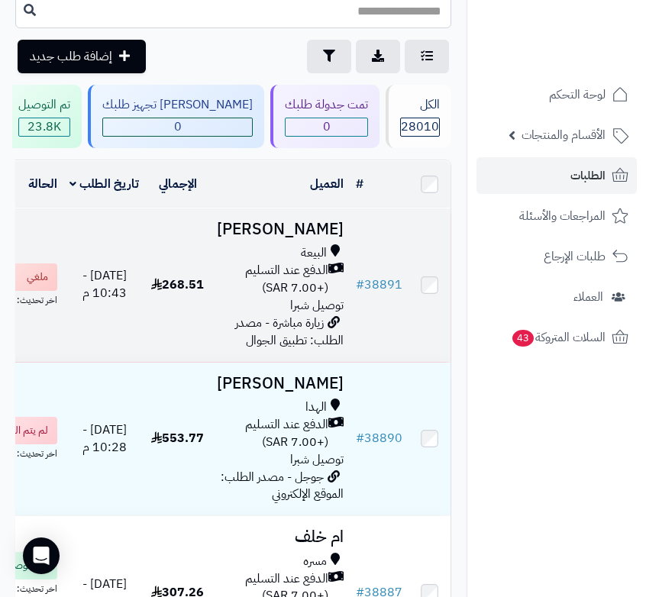
scroll to position [153, 0]
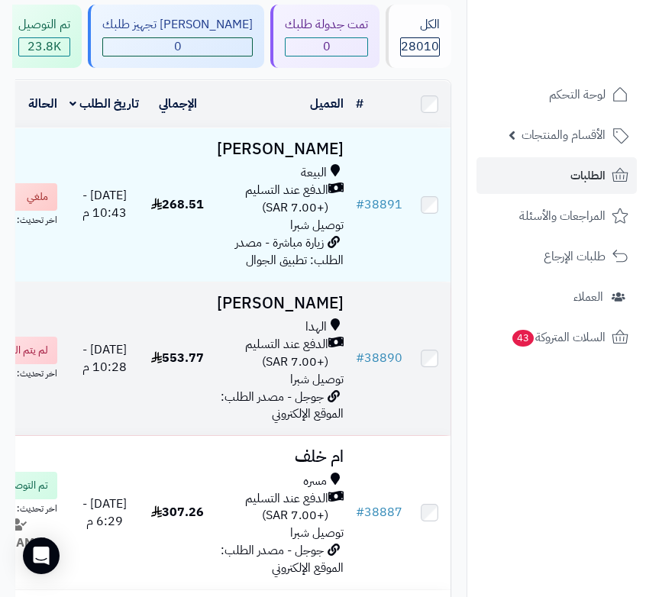
click at [284, 371] on span "الدفع عند التسليم (+7.00 SAR)" at bounding box center [272, 353] width 111 height 35
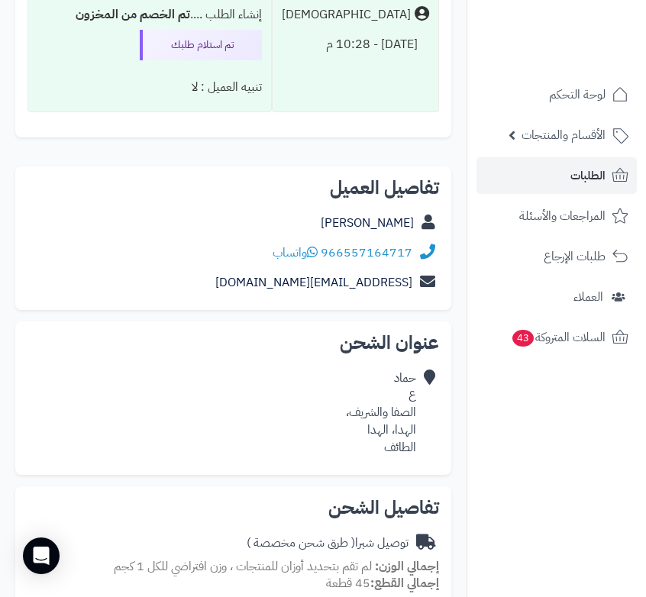
scroll to position [5954, 0]
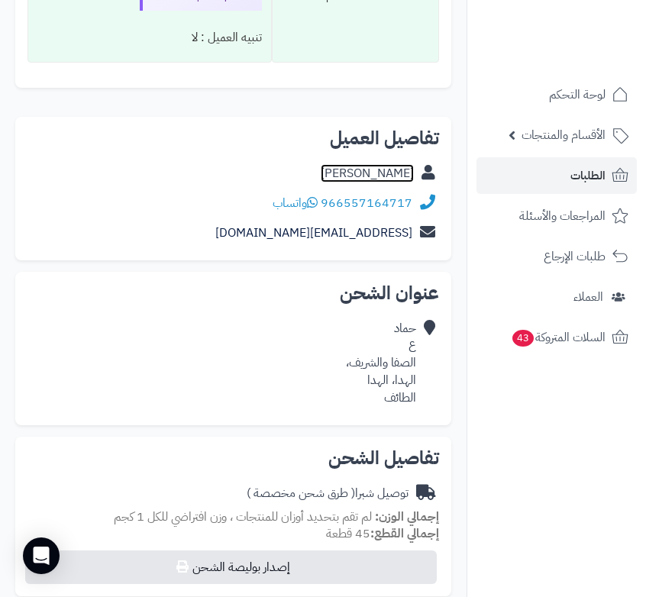
click at [406, 179] on link "حماد ع" at bounding box center [367, 173] width 93 height 18
click at [567, 181] on link "الطلبات" at bounding box center [556, 175] width 160 height 37
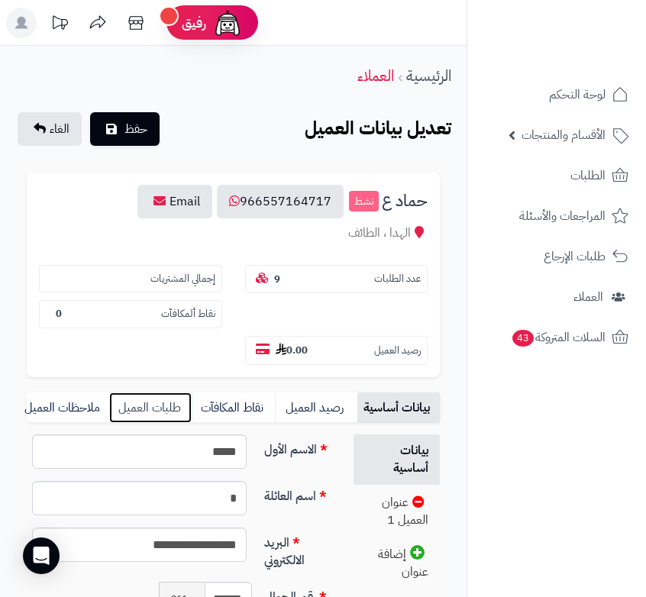
click at [147, 405] on link "طلبات العميل" at bounding box center [150, 407] width 82 height 31
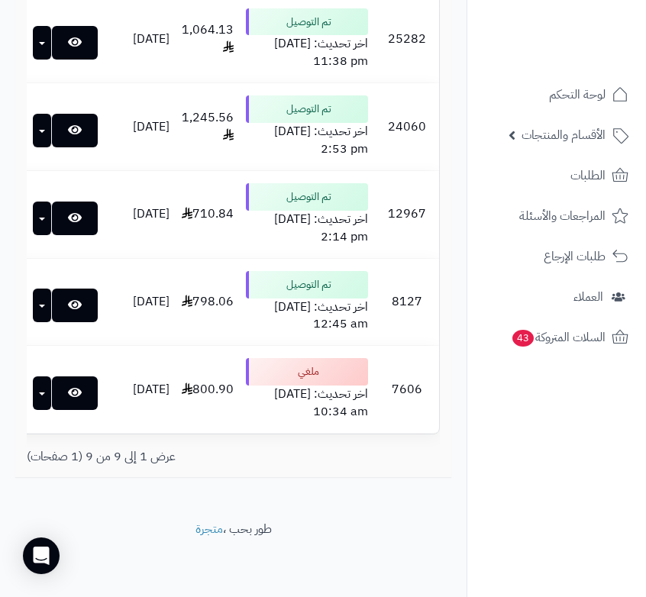
scroll to position [844, 0]
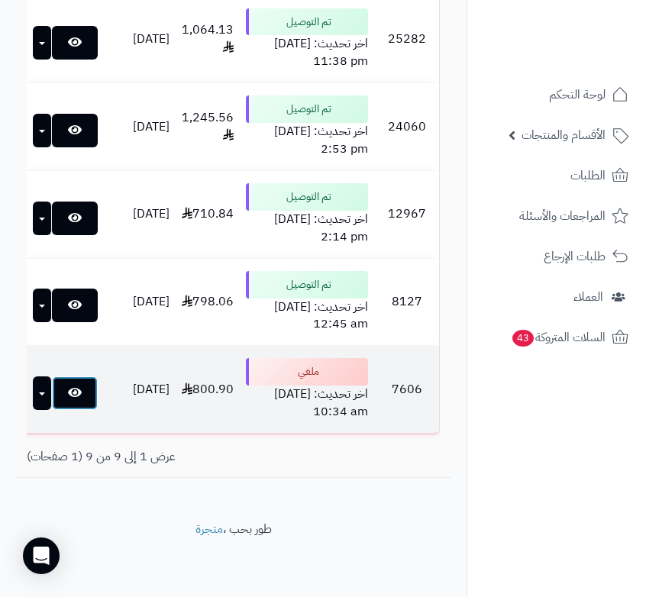
click at [70, 386] on icon at bounding box center [75, 392] width 14 height 12
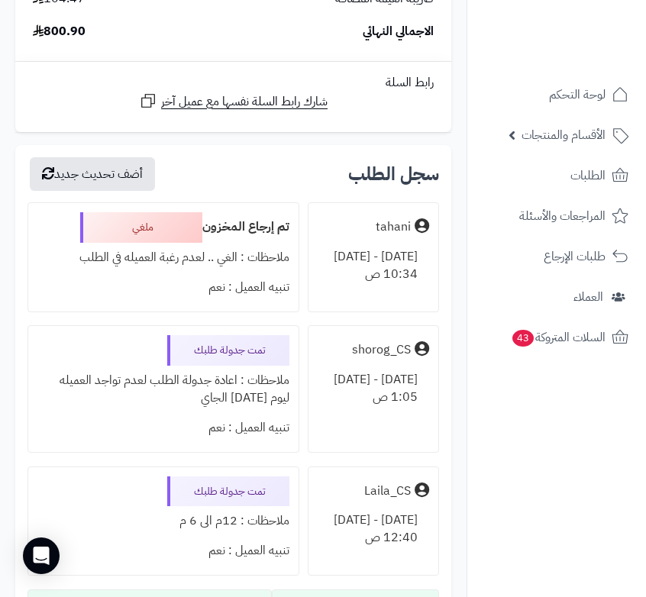
scroll to position [2519, 0]
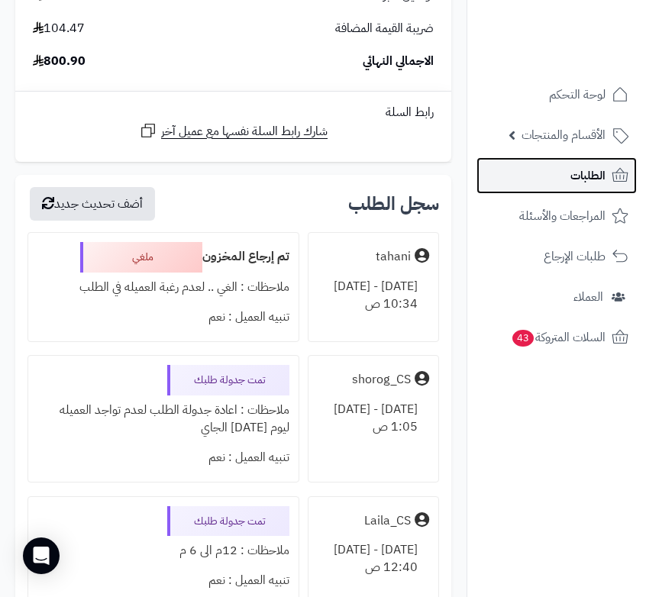
click at [580, 169] on span "الطلبات" at bounding box center [587, 175] width 35 height 21
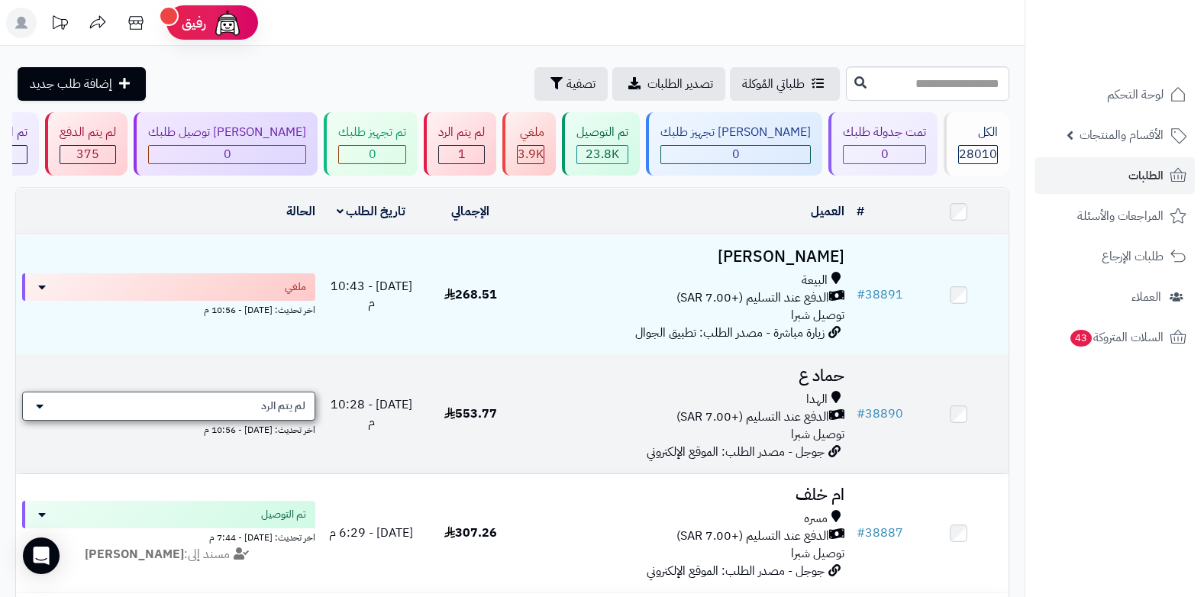
click at [286, 403] on span "لم يتم الرد" at bounding box center [283, 405] width 44 height 15
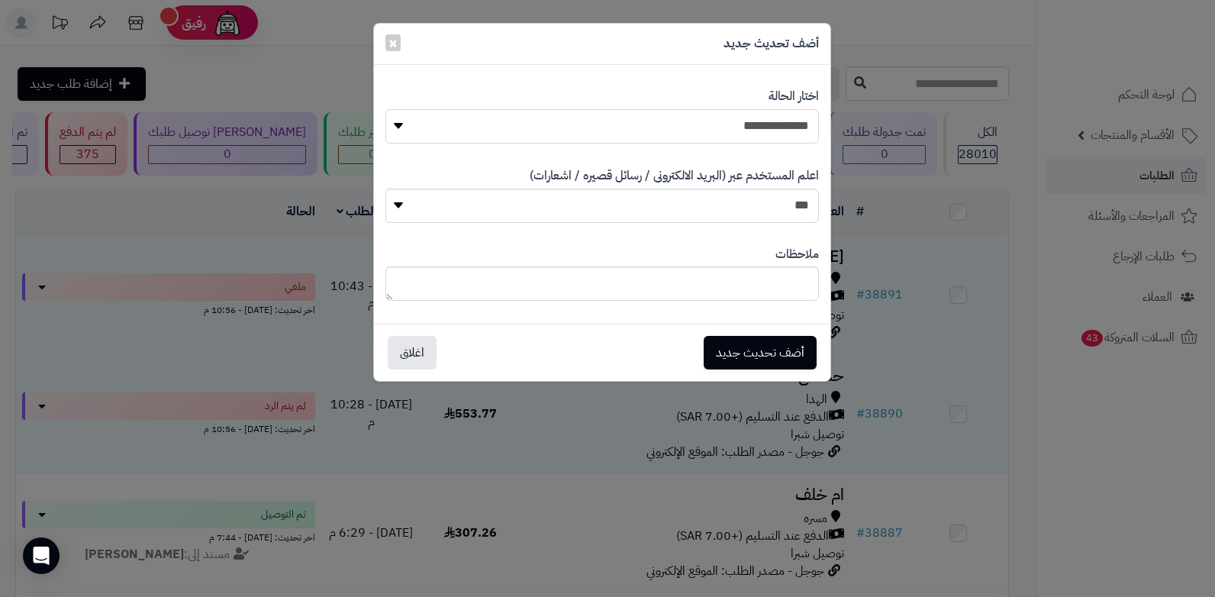
click at [657, 127] on select "**********" at bounding box center [603, 126] width 434 height 34
select select "*"
click at [386, 109] on select "**********" at bounding box center [603, 126] width 434 height 34
click at [657, 357] on button "أضف تحديث جديد" at bounding box center [760, 352] width 113 height 34
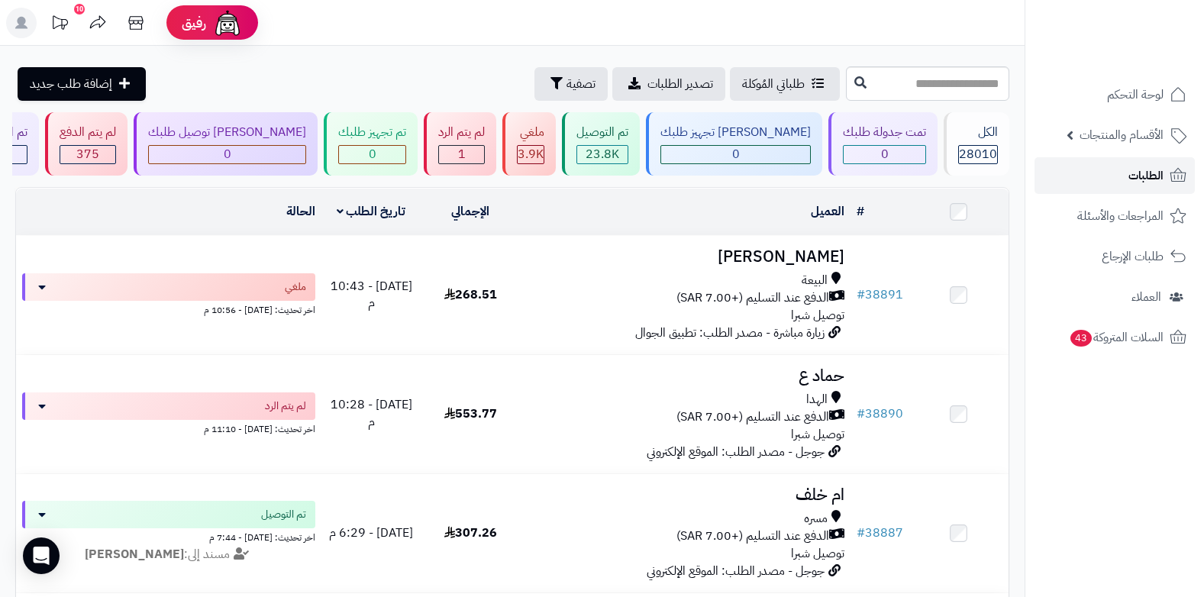
click at [1131, 180] on span "الطلبات" at bounding box center [1145, 175] width 35 height 21
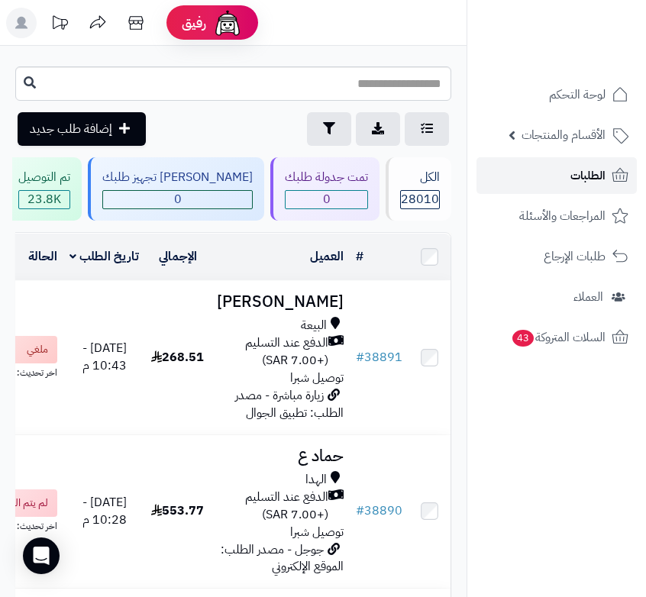
click at [584, 175] on span "الطلبات" at bounding box center [587, 175] width 35 height 21
click at [571, 186] on span "الطلبات" at bounding box center [587, 175] width 35 height 21
click at [534, 184] on link "الطلبات" at bounding box center [556, 175] width 160 height 37
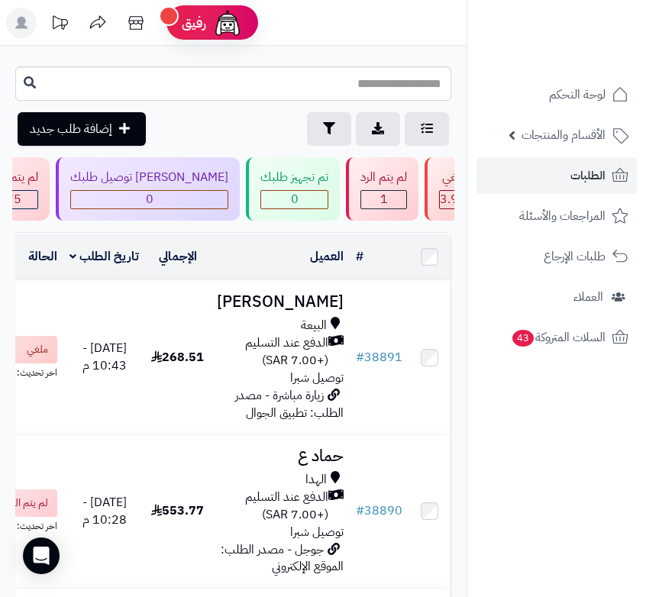
scroll to position [0, -491]
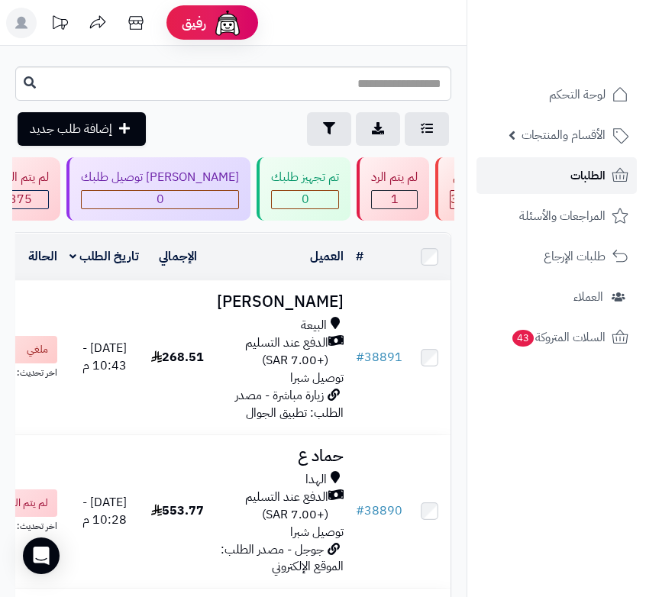
click at [563, 179] on link "الطلبات" at bounding box center [556, 175] width 160 height 37
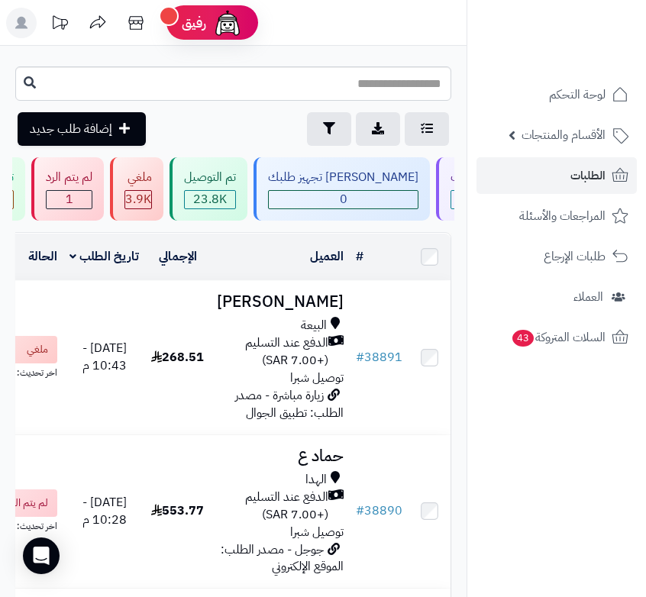
scroll to position [0, 1]
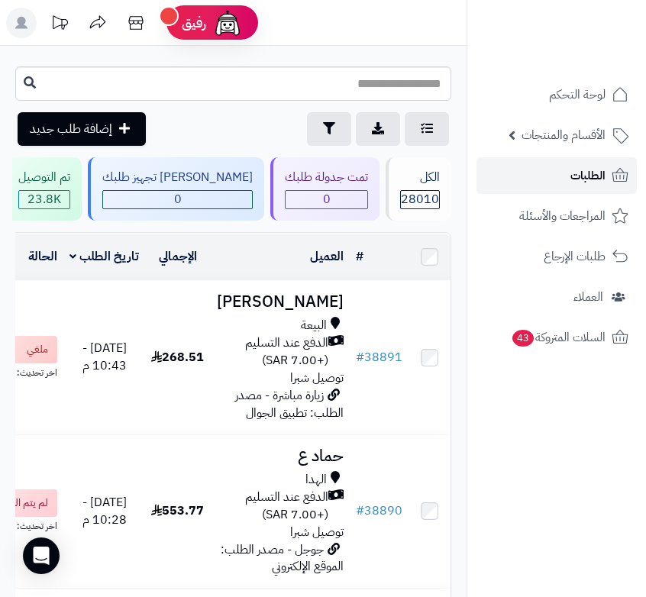
click at [582, 173] on span "الطلبات" at bounding box center [587, 175] width 35 height 21
click at [580, 171] on span "الطلبات" at bounding box center [587, 175] width 35 height 21
click at [554, 176] on link "الطلبات" at bounding box center [556, 175] width 160 height 37
click at [553, 176] on link "الطلبات" at bounding box center [556, 175] width 160 height 37
click at [592, 166] on span "الطلبات" at bounding box center [587, 175] width 35 height 21
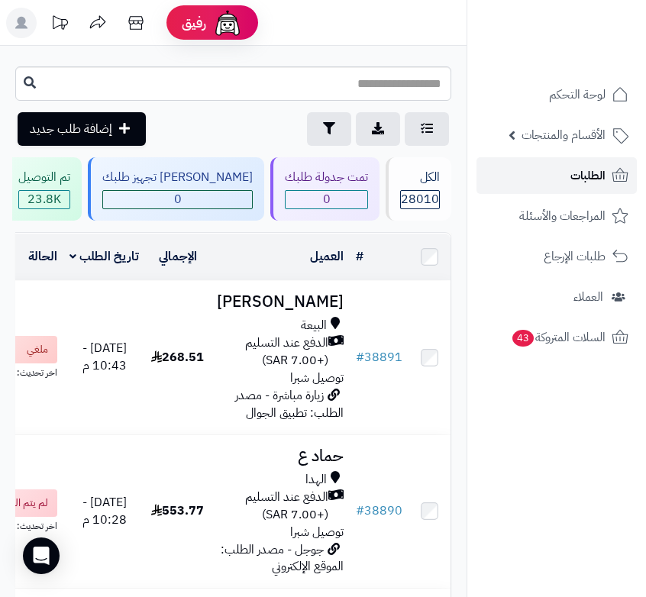
click at [592, 166] on span "الطلبات" at bounding box center [587, 175] width 35 height 21
click at [584, 183] on span "الطلبات" at bounding box center [587, 175] width 35 height 21
click at [531, 179] on link "الطلبات" at bounding box center [556, 175] width 160 height 37
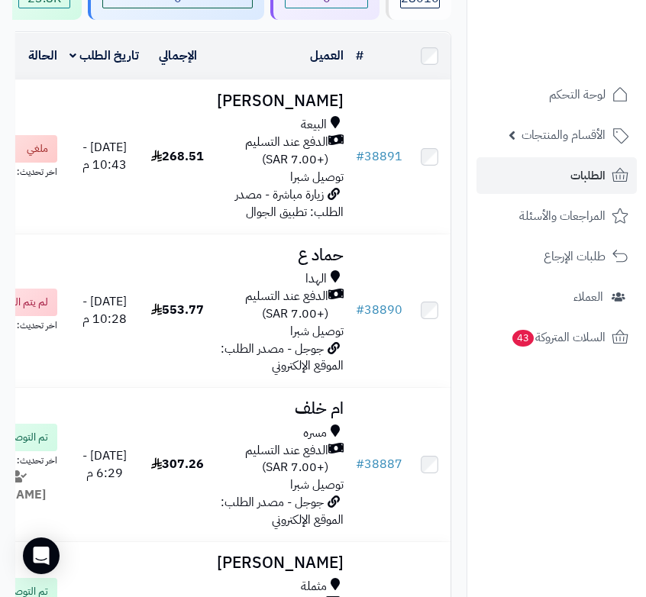
scroll to position [229, 0]
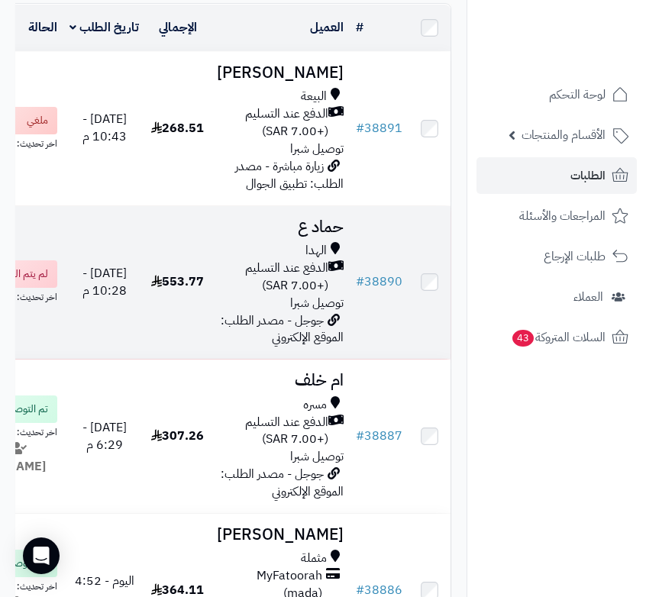
click at [295, 295] on span "الدفع عند التسليم (+7.00 SAR)" at bounding box center [272, 277] width 111 height 35
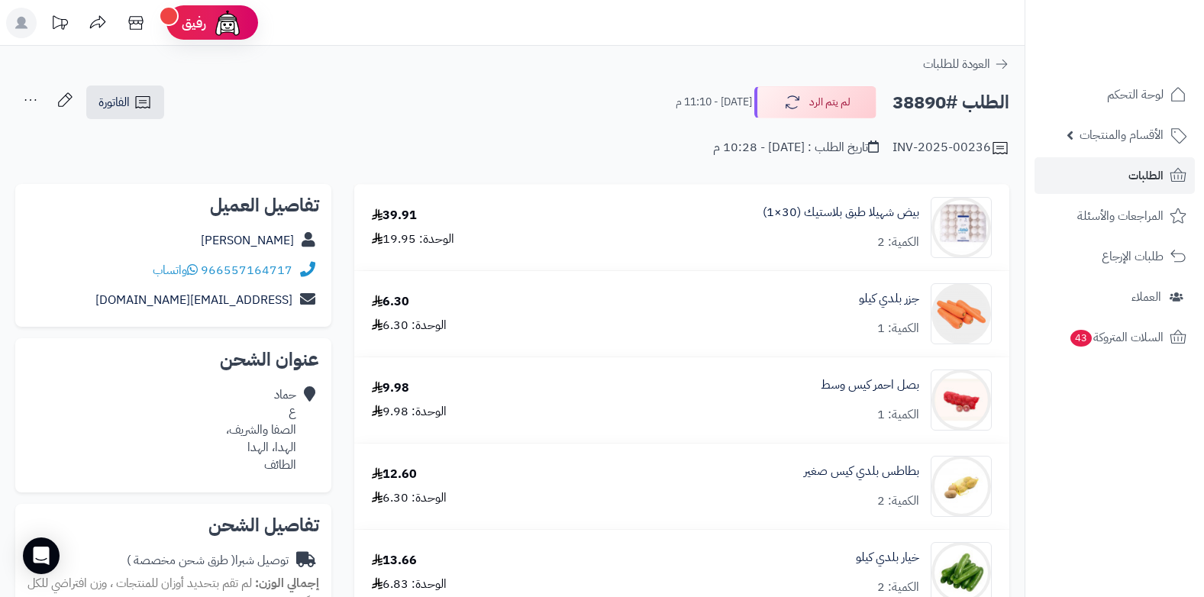
click at [34, 104] on icon at bounding box center [30, 100] width 31 height 31
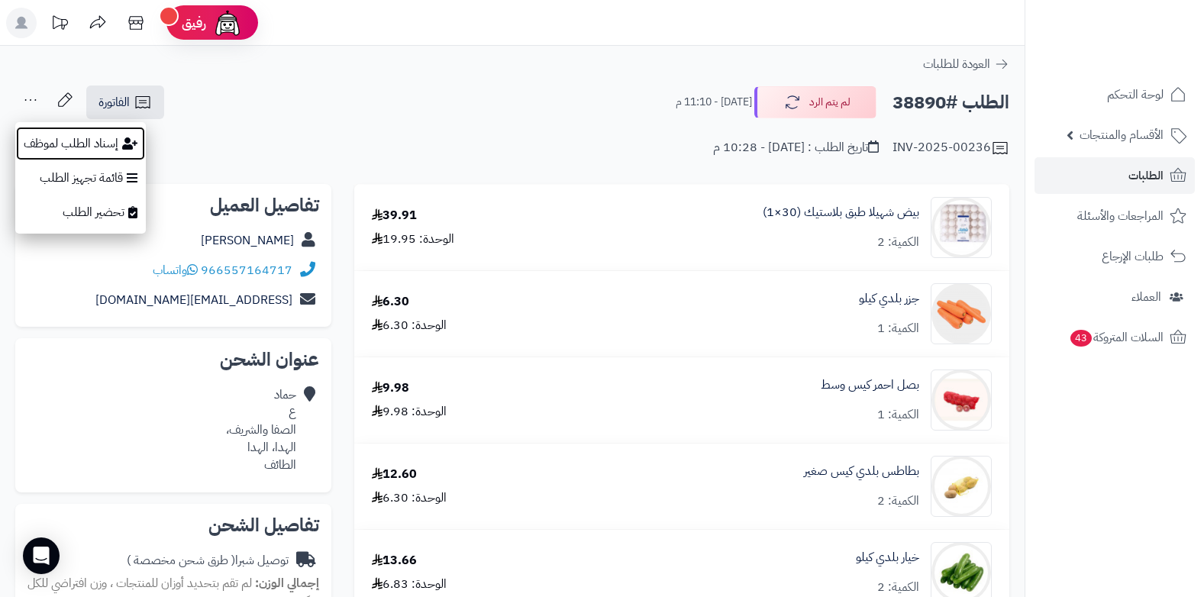
drag, startPoint x: 84, startPoint y: 147, endPoint x: 402, endPoint y: 121, distance: 318.6
click at [402, 121] on div "الطلب #38890 لم يتم الرد [DATE] - 11:10 م الفاتورة طباعة الفاتورة إرسال الفاتور…" at bounding box center [512, 121] width 1024 height 73
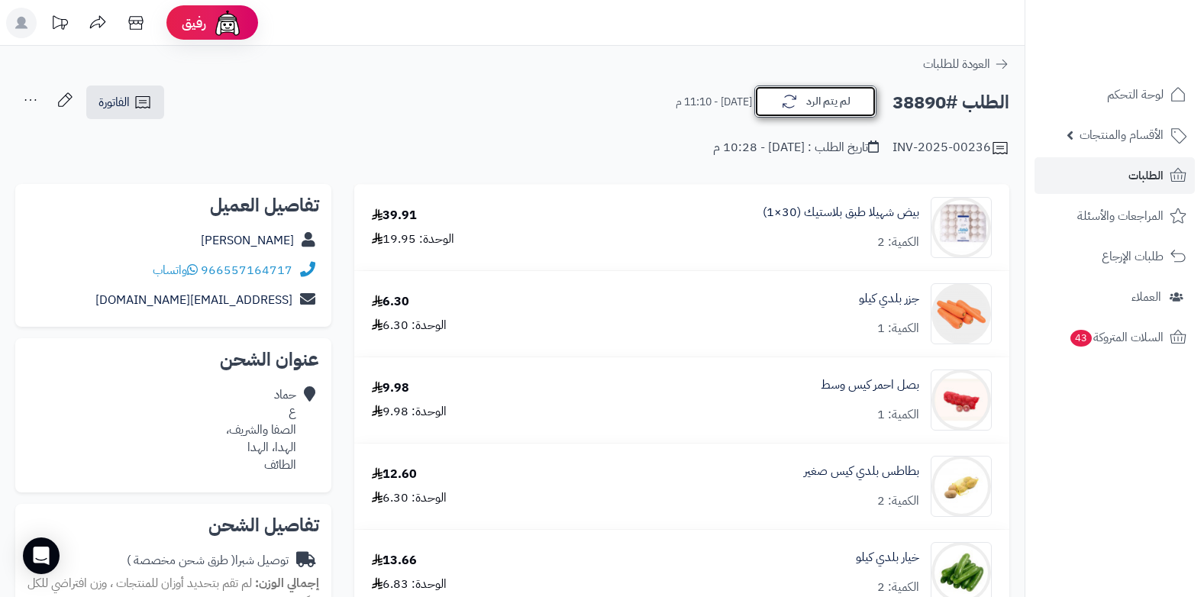
click at [645, 97] on button "لم يتم الرد" at bounding box center [815, 101] width 122 height 32
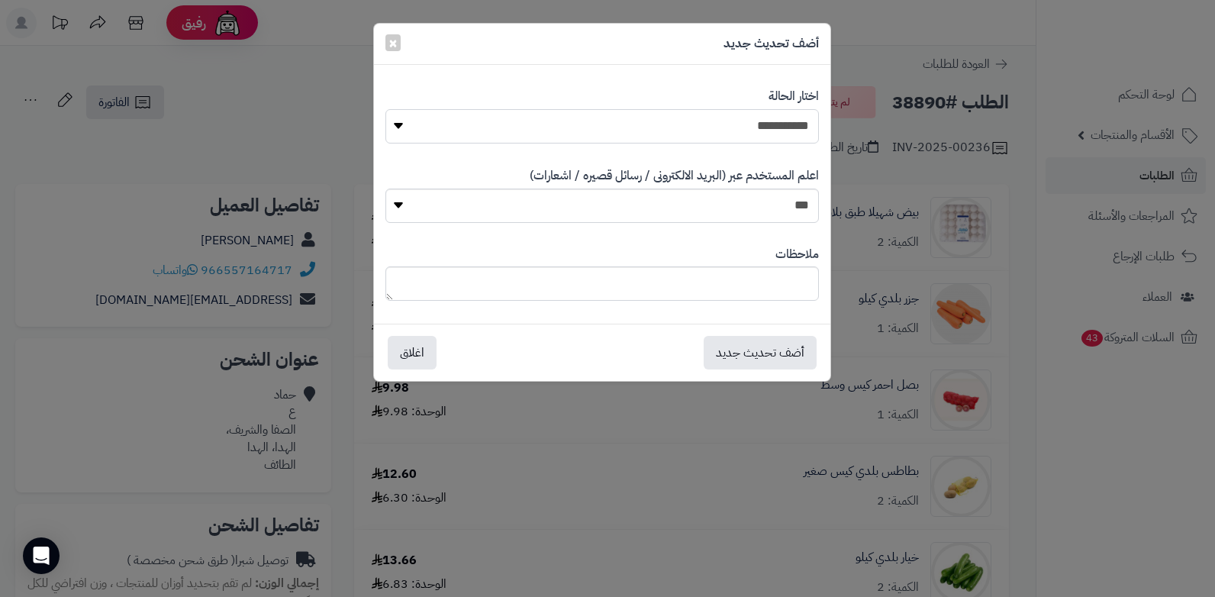
click at [645, 121] on select "**********" at bounding box center [603, 126] width 434 height 34
select select "*"
click at [386, 109] on select "**********" at bounding box center [603, 126] width 434 height 34
click at [645, 290] on textarea at bounding box center [603, 283] width 434 height 34
paste textarea "**********"
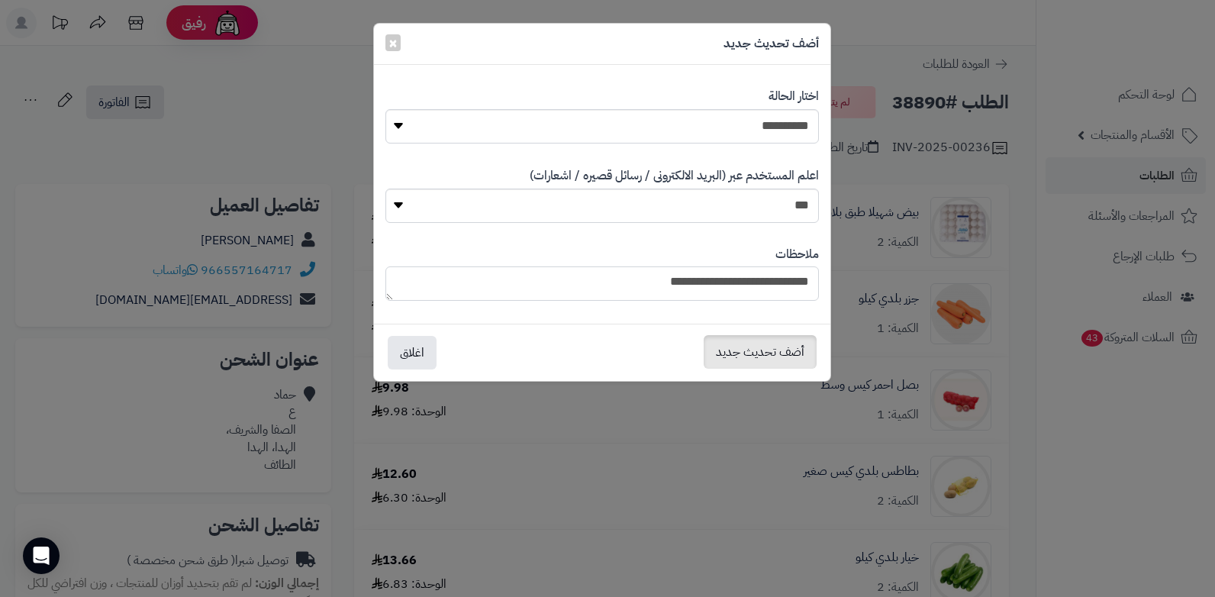
type textarea "**********"
click at [645, 358] on button "أضف تحديث جديد" at bounding box center [760, 352] width 113 height 34
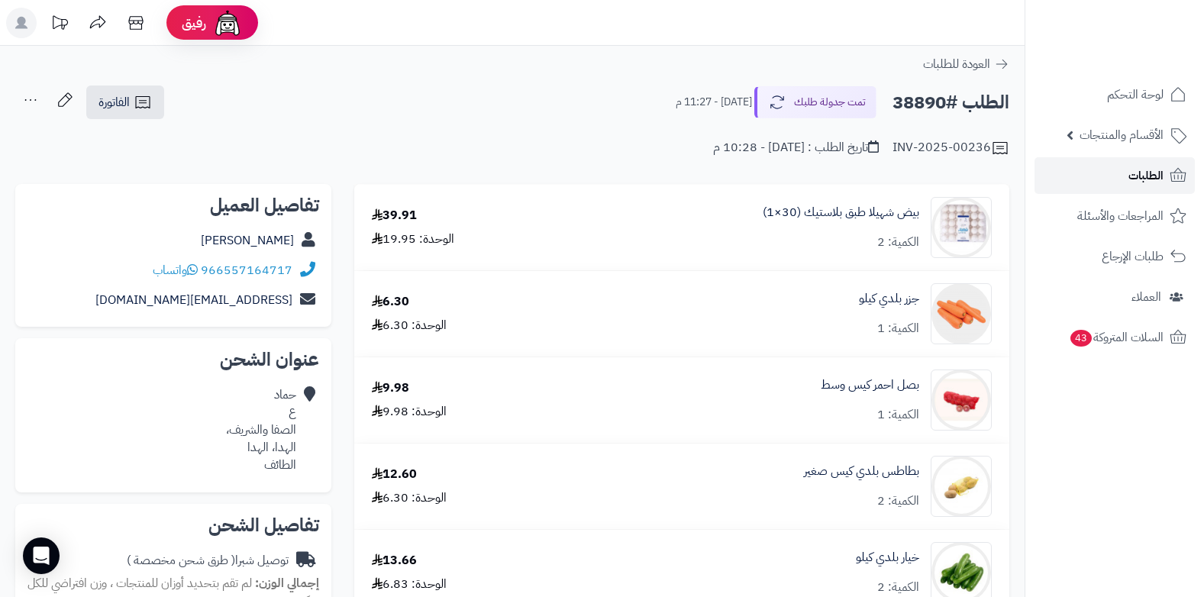
click at [1153, 175] on span "الطلبات" at bounding box center [1145, 175] width 35 height 21
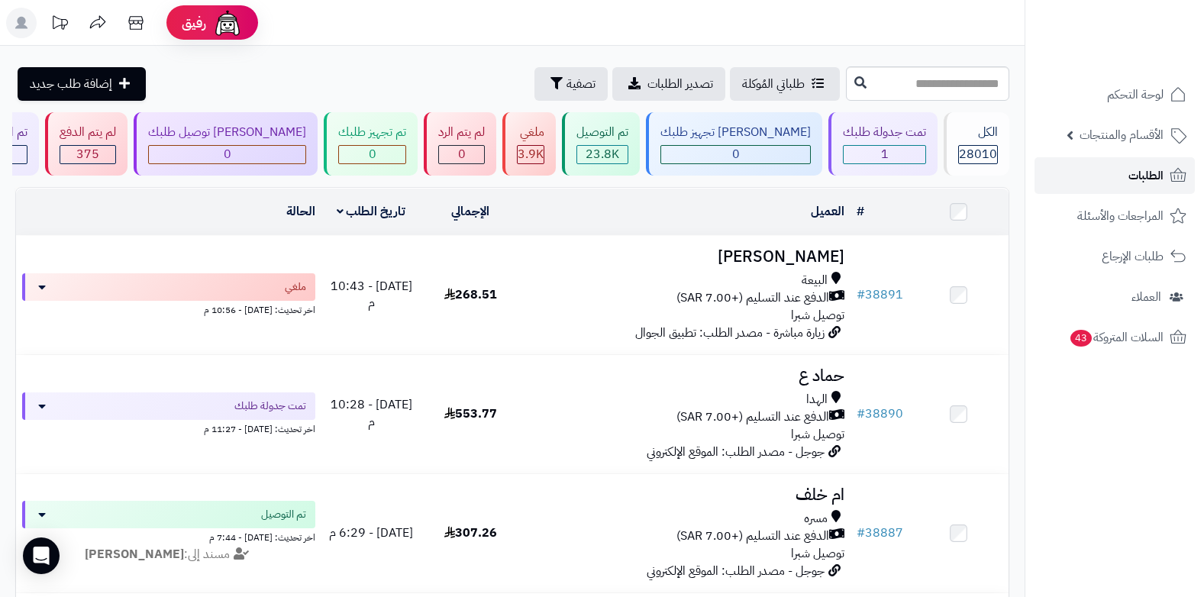
click at [1149, 186] on link "الطلبات" at bounding box center [1114, 175] width 160 height 37
click at [1132, 180] on span "الطلبات" at bounding box center [1145, 175] width 35 height 21
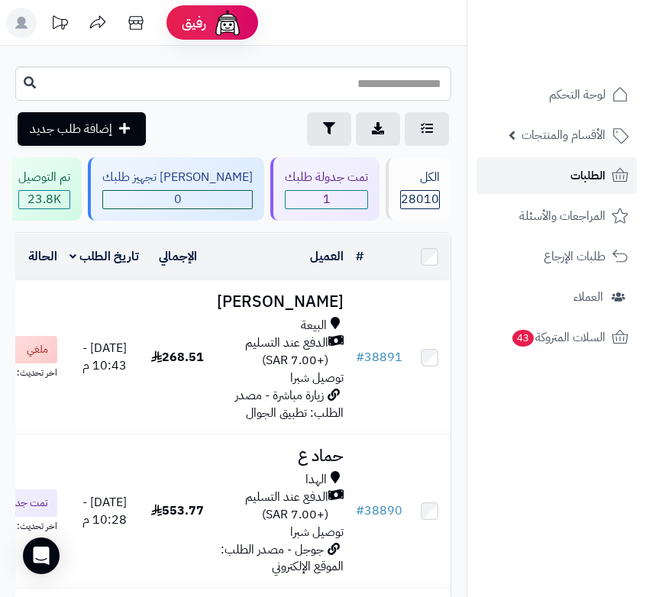
click at [581, 171] on span "الطلبات" at bounding box center [587, 175] width 35 height 21
click at [599, 182] on span "الطلبات" at bounding box center [587, 175] width 35 height 21
click at [565, 180] on link "الطلبات" at bounding box center [556, 175] width 160 height 37
click at [571, 178] on span "الطلبات" at bounding box center [587, 175] width 35 height 21
click at [589, 171] on span "الطلبات" at bounding box center [587, 175] width 35 height 21
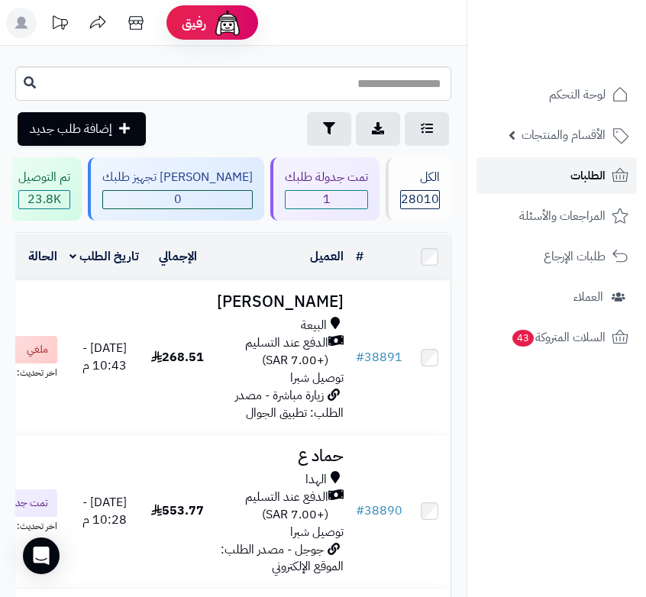
click at [553, 176] on link "الطلبات" at bounding box center [556, 175] width 160 height 37
click at [597, 176] on span "الطلبات" at bounding box center [587, 175] width 35 height 21
click at [595, 166] on span "الطلبات" at bounding box center [587, 175] width 35 height 21
click at [22, 21] on icon at bounding box center [21, 23] width 12 height 12
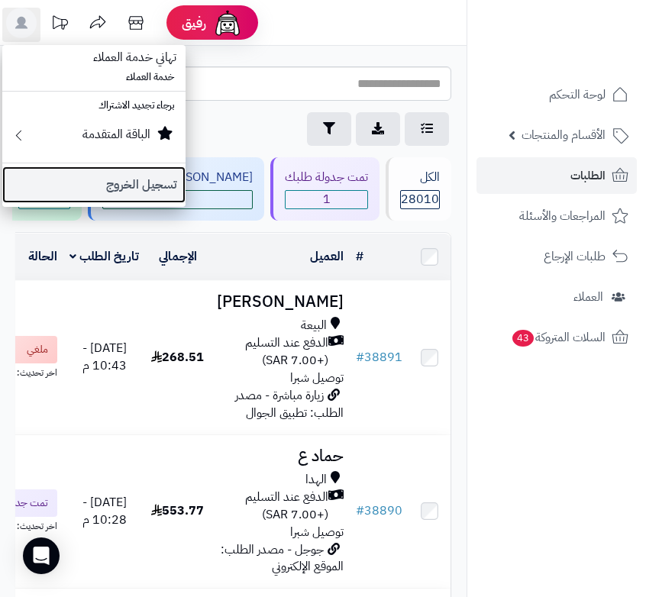
click at [126, 184] on link "تسجيل الخروج" at bounding box center [93, 184] width 183 height 37
